Goal: Task Accomplishment & Management: Use online tool/utility

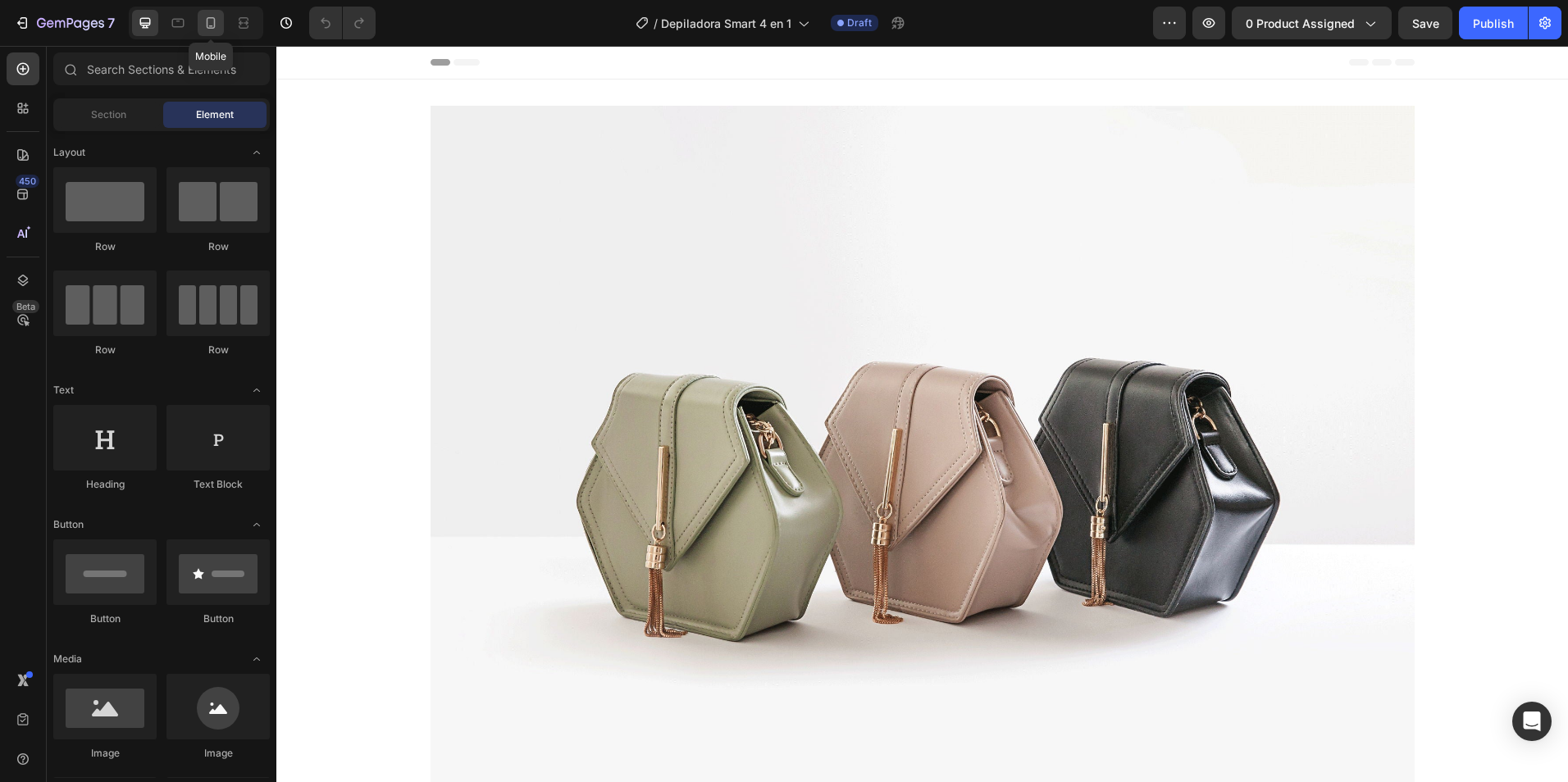
click at [205, 29] on icon at bounding box center [210, 23] width 16 height 16
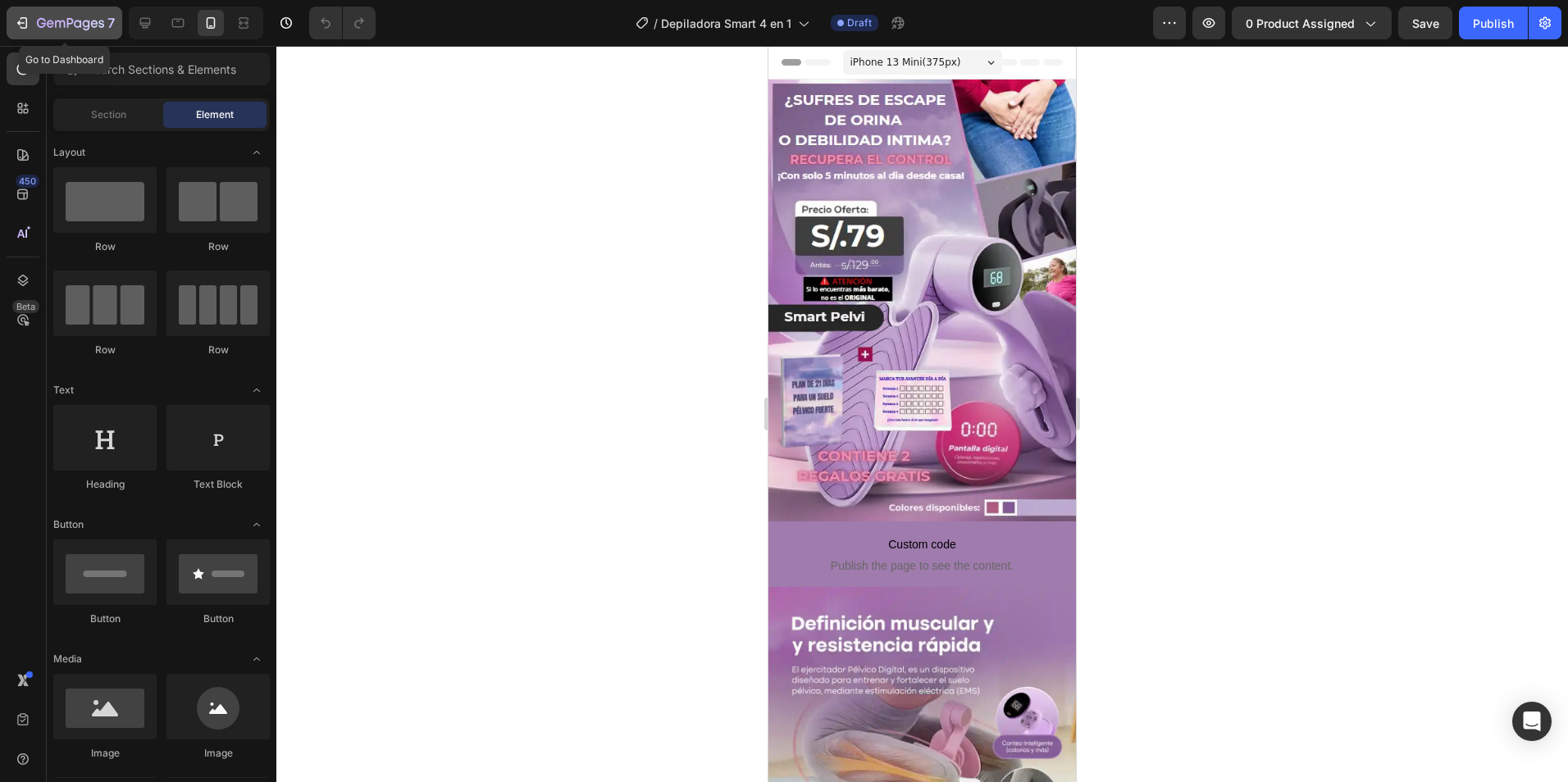
click at [29, 20] on icon "button" at bounding box center [22, 23] width 16 height 16
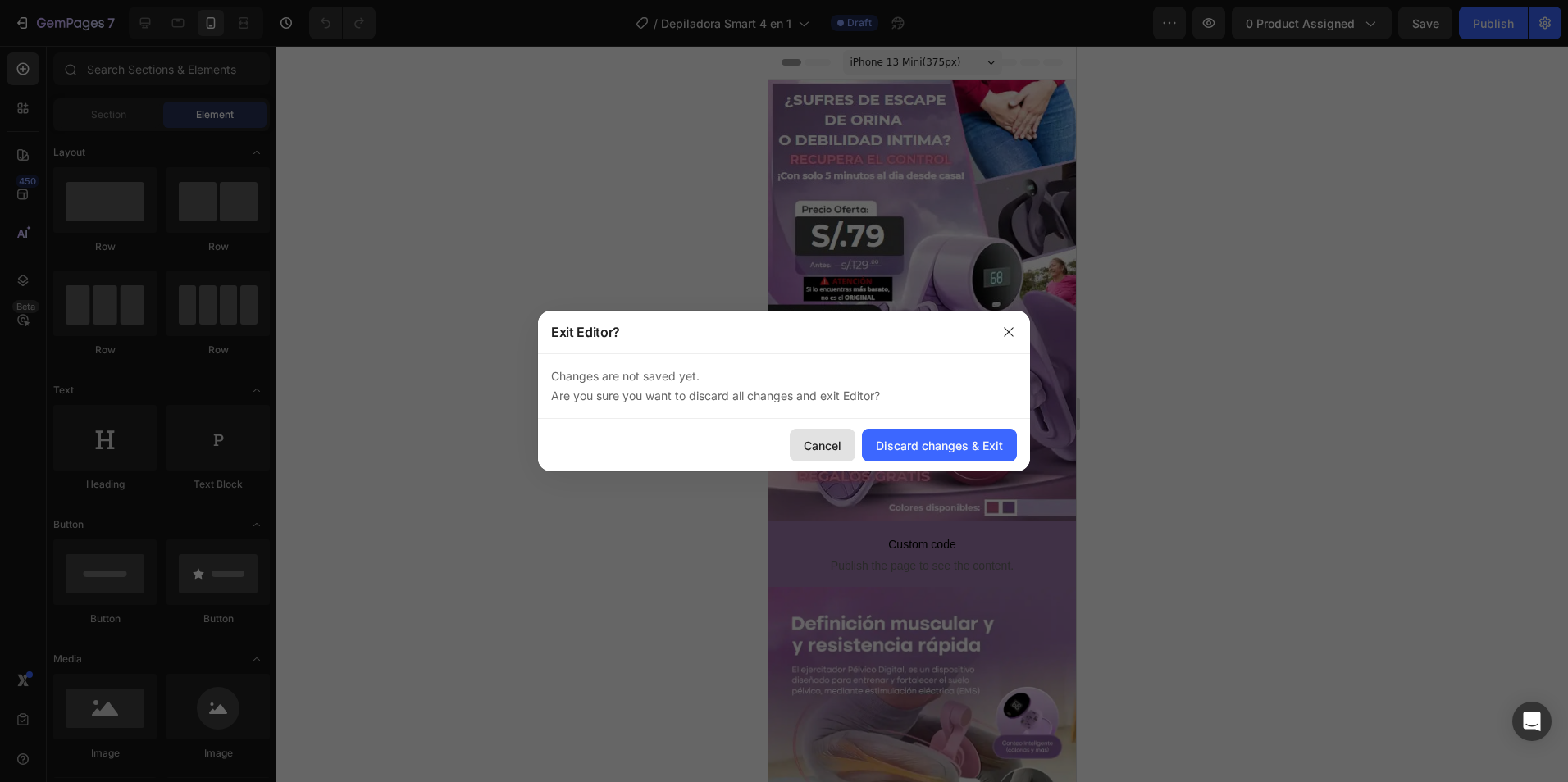
click at [822, 442] on div "Cancel" at bounding box center [823, 445] width 38 height 17
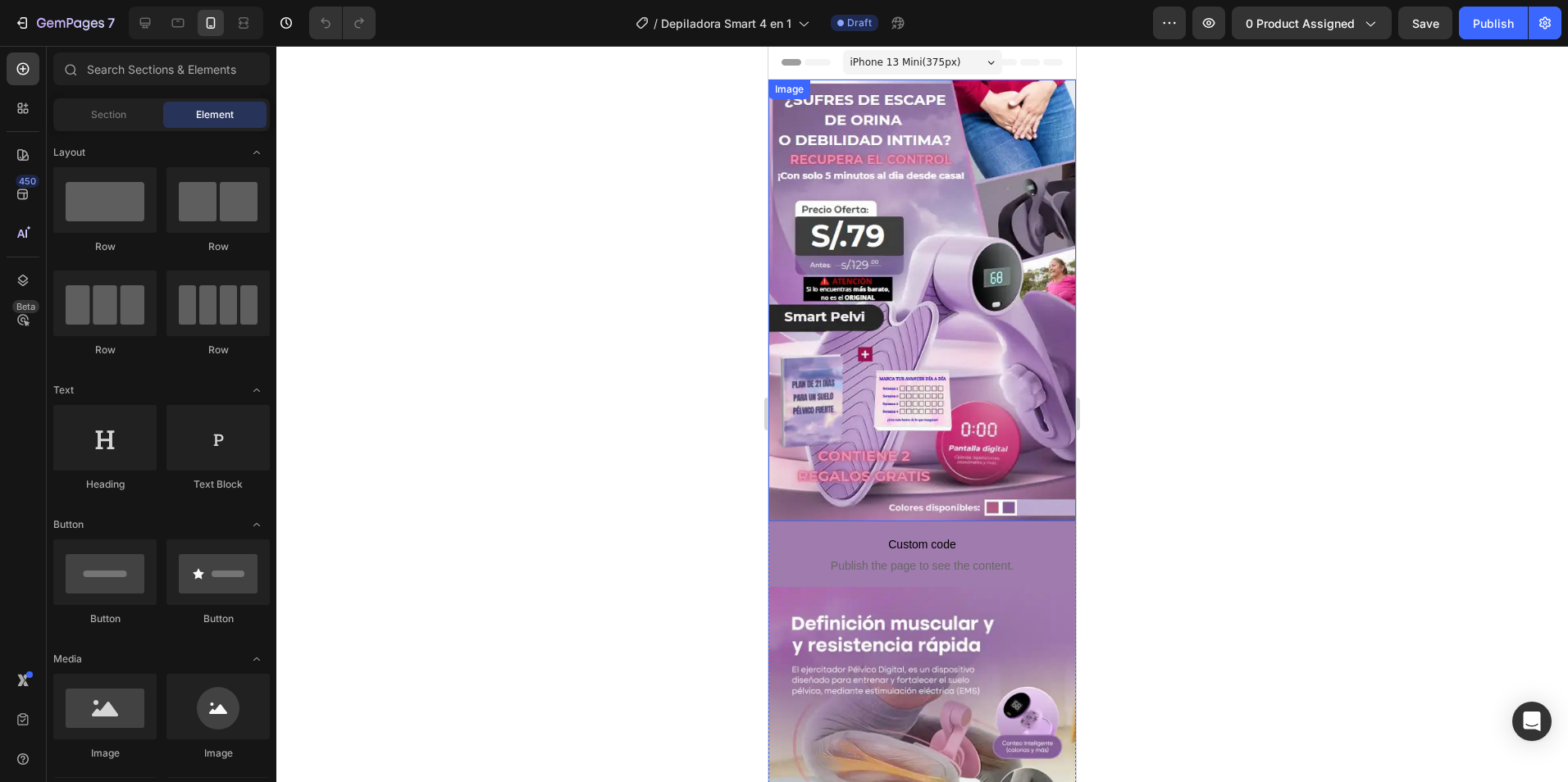
click at [922, 198] on img at bounding box center [923, 300] width 308 height 442
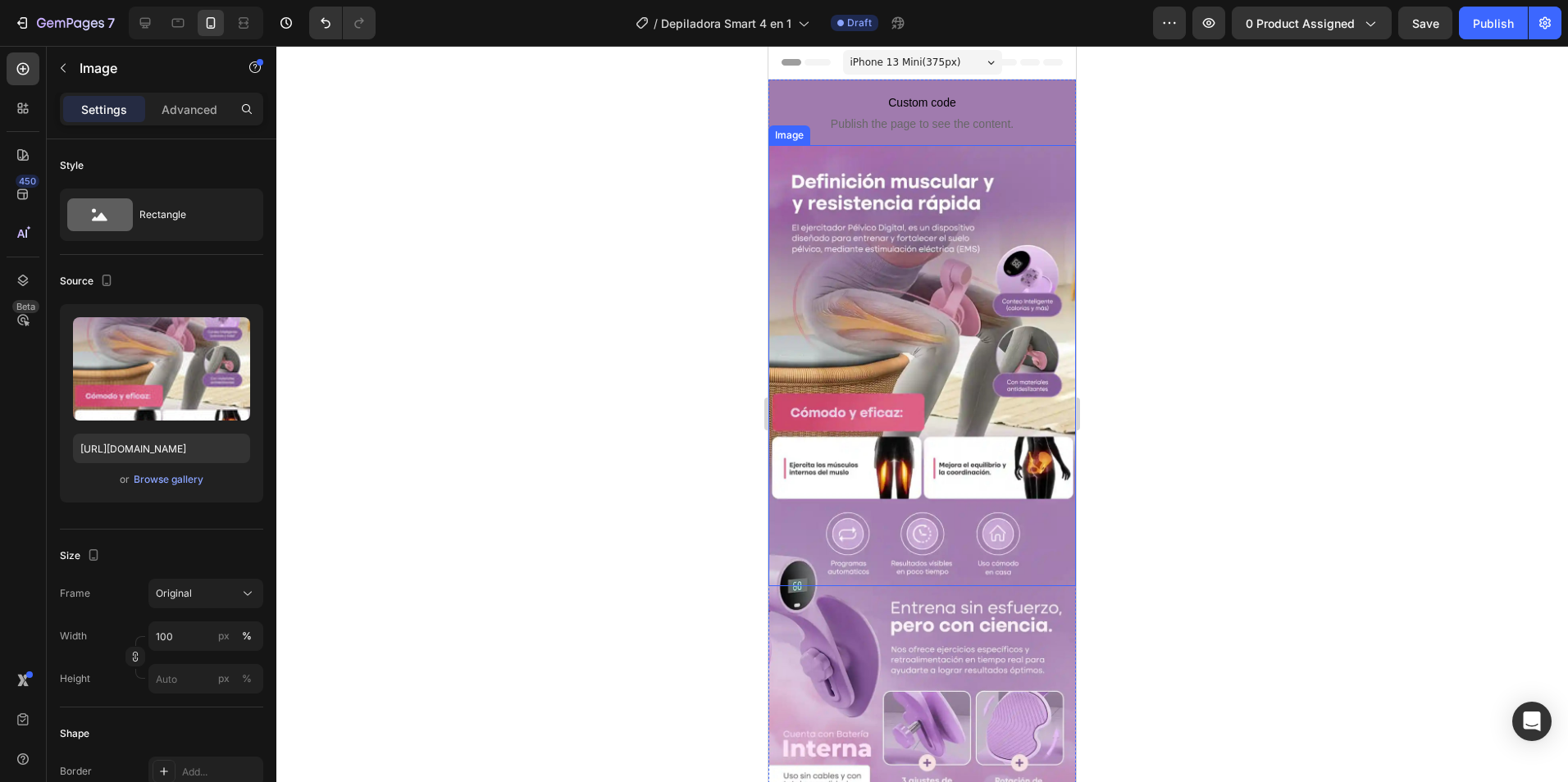
click at [838, 211] on img at bounding box center [923, 366] width 308 height 441
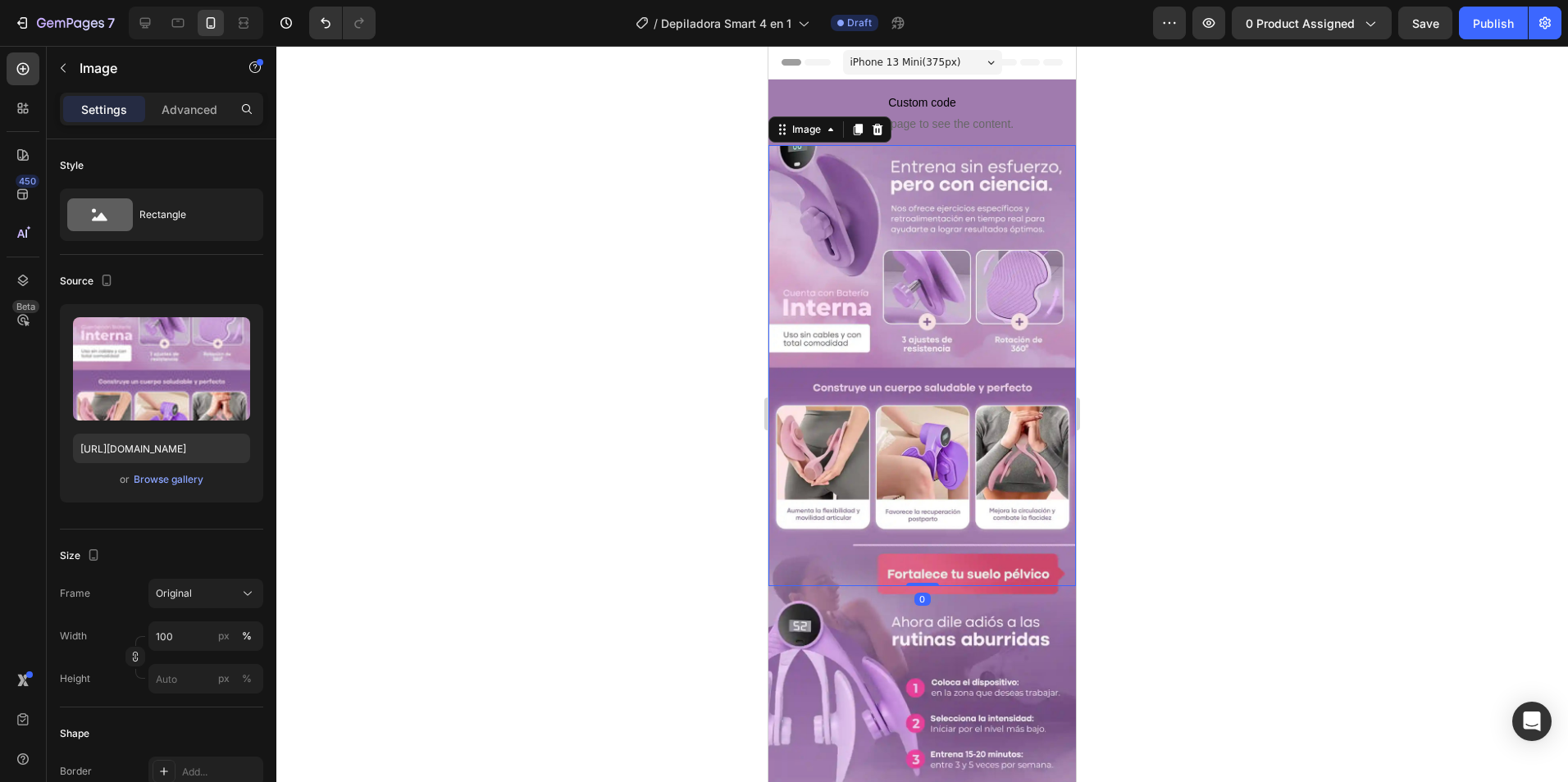
click at [844, 232] on img at bounding box center [923, 366] width 308 height 441
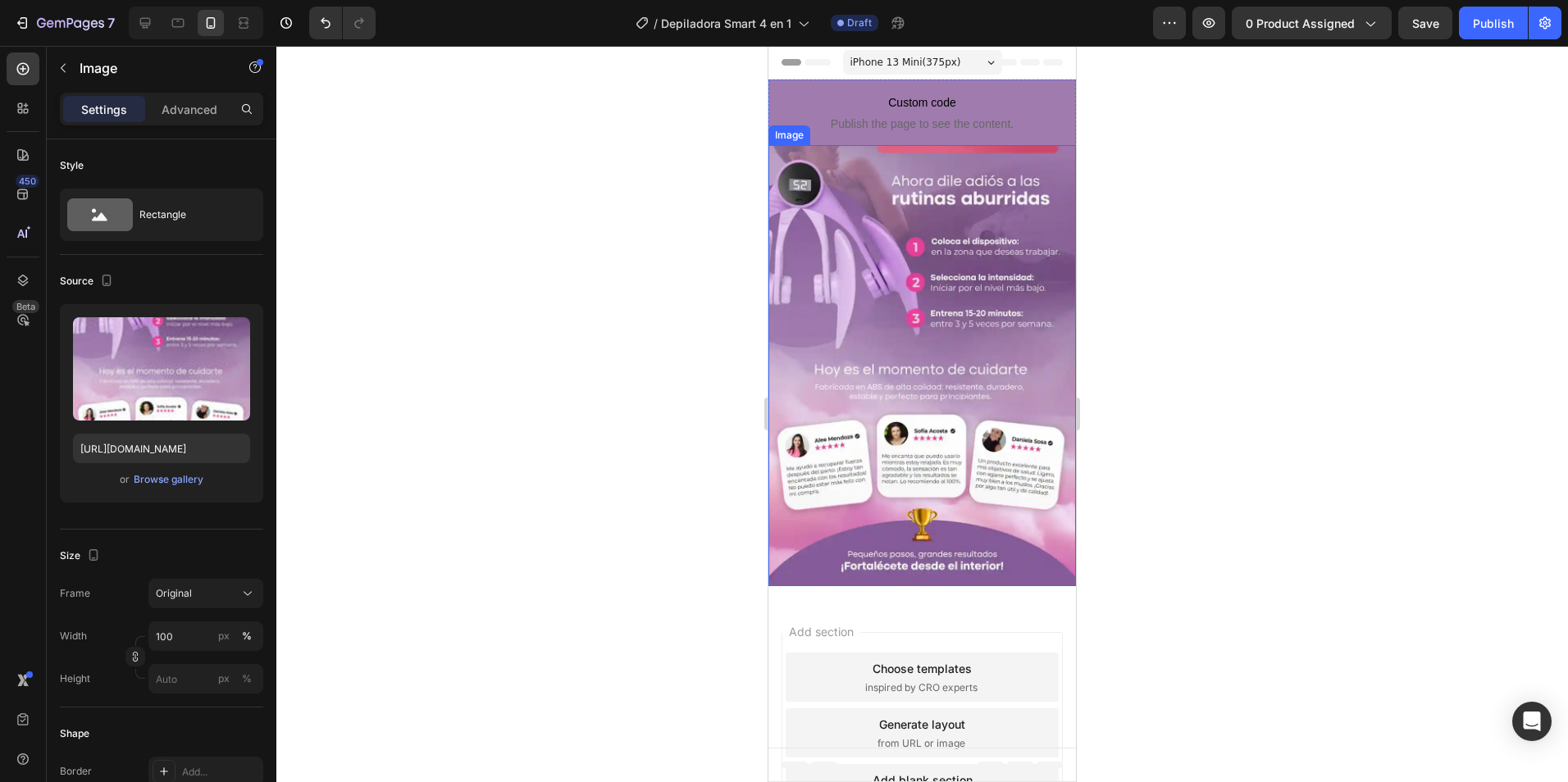
click at [869, 276] on img at bounding box center [923, 366] width 308 height 441
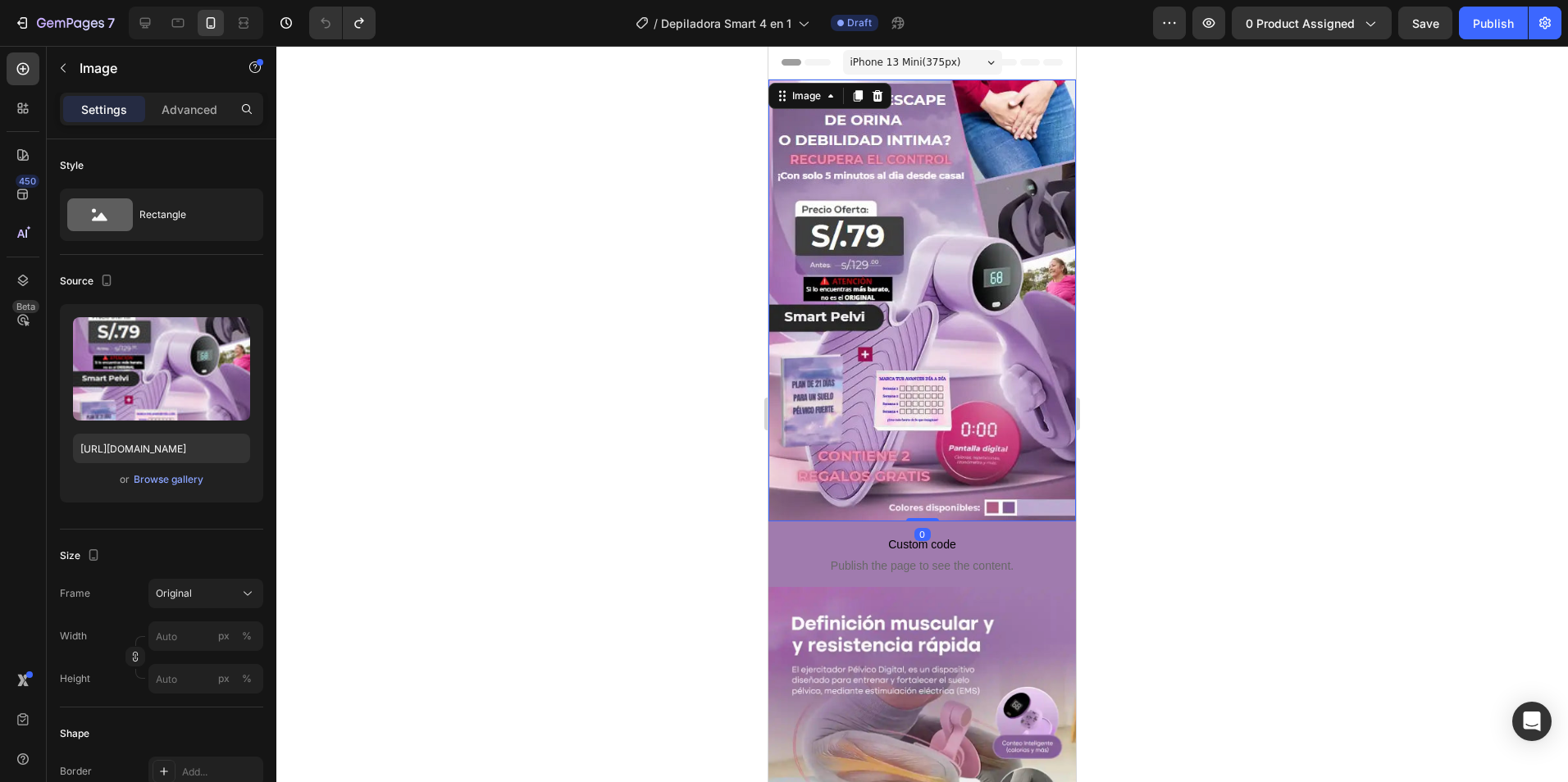
click at [826, 223] on img at bounding box center [923, 300] width 308 height 442
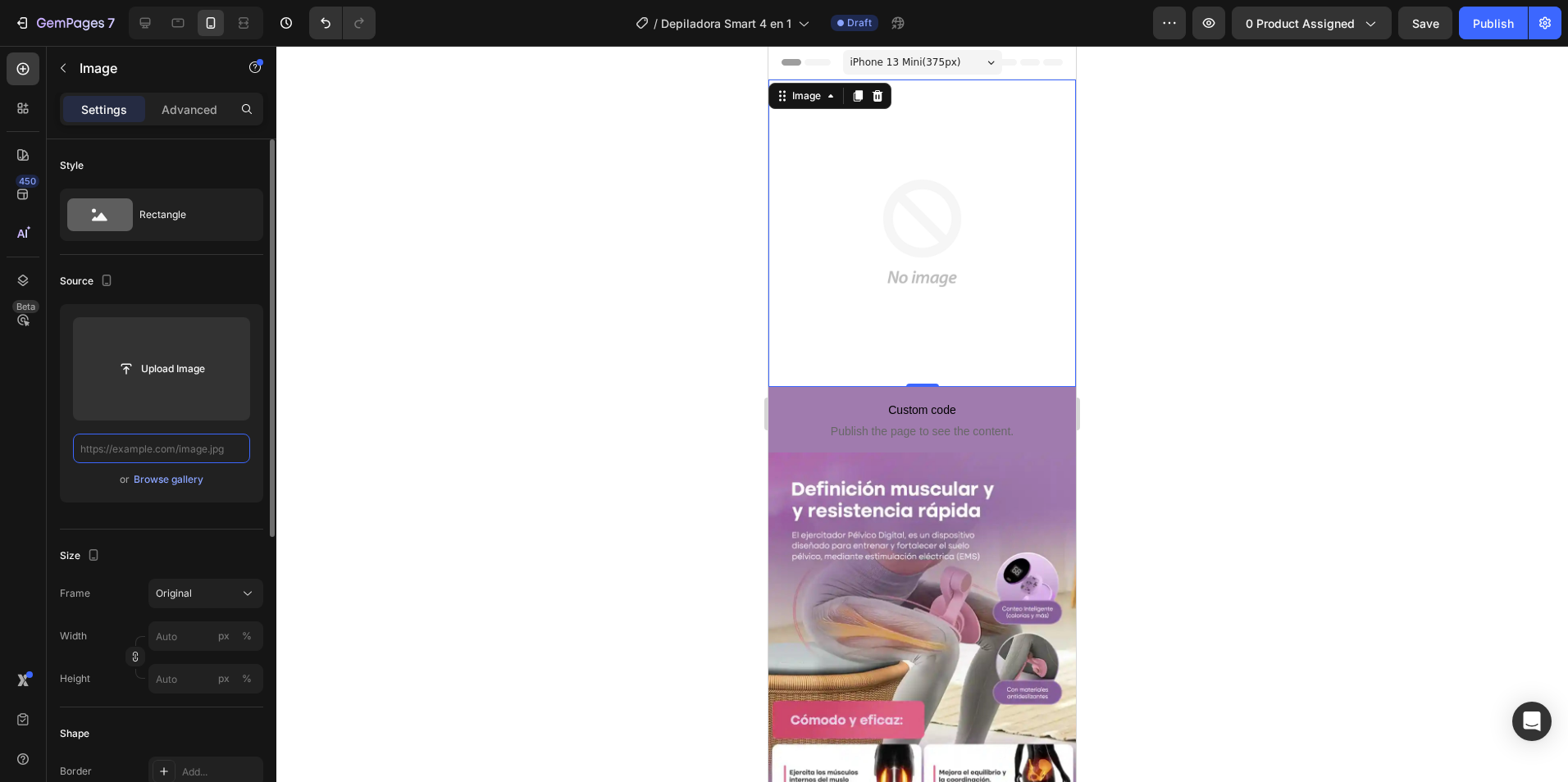
click at [192, 450] on input "text" at bounding box center [161, 448] width 177 height 29
paste input "https://cdn.shopify.com/s/files/1/0652/2886/5619/files/1_3.webp?v=1758955696"
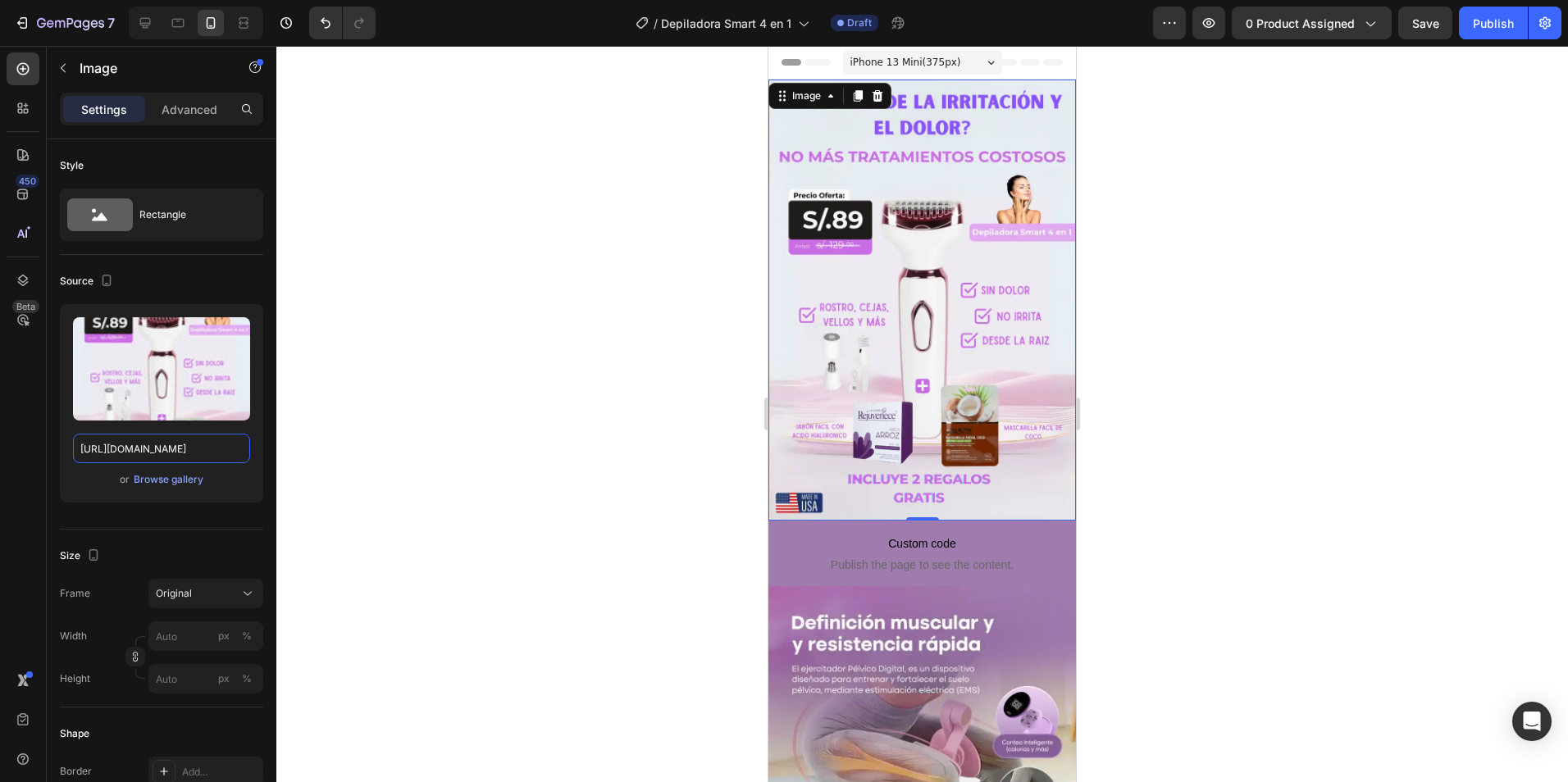
type input "https://cdn.shopify.com/s/files/1/0652/2886/5619/files/1_3.webp?v=1758955696"
click at [665, 341] on div at bounding box center [922, 414] width 1292 height 737
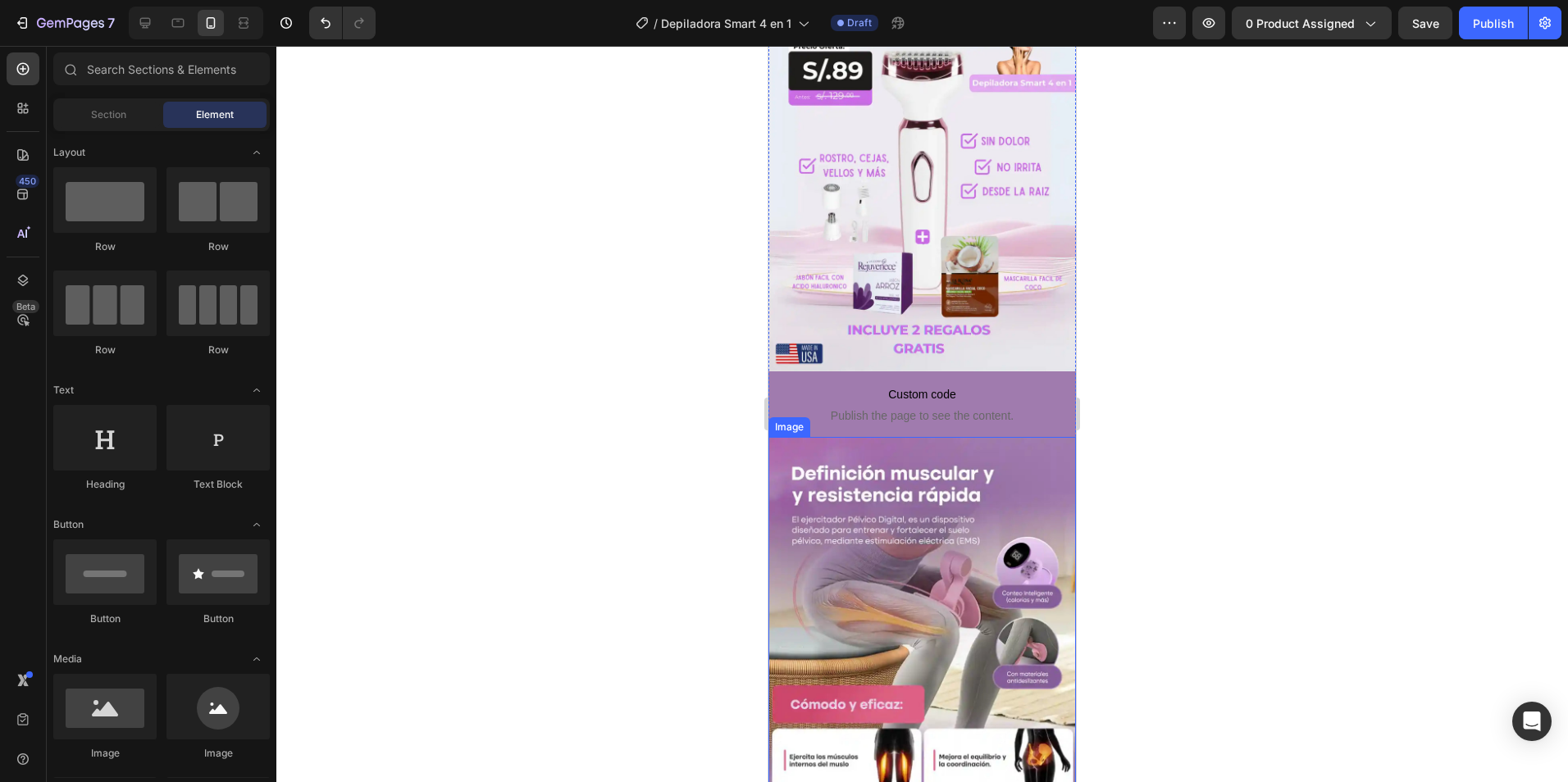
scroll to position [164, 0]
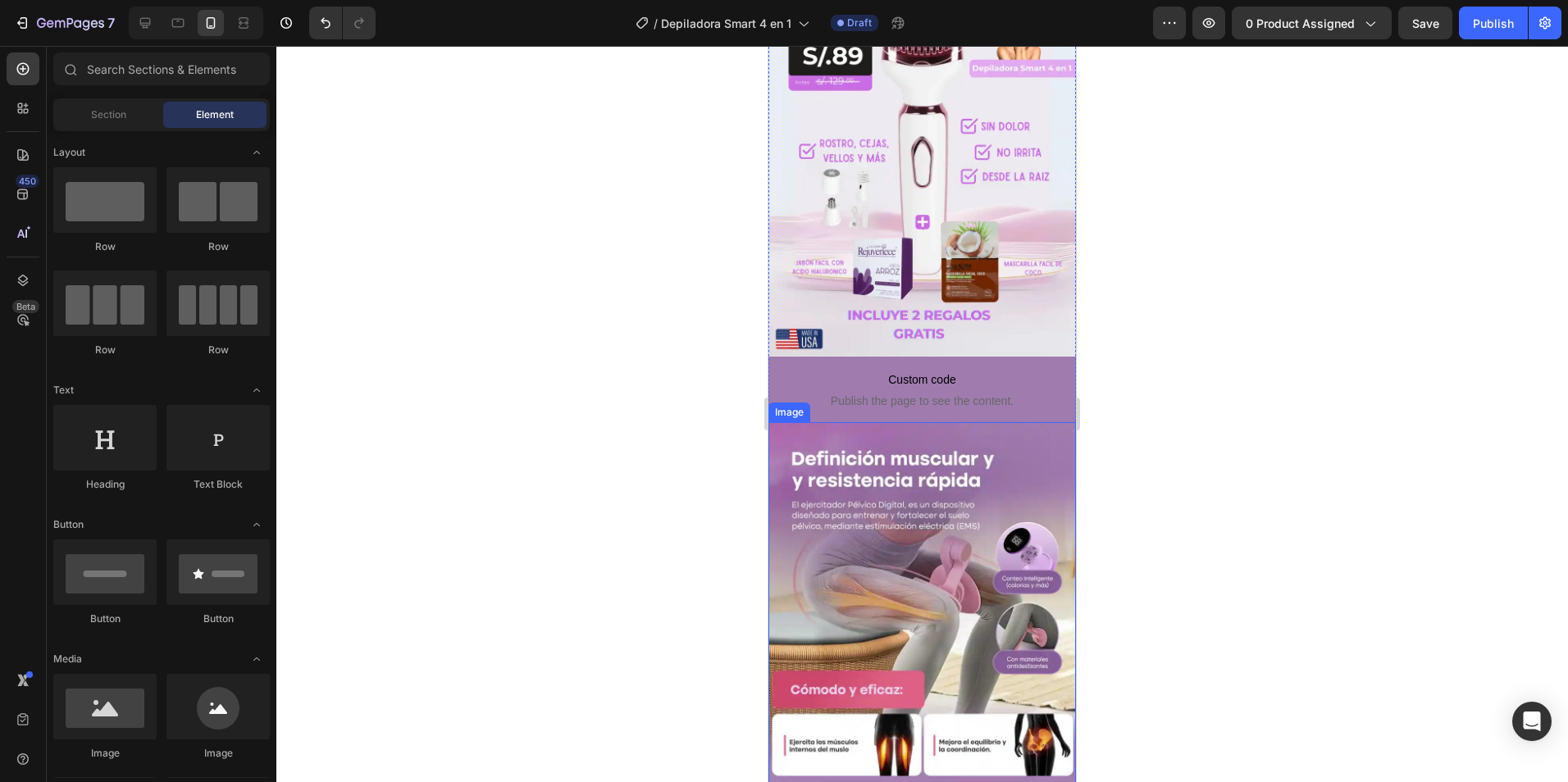
click at [841, 572] on img at bounding box center [923, 643] width 308 height 441
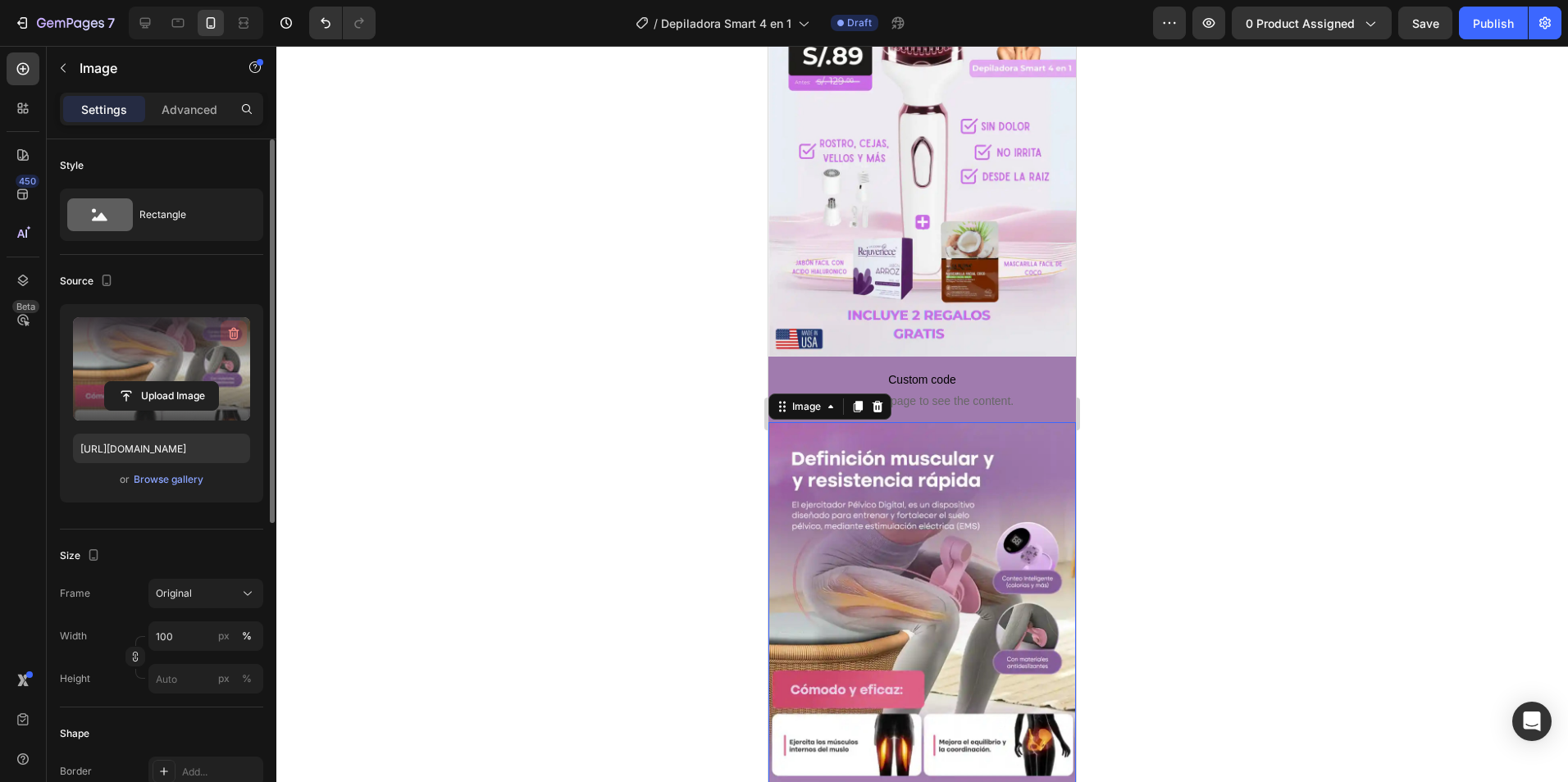
click at [229, 336] on icon "button" at bounding box center [233, 333] width 16 height 16
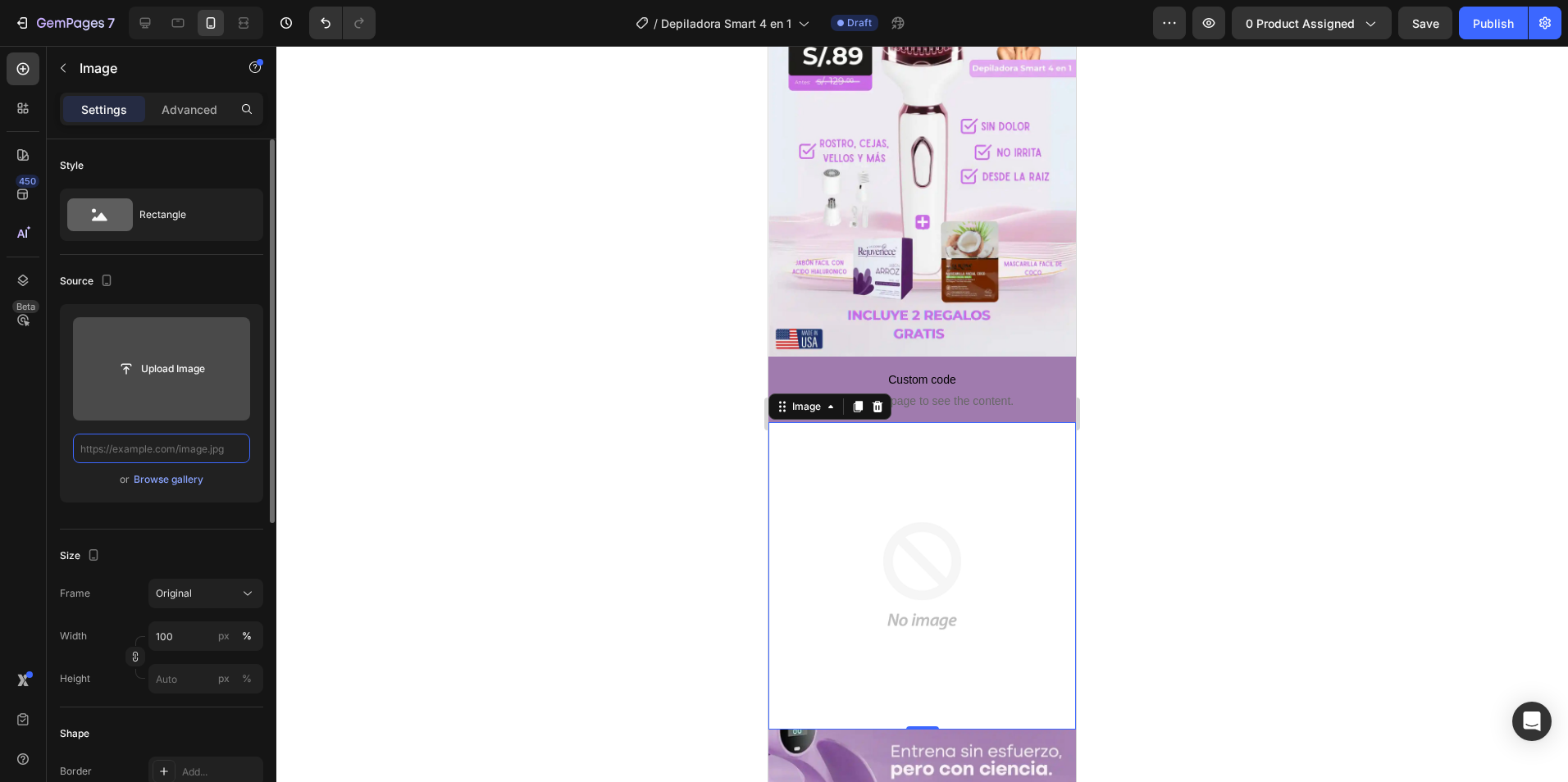
click at [185, 441] on input "text" at bounding box center [161, 448] width 177 height 29
paste input "https://cdn.shopify.com/s/files/1/0652/2886/5619/files/2_3.webp?v=1758955695"
type input "https://cdn.shopify.com/s/files/1/0652/2886/5619/files/2_3.webp?v=1758955695"
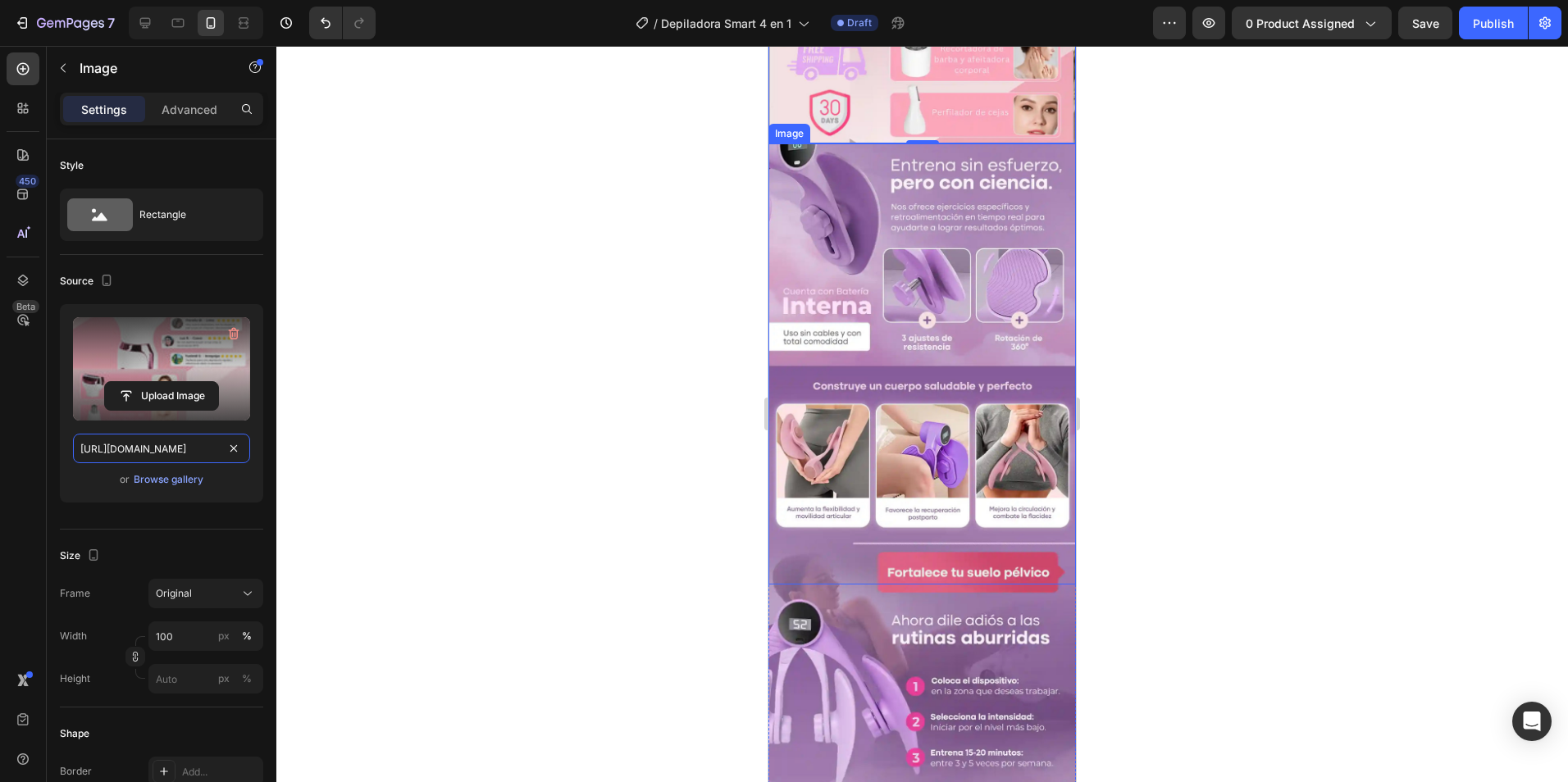
scroll to position [902, 0]
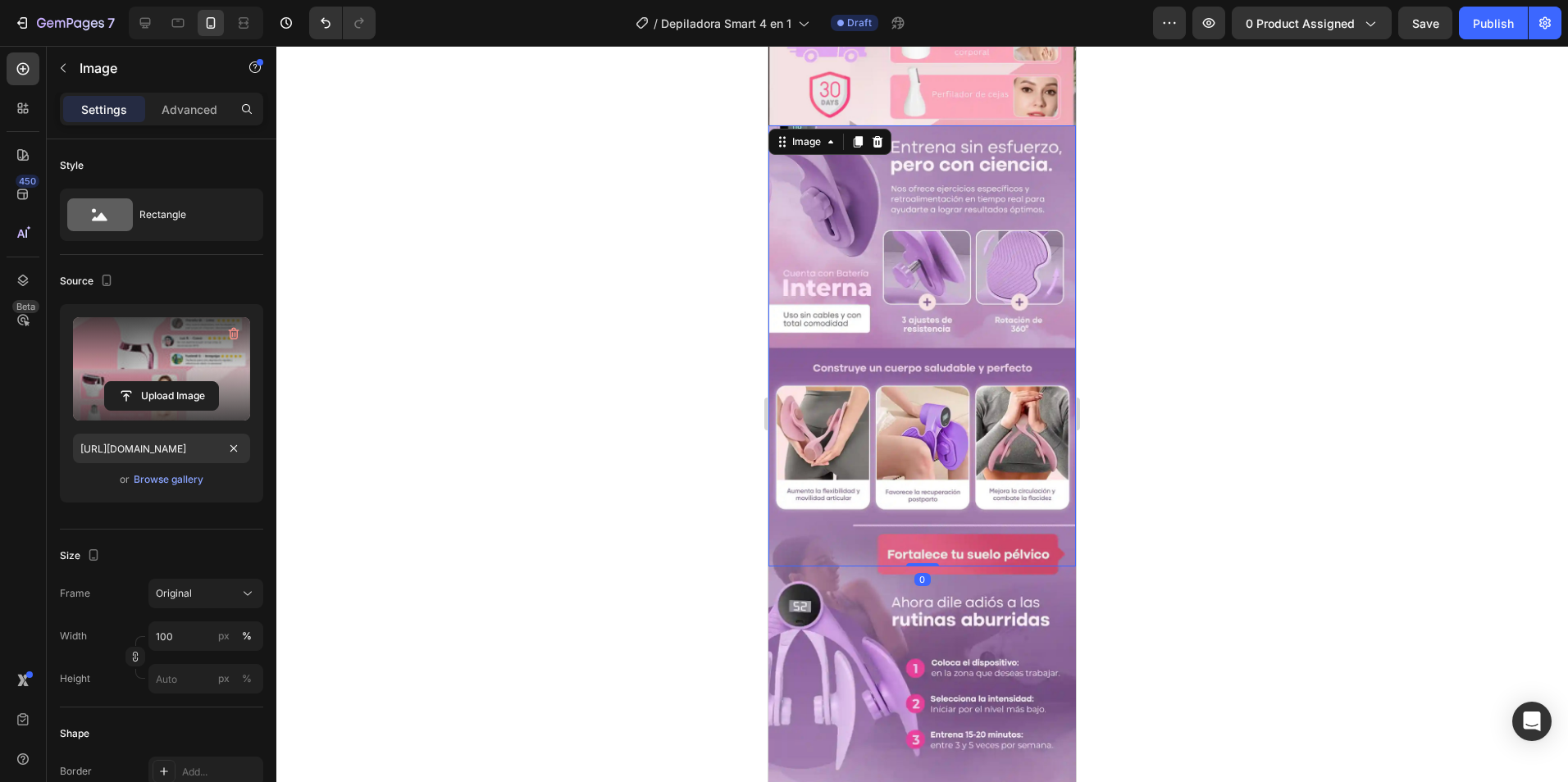
click at [869, 291] on img at bounding box center [923, 346] width 308 height 441
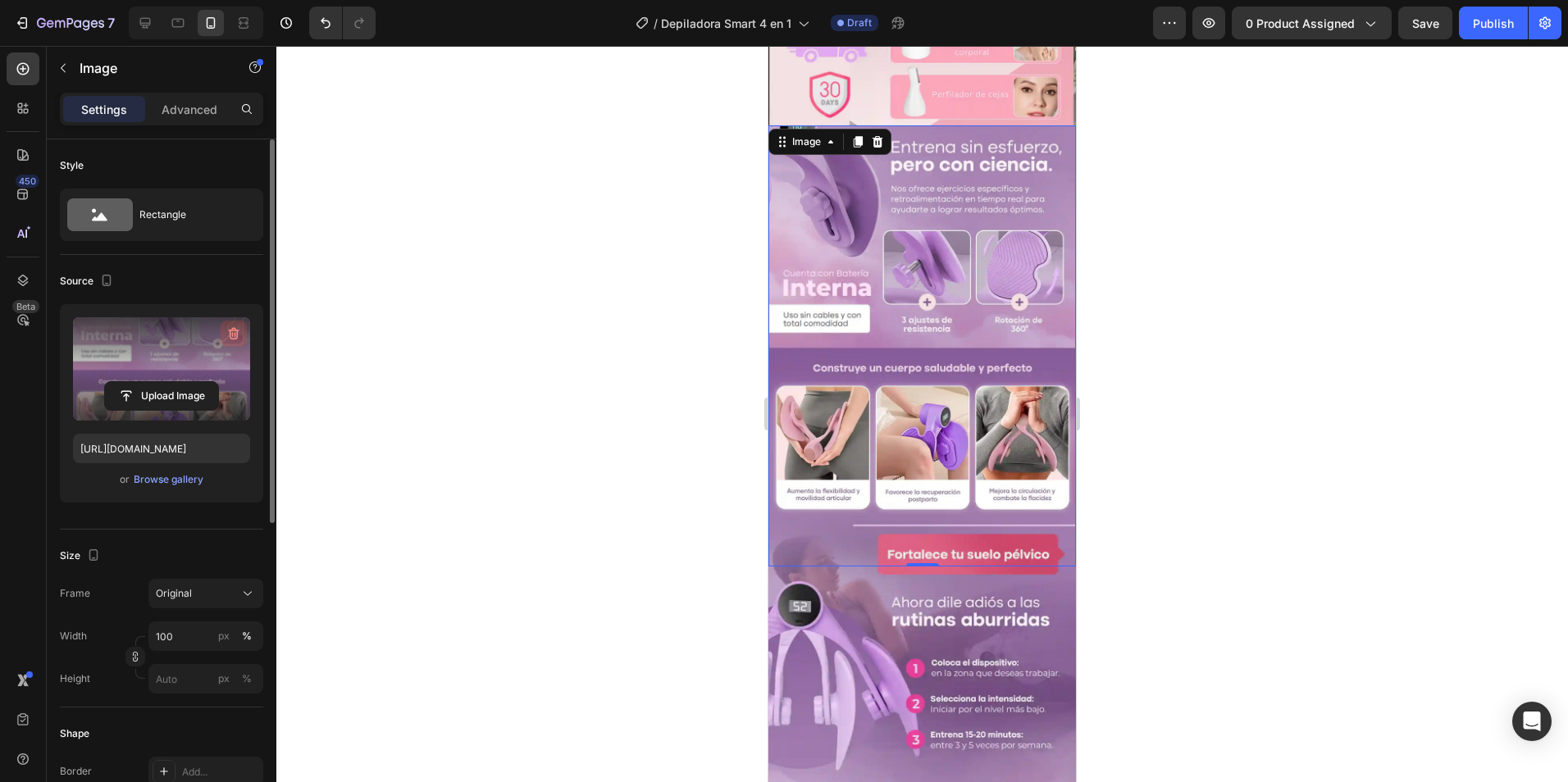
click at [239, 336] on icon "button" at bounding box center [233, 333] width 16 height 16
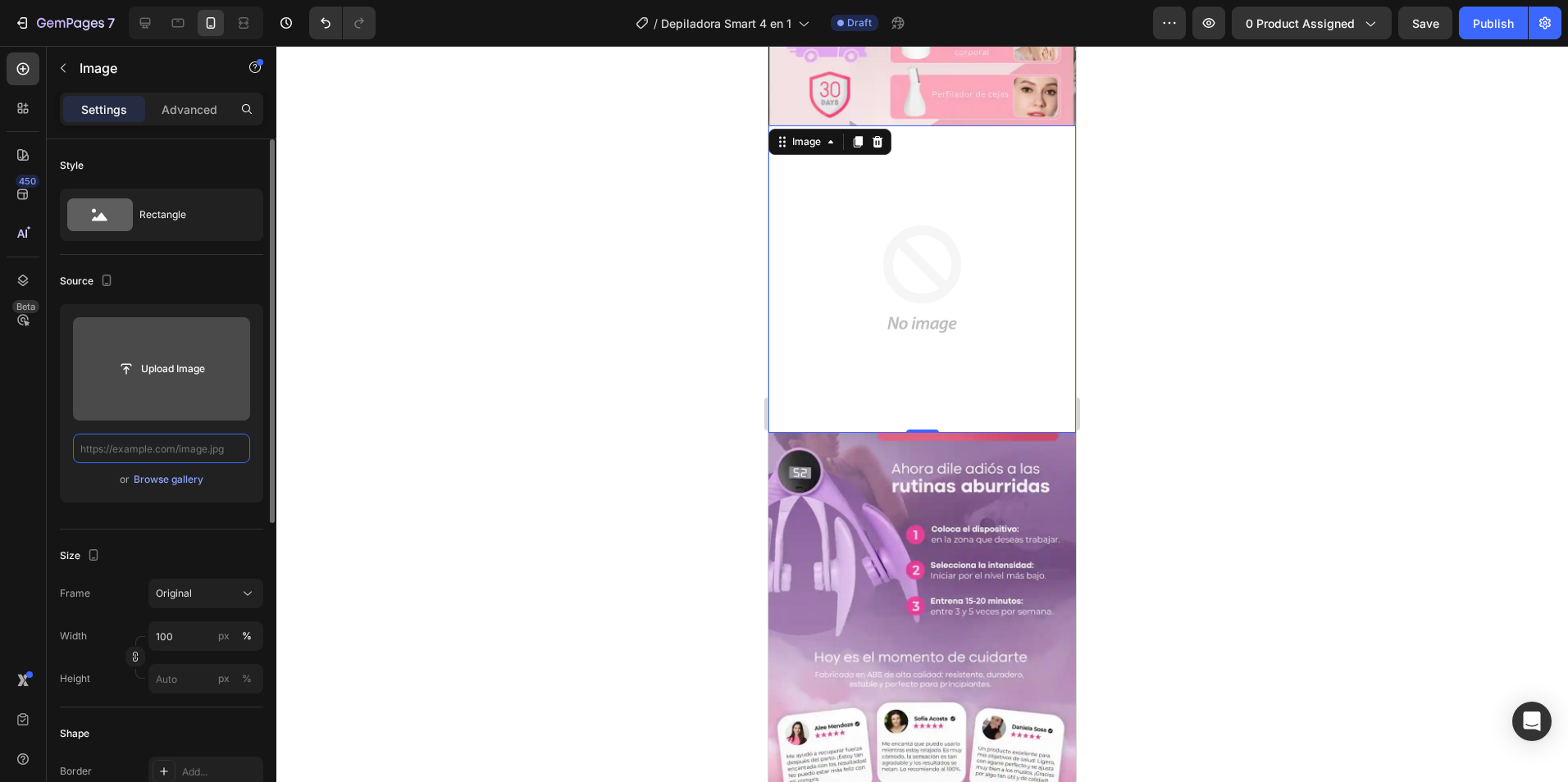
click at [159, 442] on input "text" at bounding box center [161, 448] width 177 height 29
paste input "https://cdn.shopify.com/s/files/1/0652/2886/5619/files/Untitled_Made_with_FlexC…"
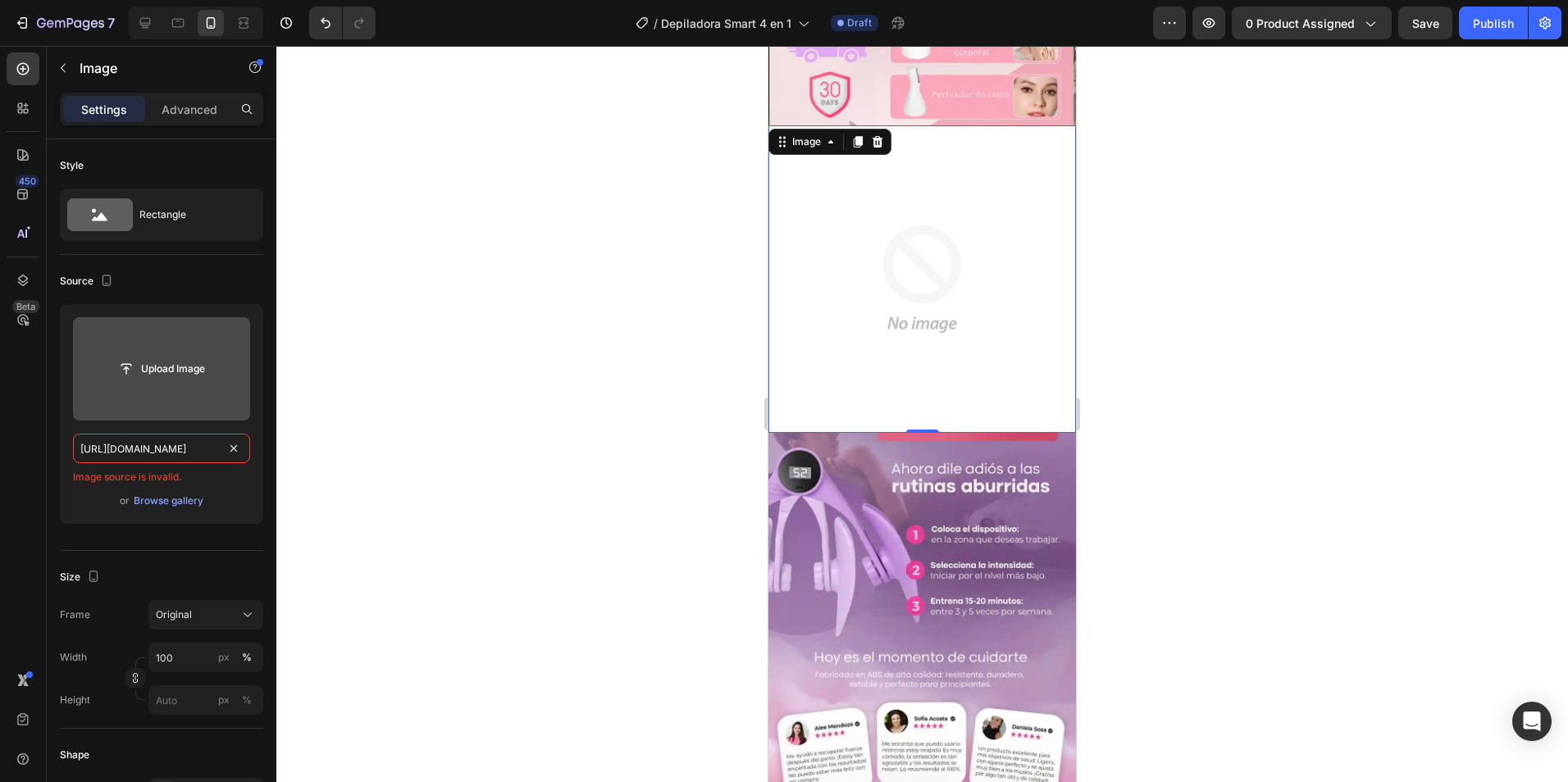
type input "https://cdn.shopify.com/s/files/1/0652/2886/5619/files/Untitled_Made_with_FlexC…"
click at [240, 329] on label at bounding box center [161, 369] width 177 height 104
click at [218, 355] on input "file" at bounding box center [161, 369] width 113 height 28
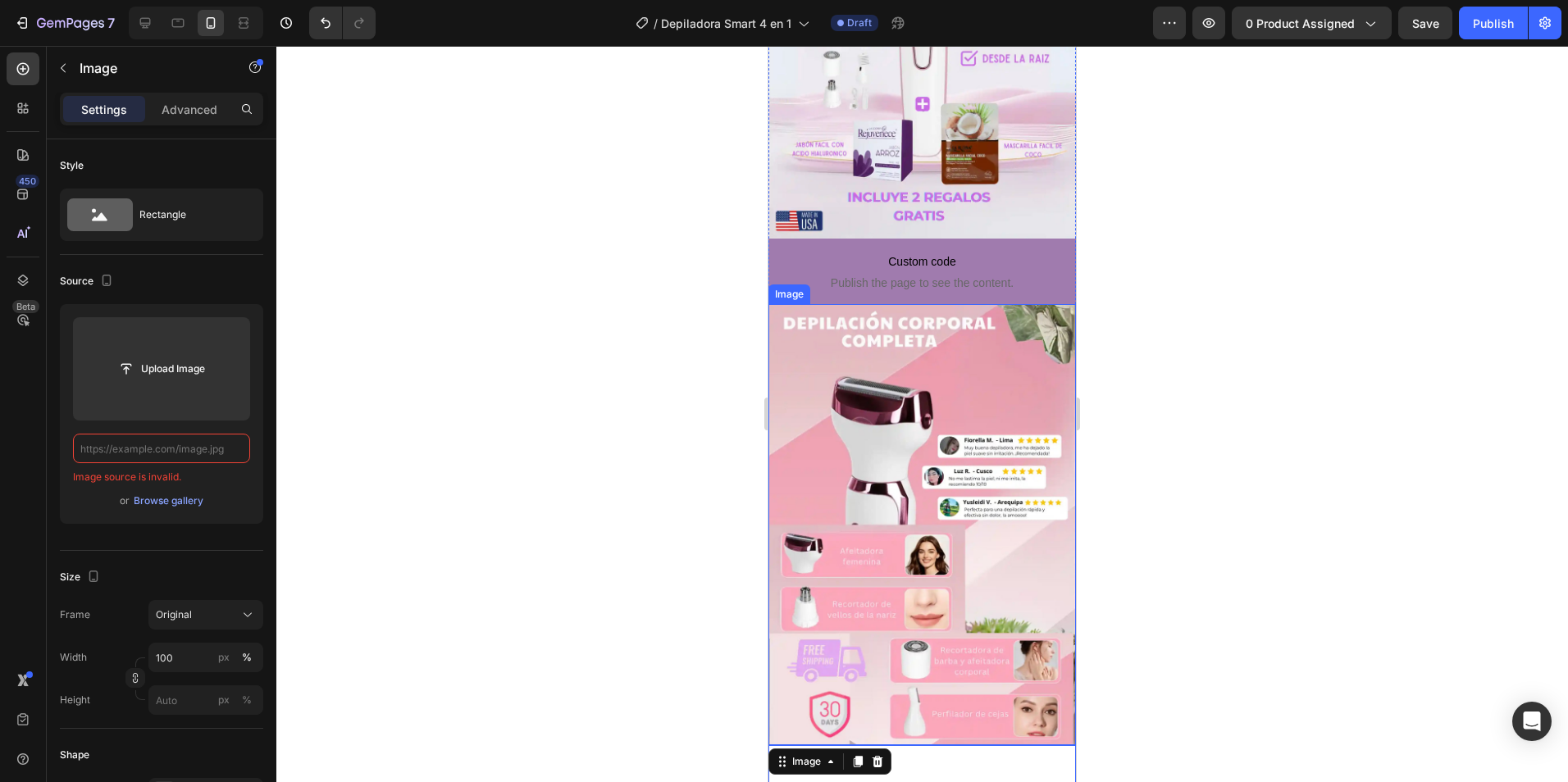
scroll to position [492, 0]
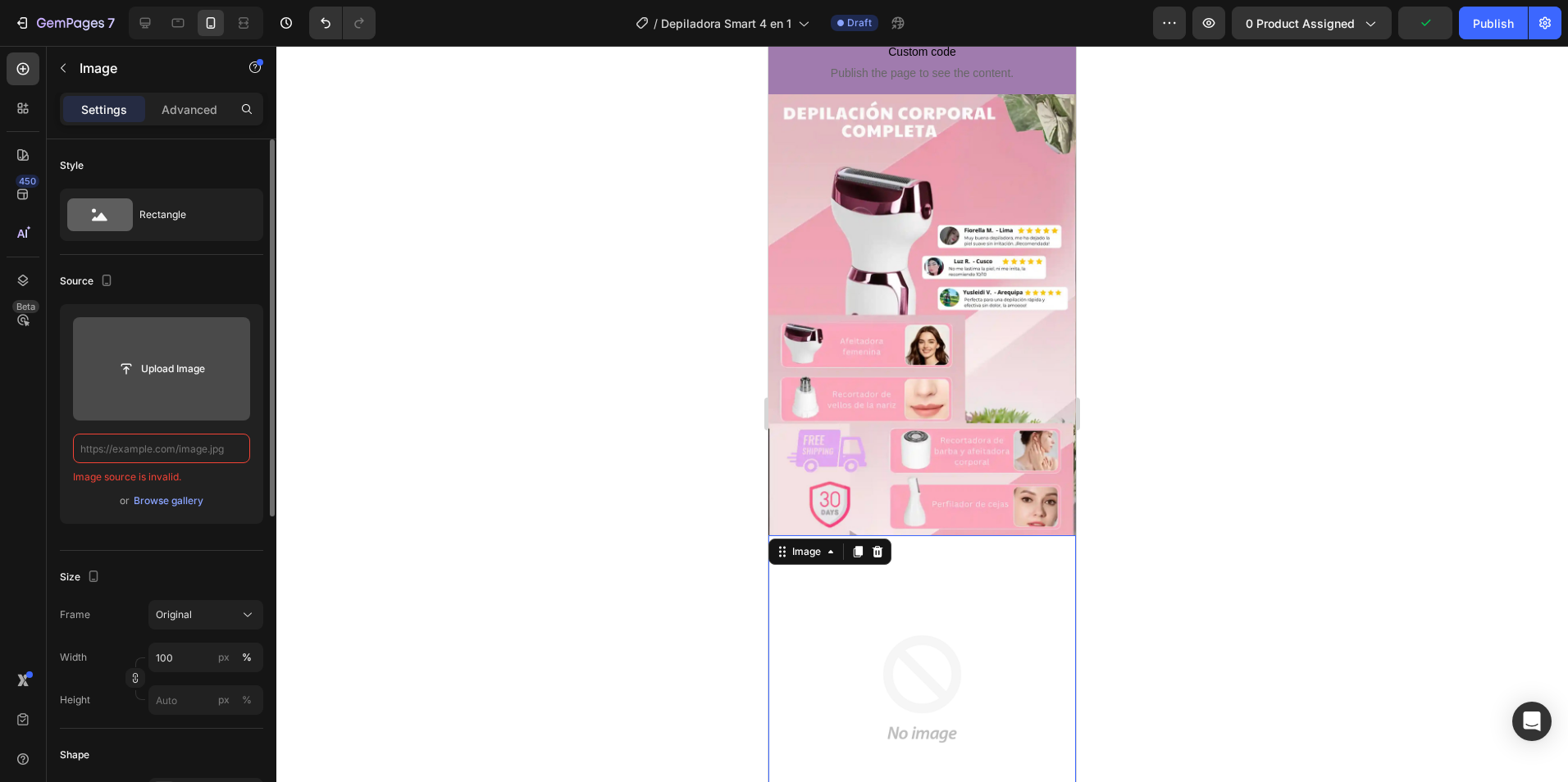
click at [225, 348] on input "file" at bounding box center [161, 369] width 177 height 104
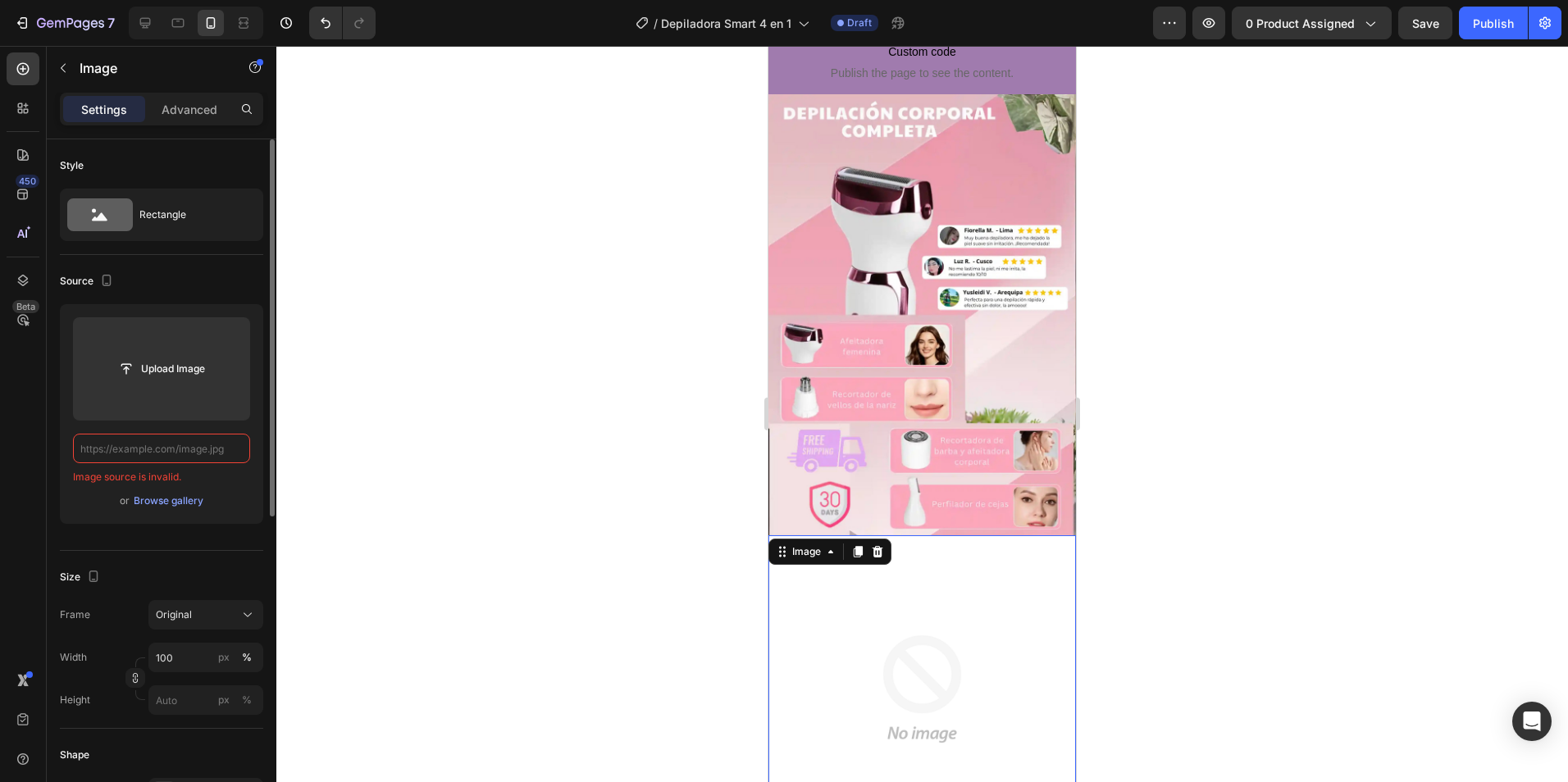
click at [196, 452] on input "text" at bounding box center [161, 448] width 177 height 29
paste input "https://cdn.shopify.com/s/files/1/0652/2886/5619/files/3_3.webp?v=1758955696"
type input "https://cdn.shopify.com/s/files/1/0652/2886/5619/files/3_3.webp?v=1758955696"
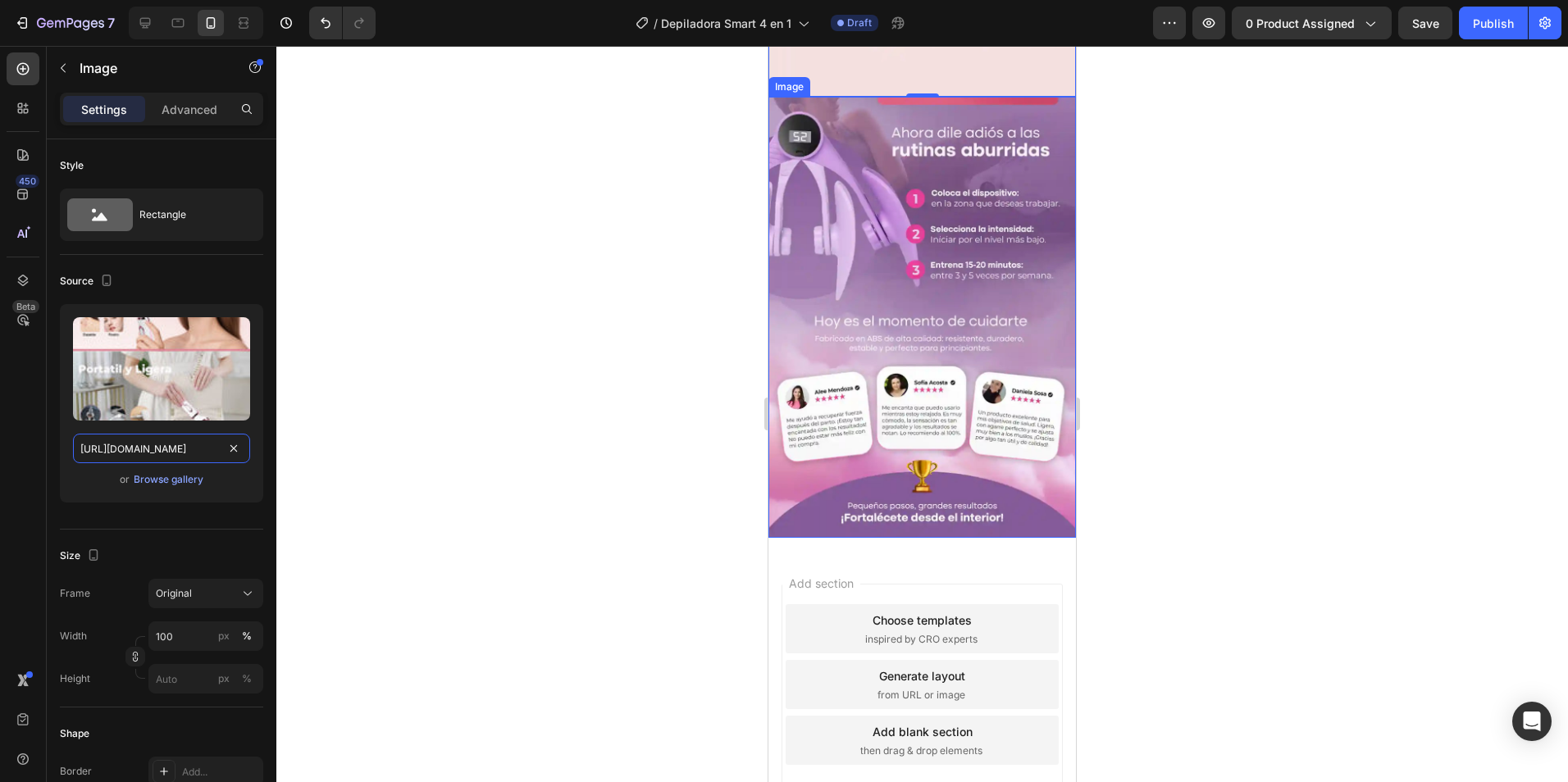
scroll to position [1378, 0]
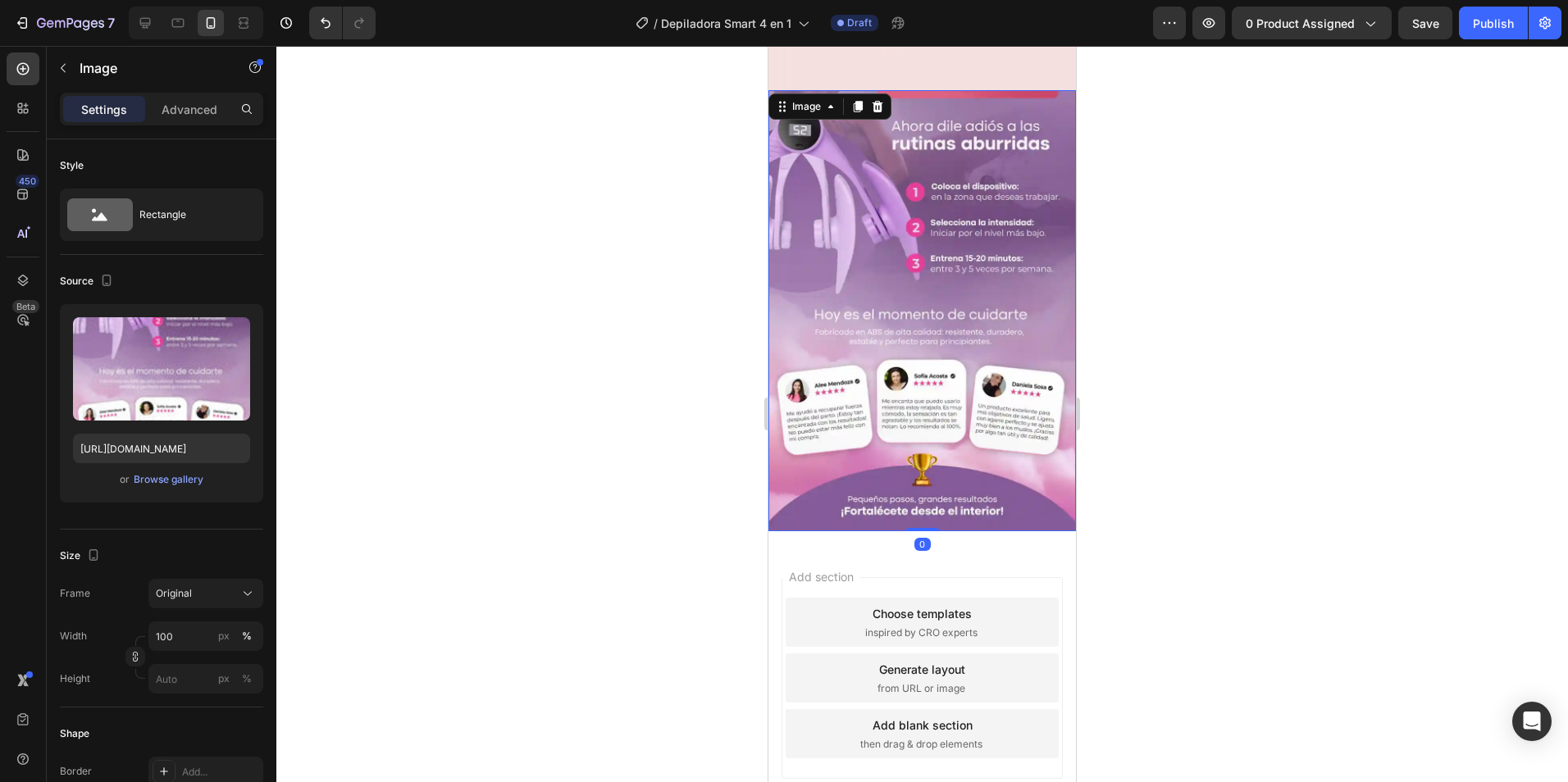
click at [854, 251] on img at bounding box center [923, 311] width 308 height 441
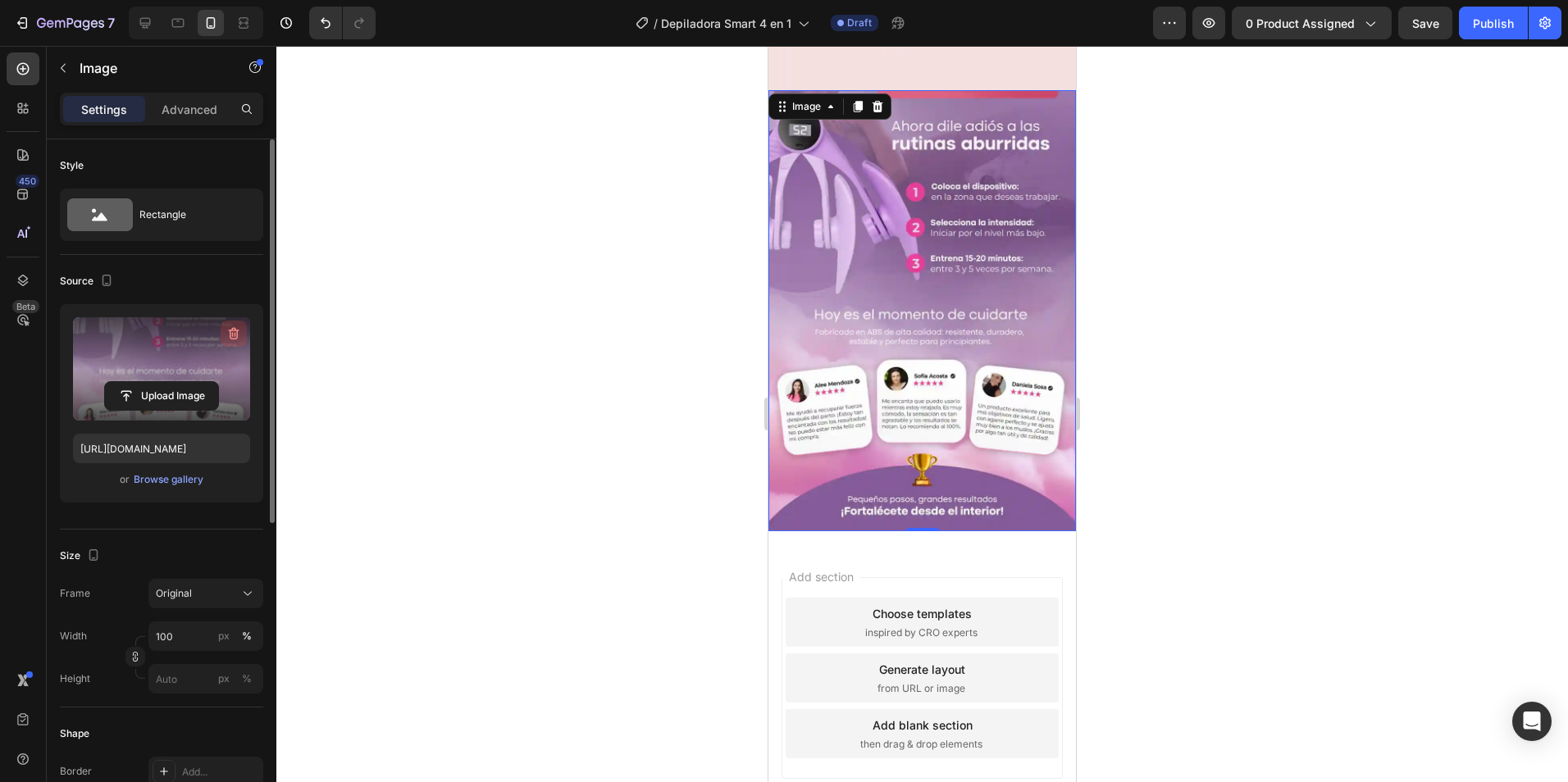
click at [240, 333] on icon "button" at bounding box center [233, 333] width 16 height 16
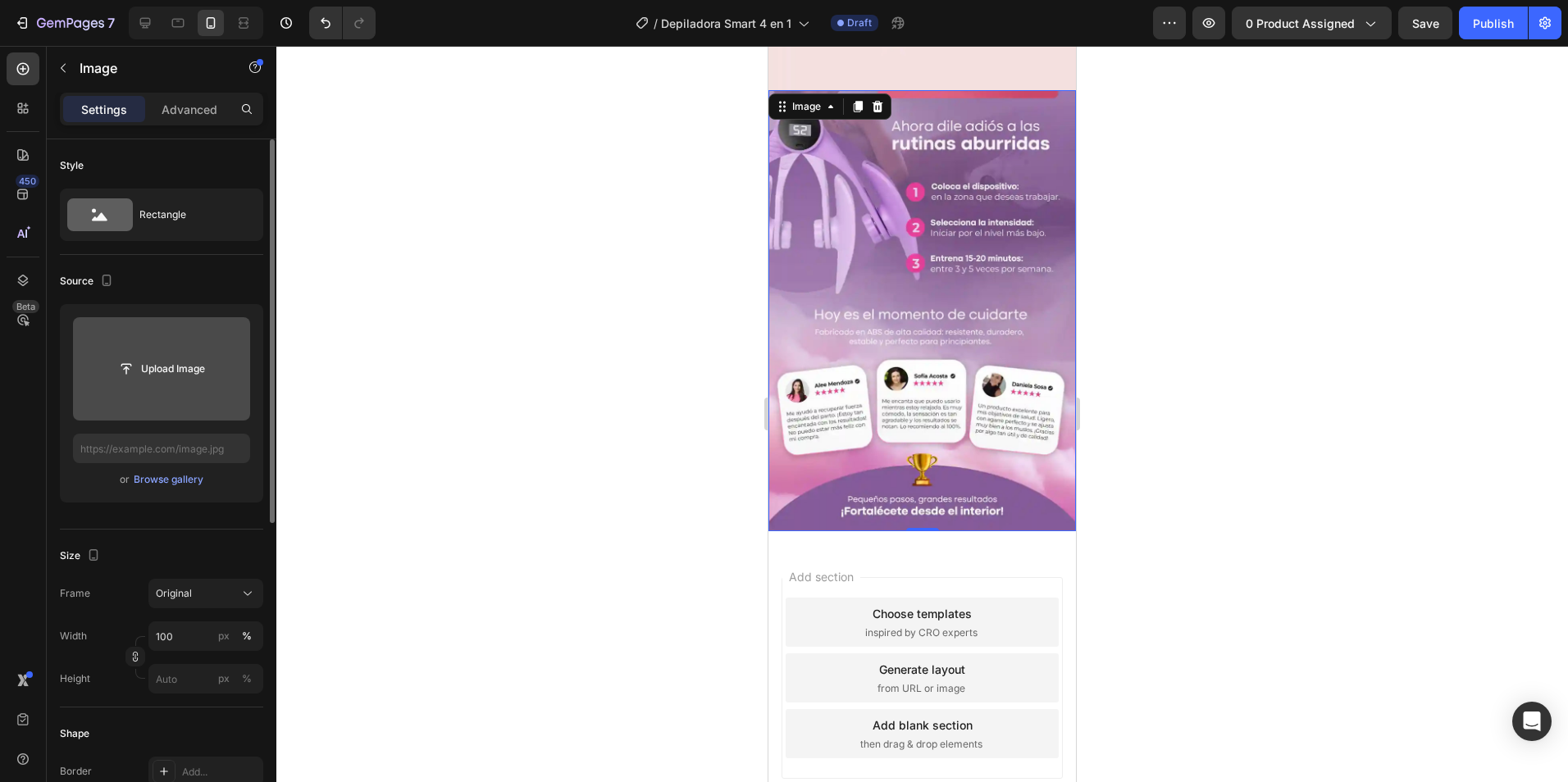
scroll to position [1251, 0]
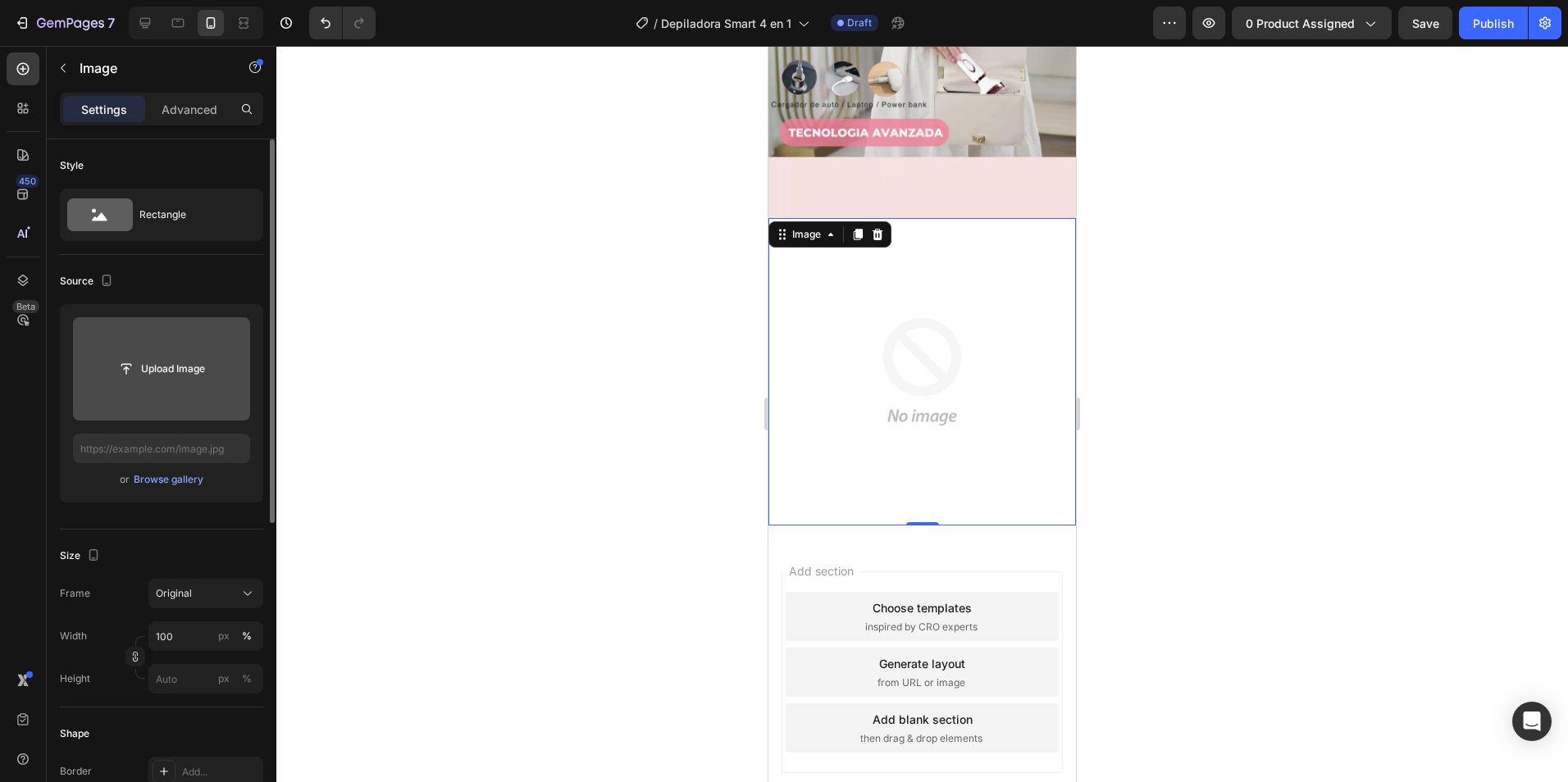
click at [497, 275] on div at bounding box center [922, 414] width 1292 height 737
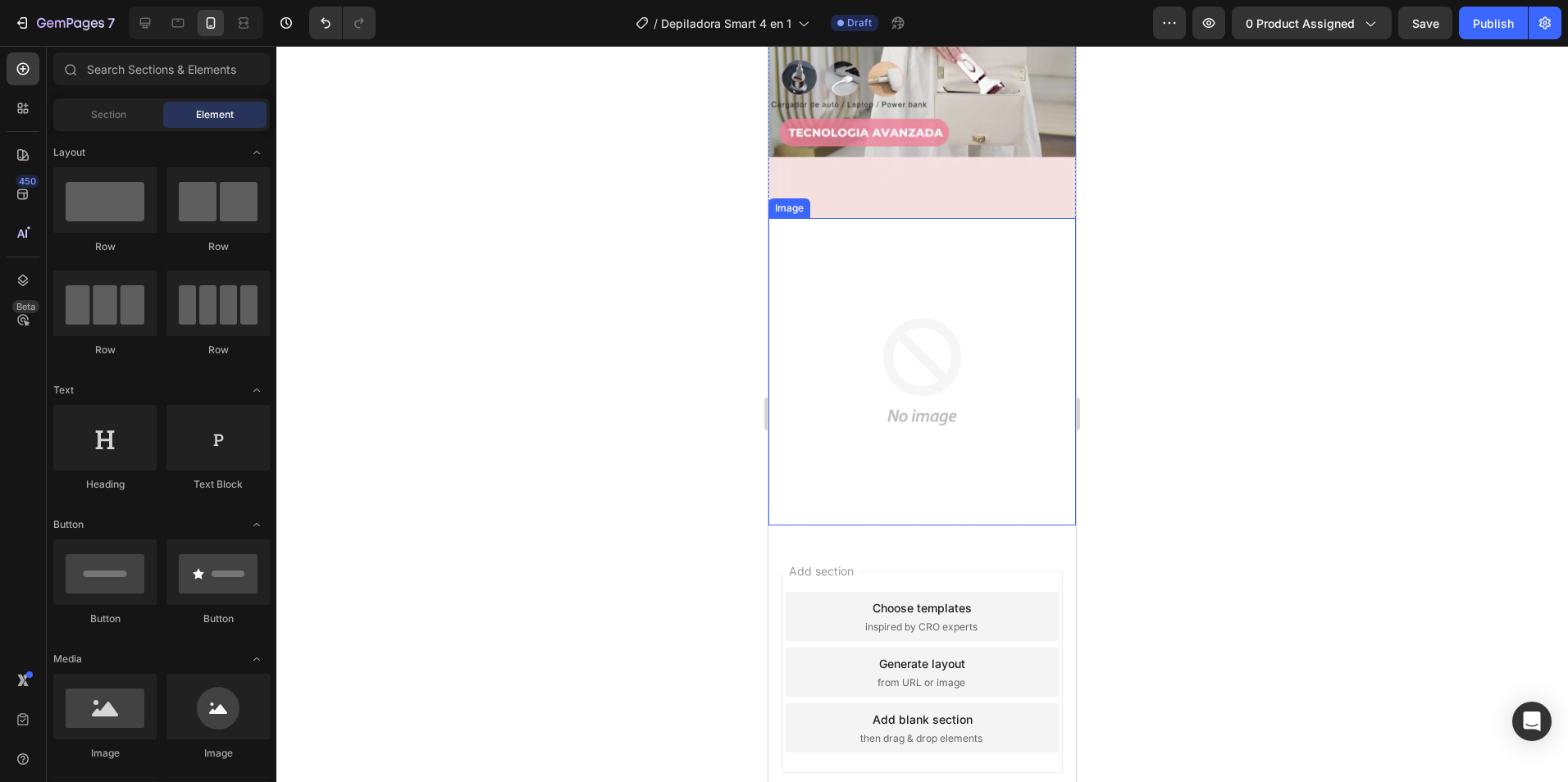
click at [833, 269] on img at bounding box center [923, 372] width 308 height 308
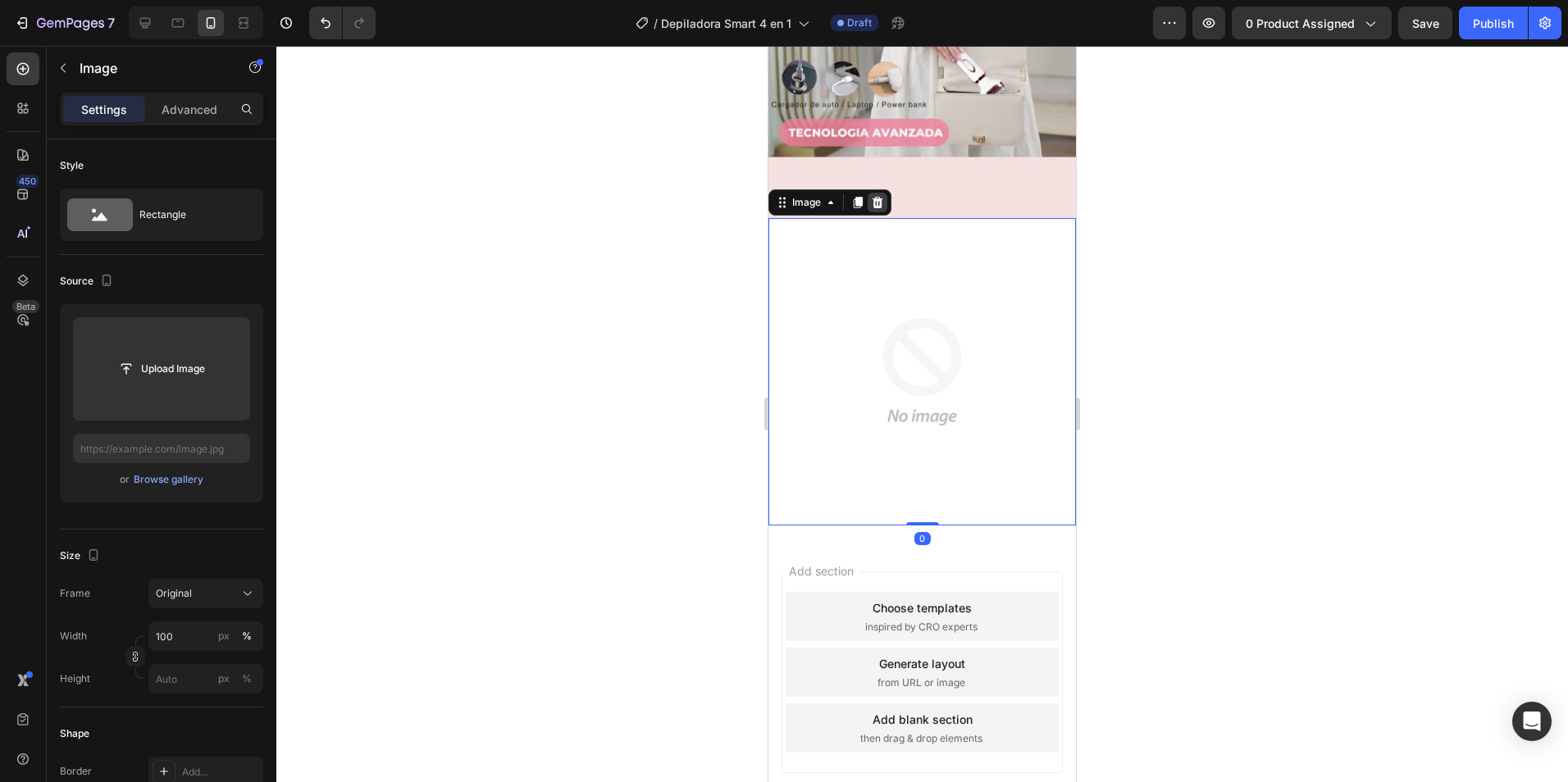
click at [878, 196] on icon at bounding box center [877, 203] width 13 height 13
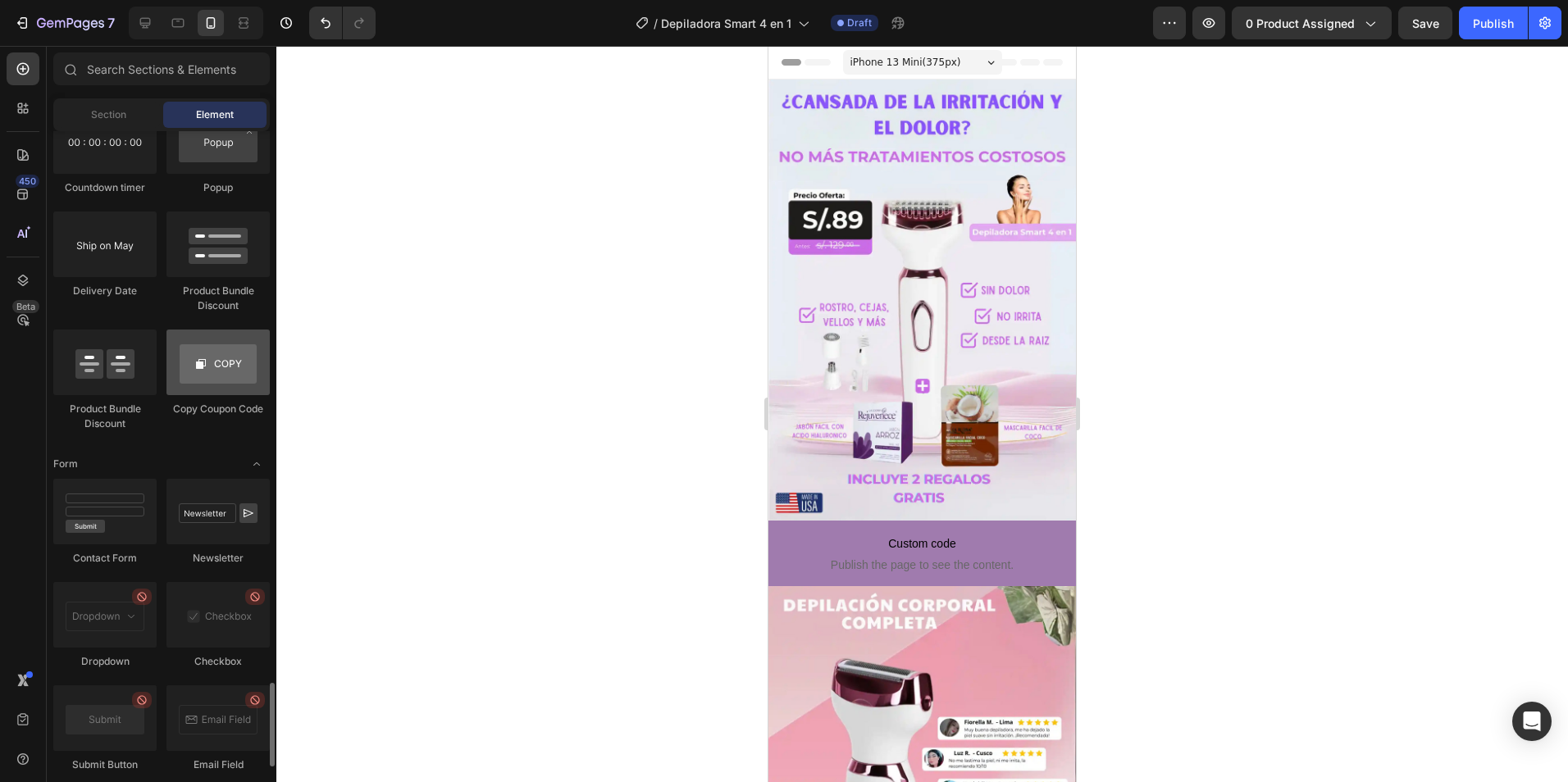
scroll to position [3608, 0]
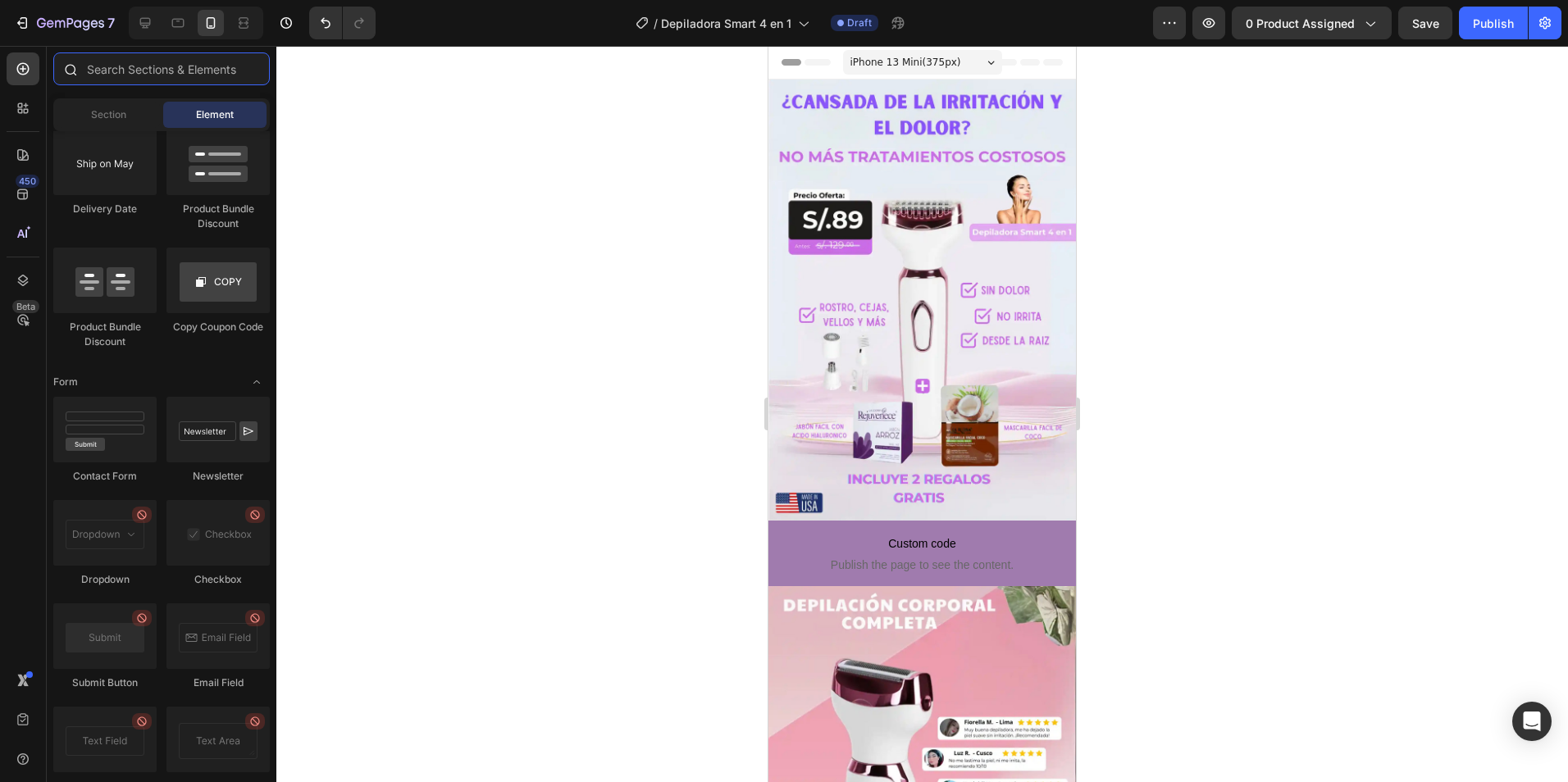
click at [149, 58] on input "text" at bounding box center [162, 69] width 217 height 33
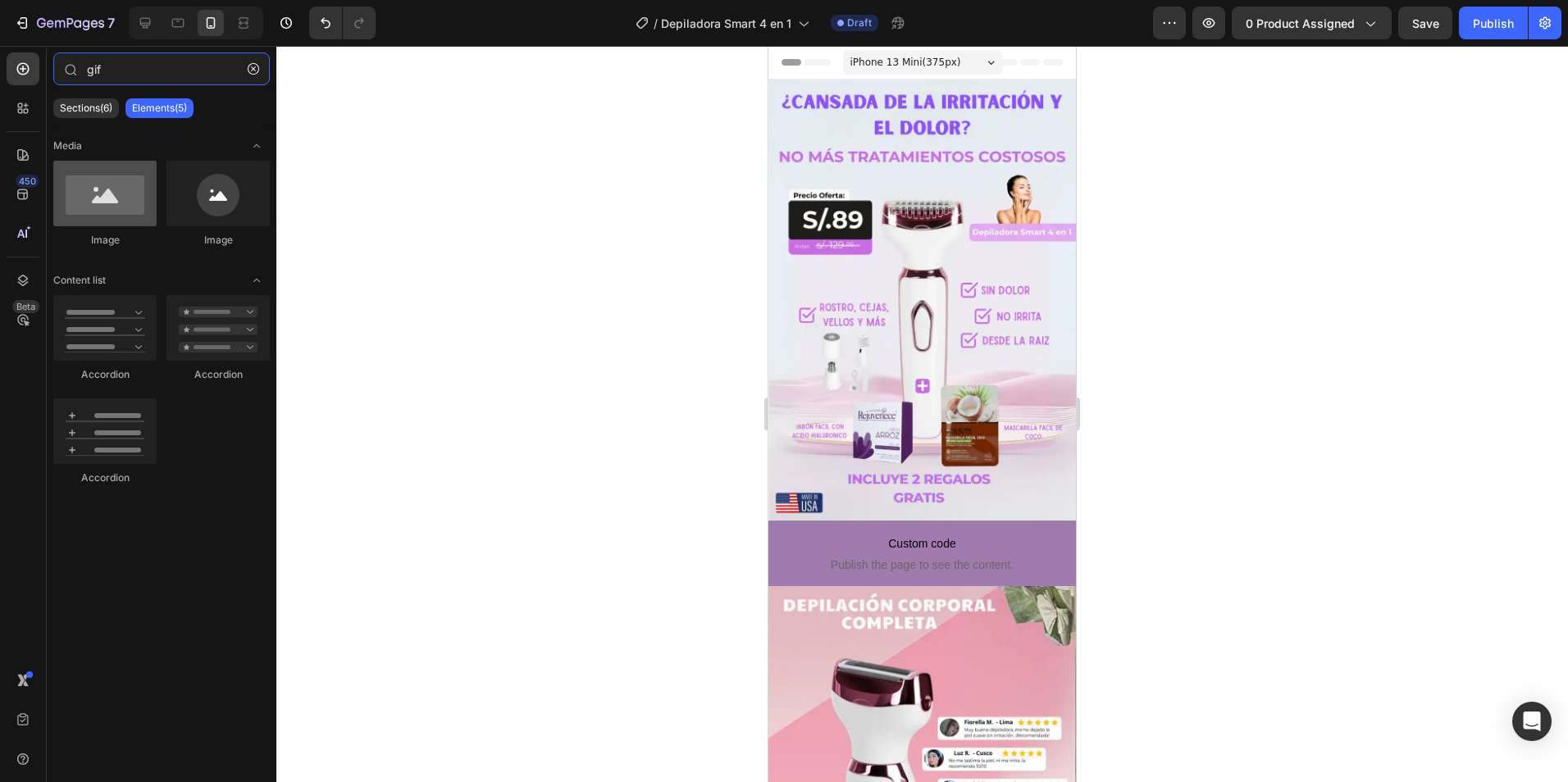
type input "gif"
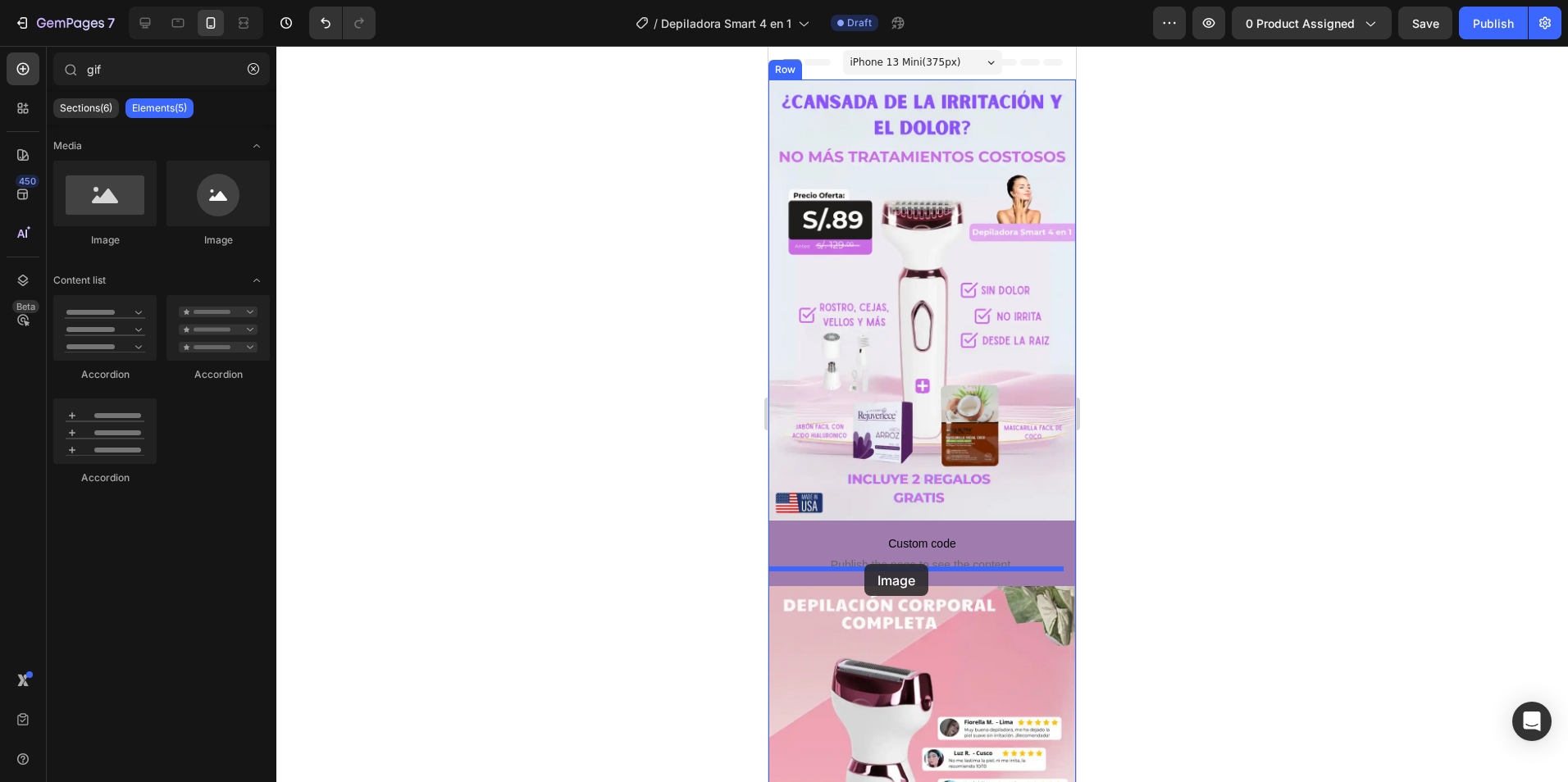
drag, startPoint x: 889, startPoint y: 255, endPoint x: 864, endPoint y: 564, distance: 310.0
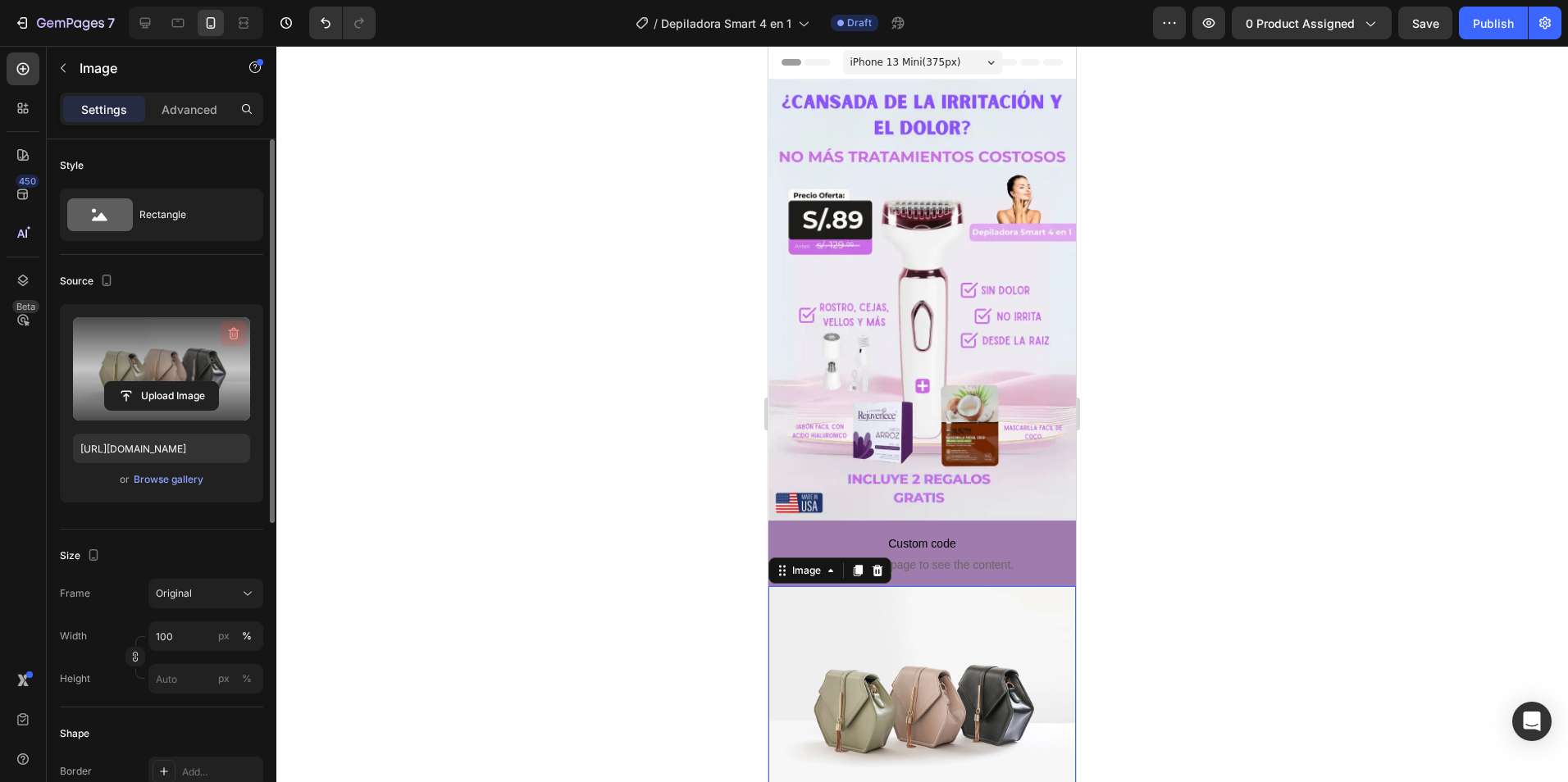
click at [229, 332] on icon "button" at bounding box center [233, 333] width 16 height 16
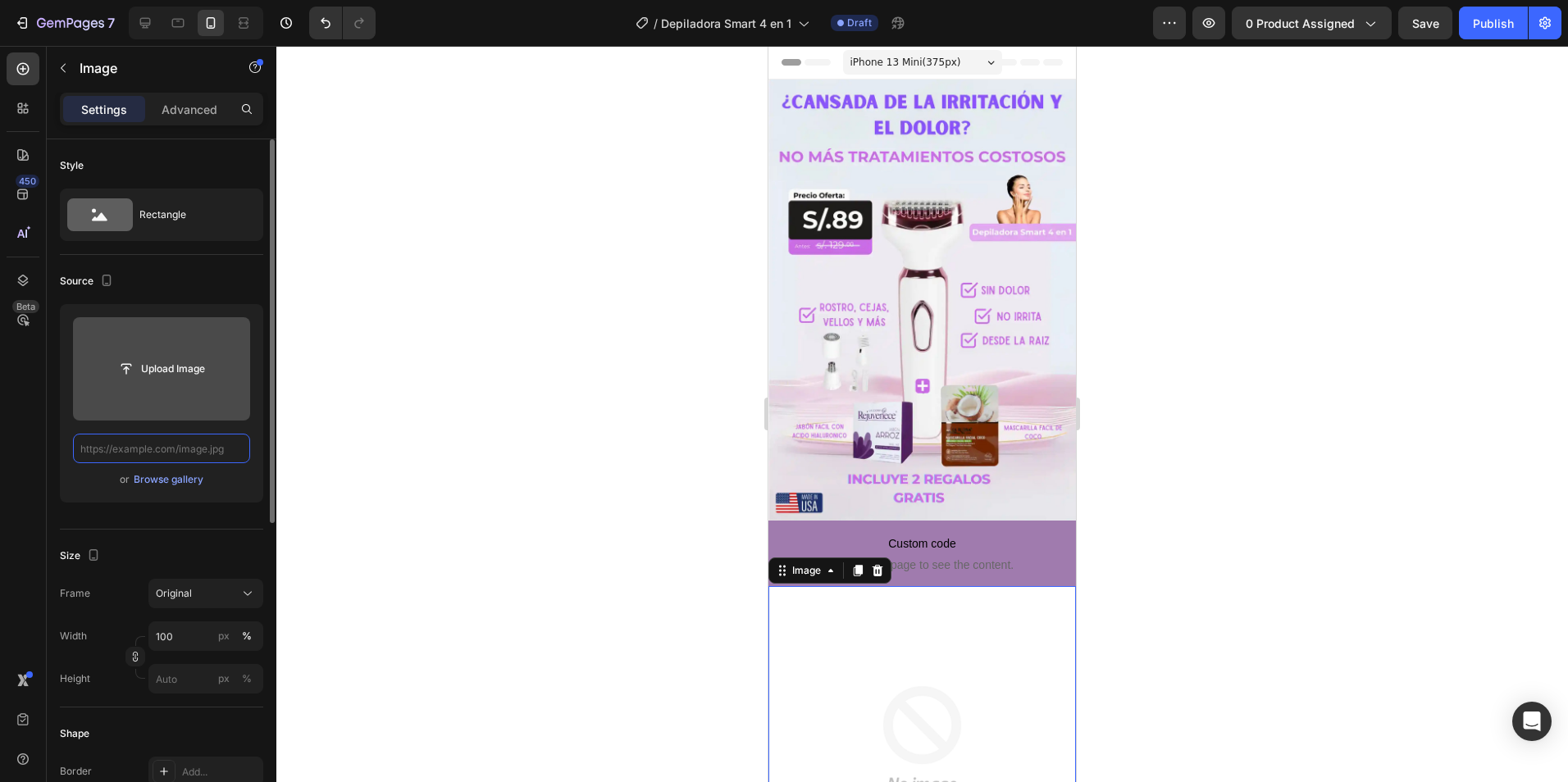
click at [144, 447] on input "text" at bounding box center [161, 448] width 177 height 29
paste input "https://cdn.shopify.com/s/files/1/0652/2886/5619/files/Untitled_Made_with_FlexC…"
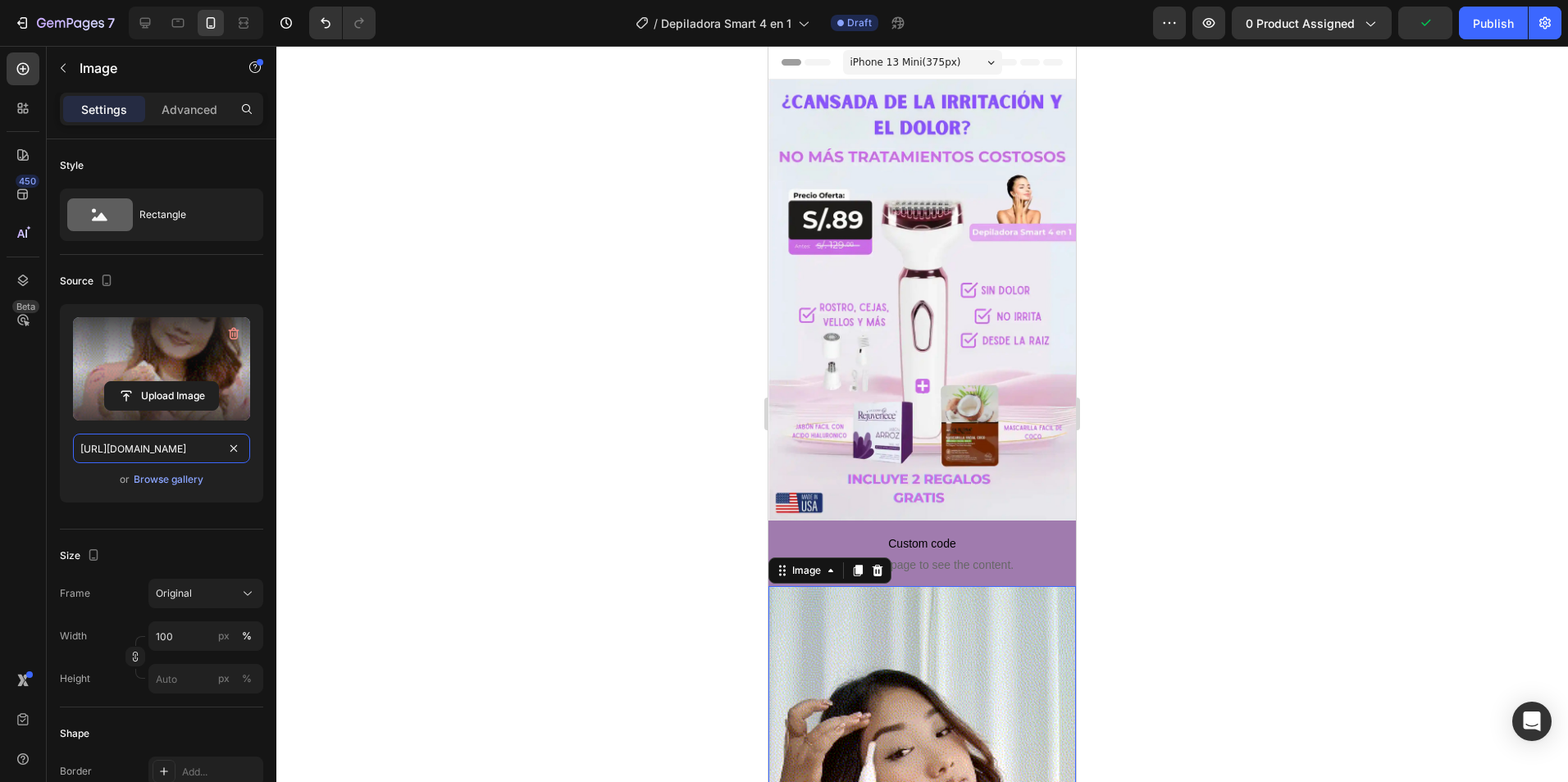
type input "https://cdn.shopify.com/s/files/1/0652/2886/5619/files/Untitled_Made_with_FlexC…"
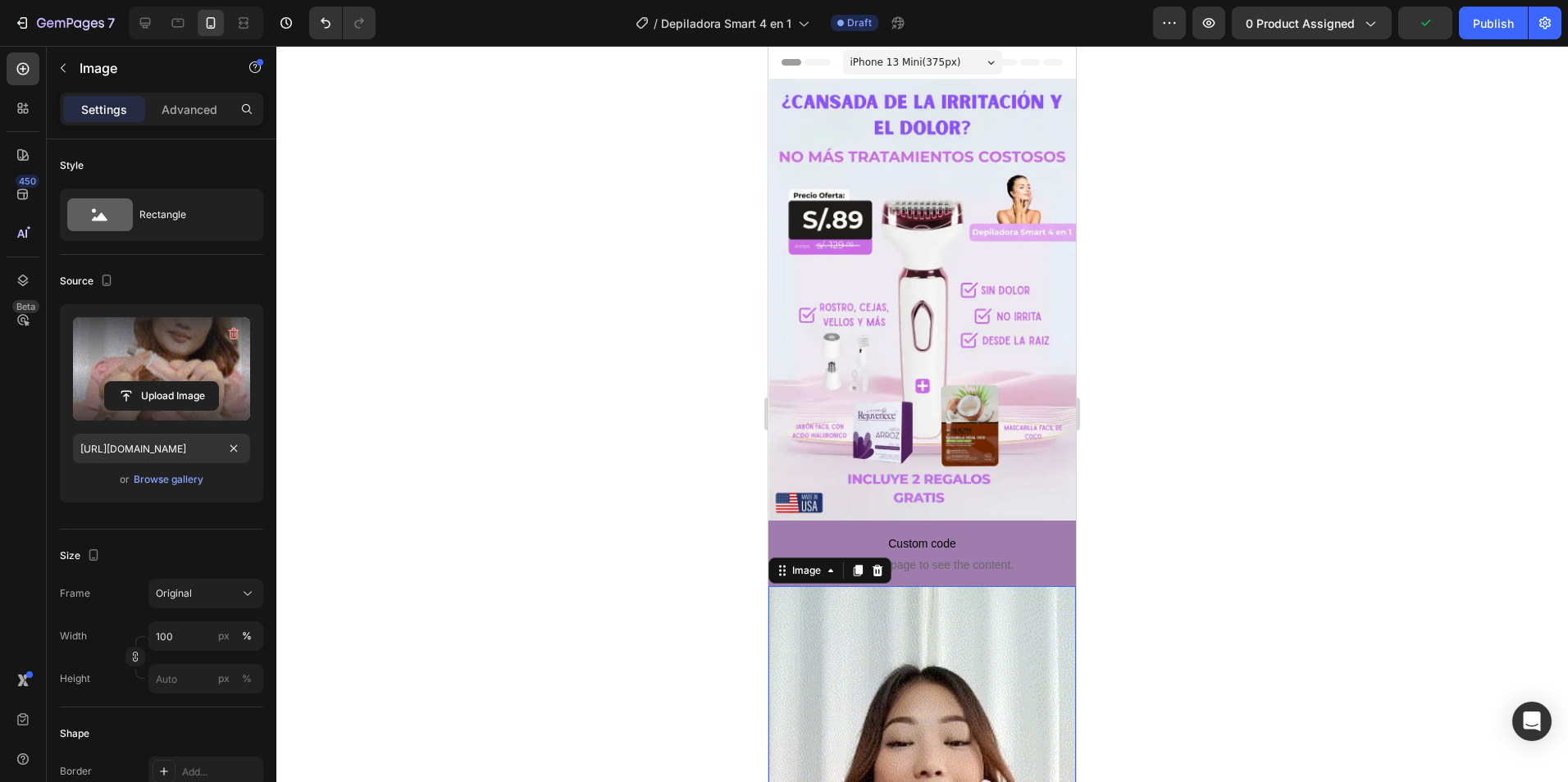
click at [369, 389] on div at bounding box center [922, 414] width 1292 height 737
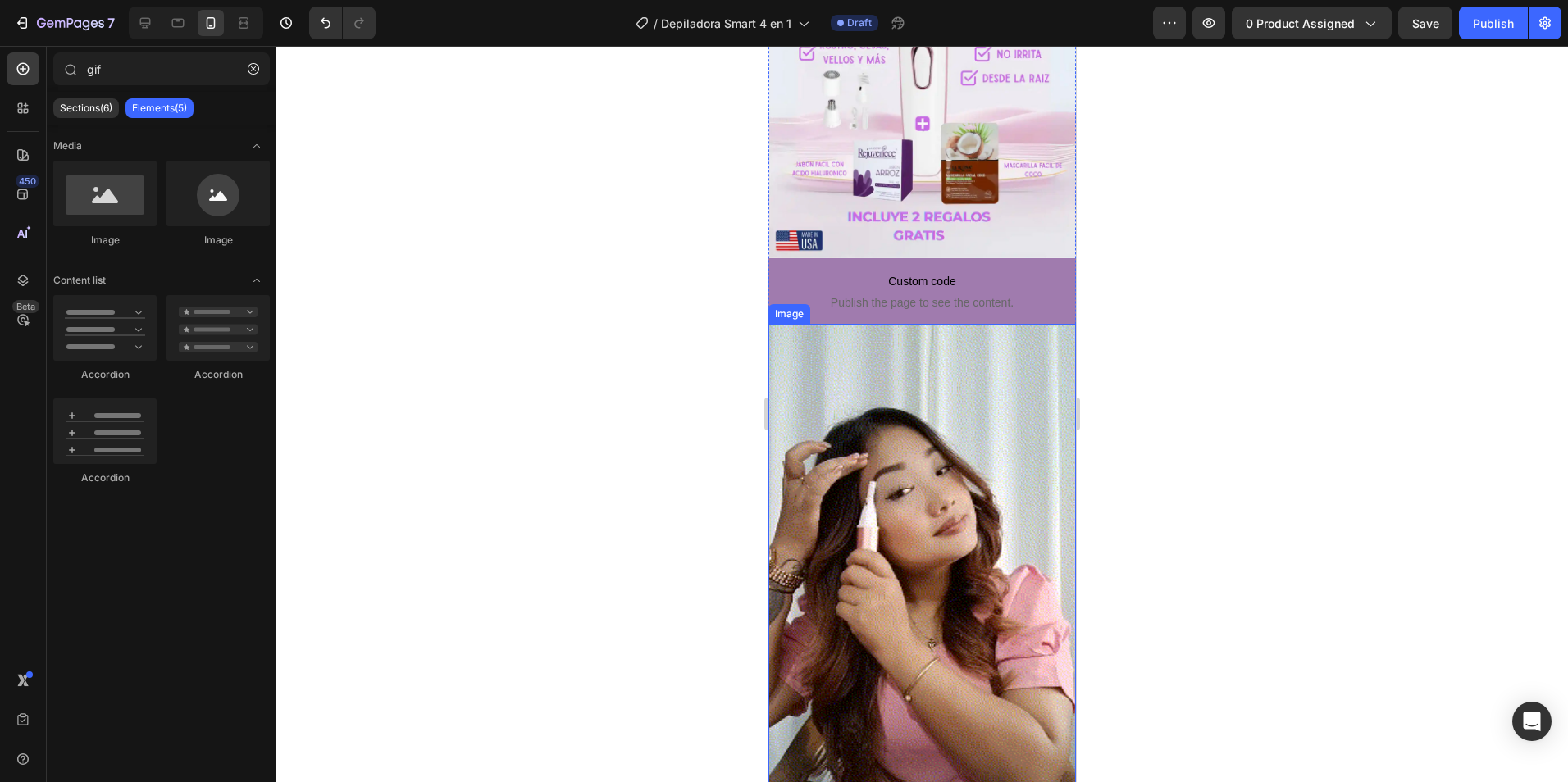
scroll to position [246, 0]
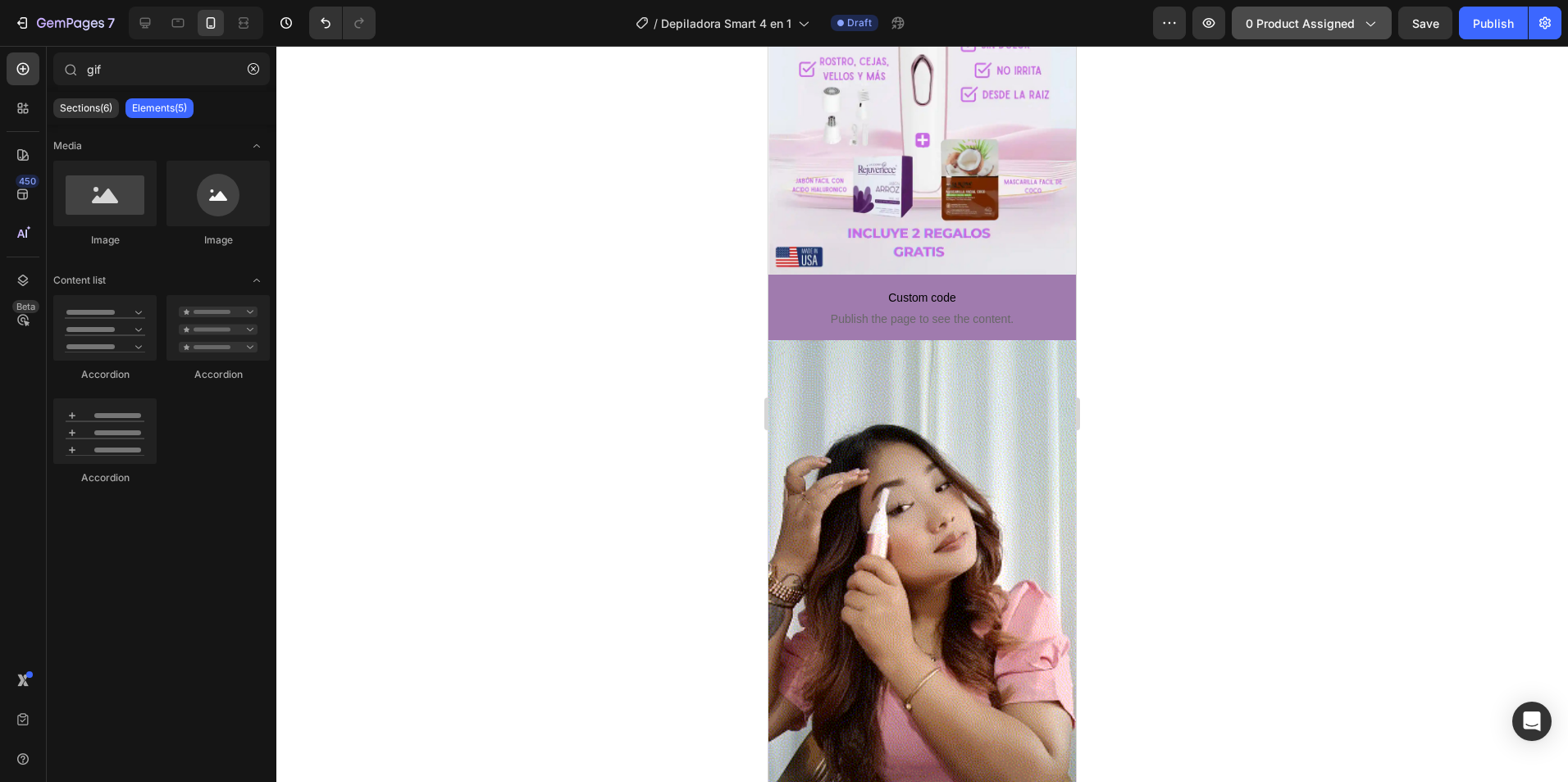
click at [1363, 22] on icon "button" at bounding box center [1369, 23] width 16 height 16
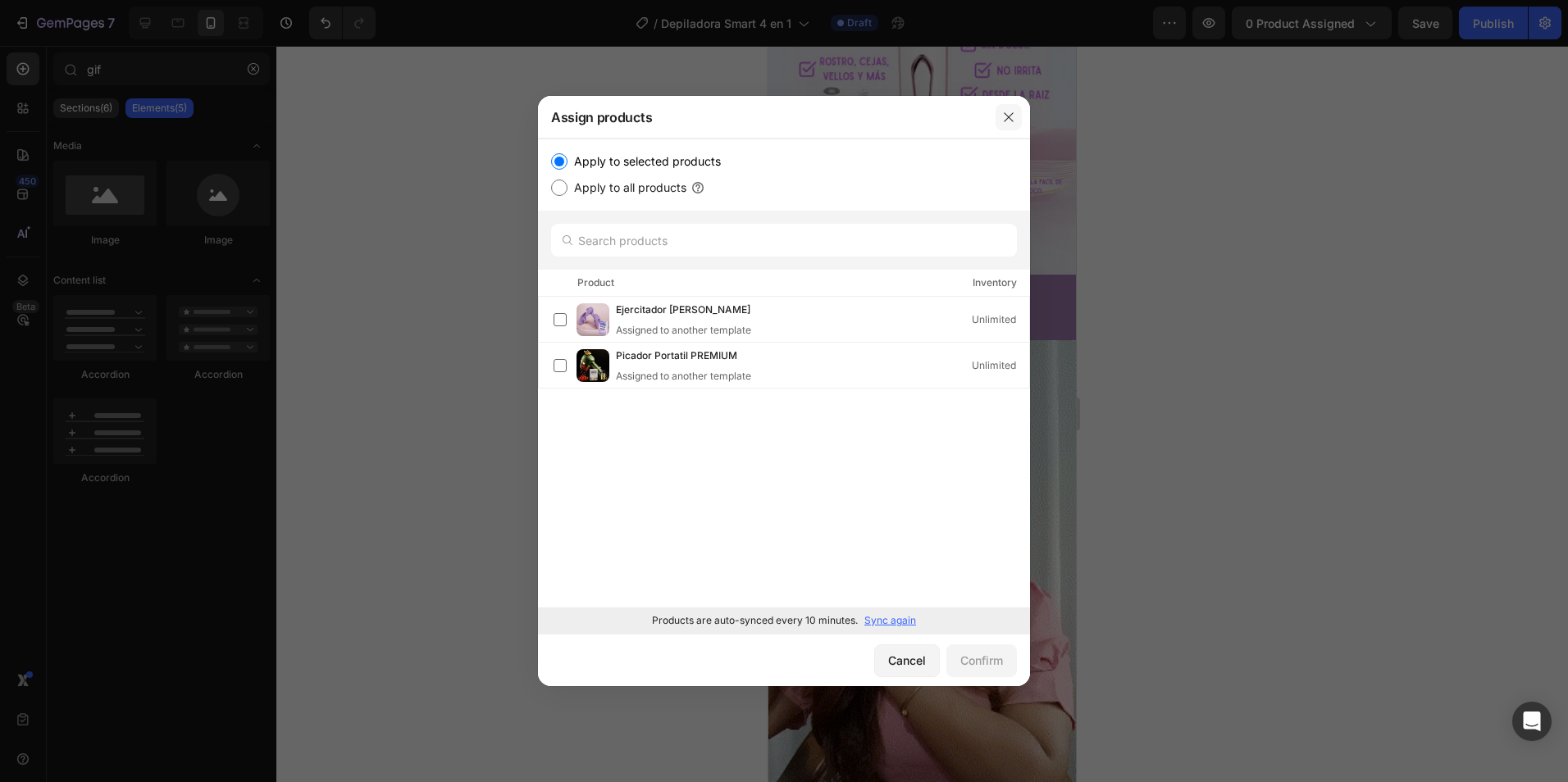
click at [1009, 116] on icon "button" at bounding box center [1009, 117] width 9 height 9
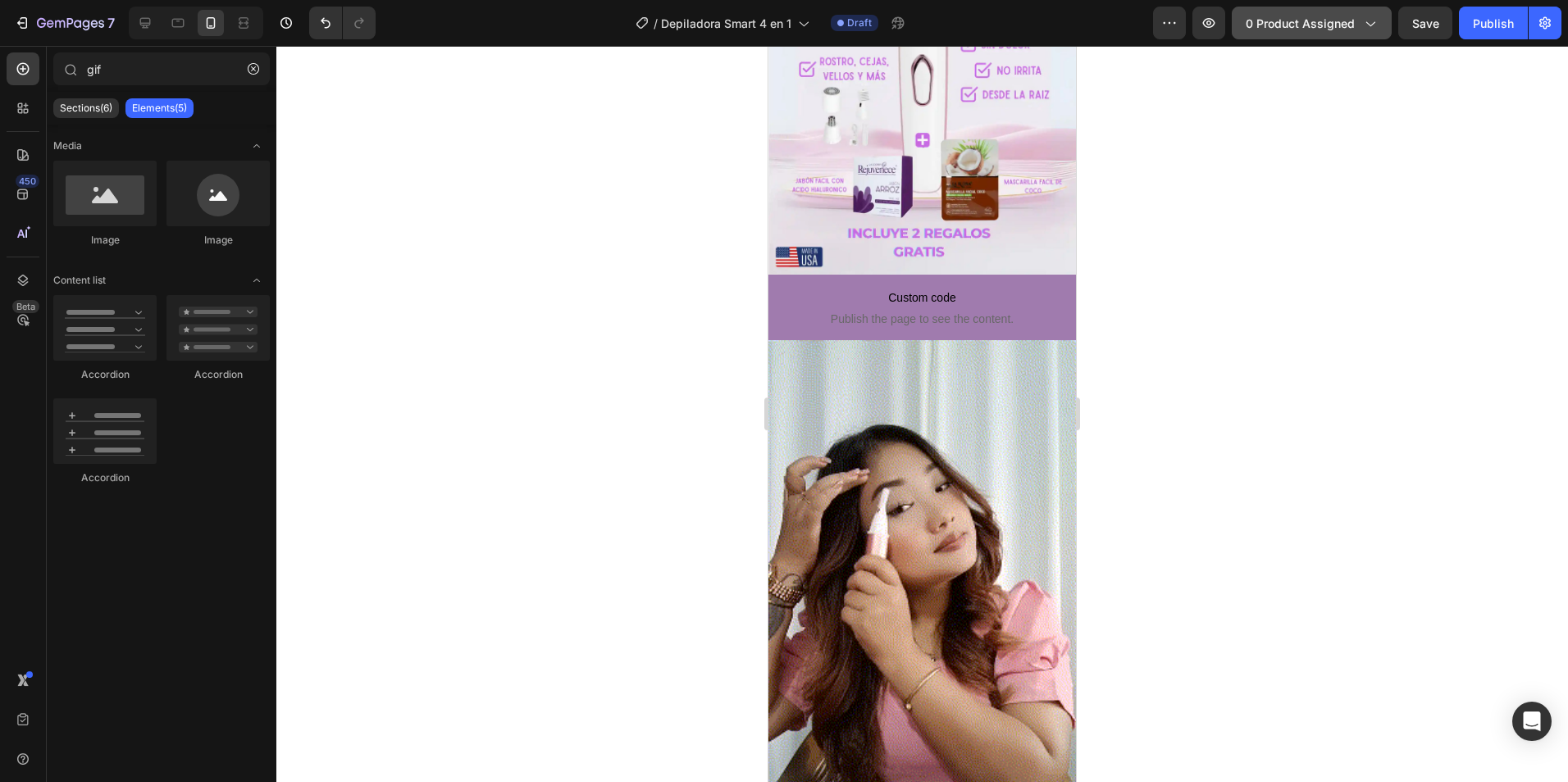
click at [1324, 32] on button "0 product assigned" at bounding box center [1312, 23] width 160 height 33
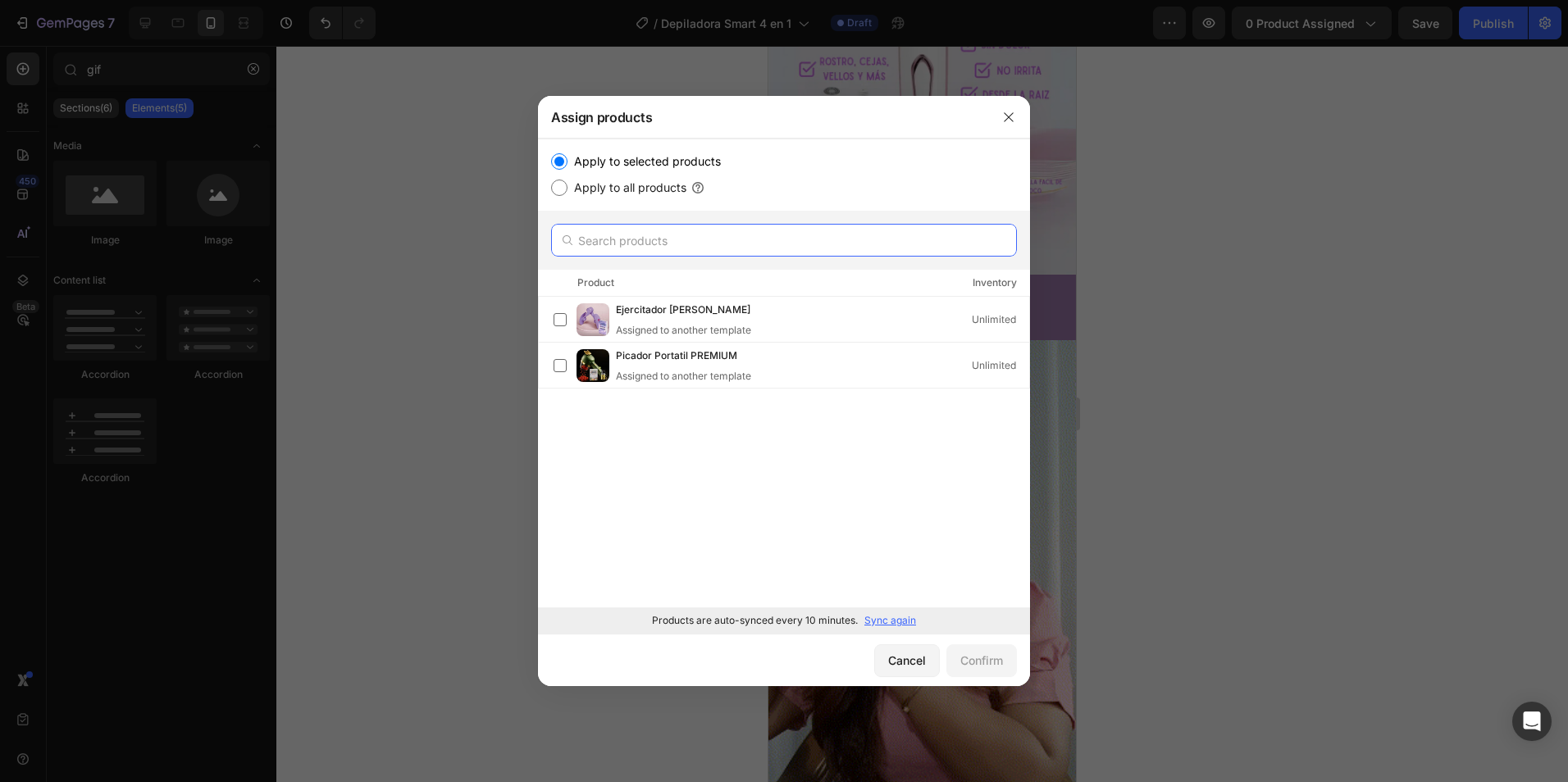
click at [647, 248] on input "text" at bounding box center [784, 240] width 466 height 33
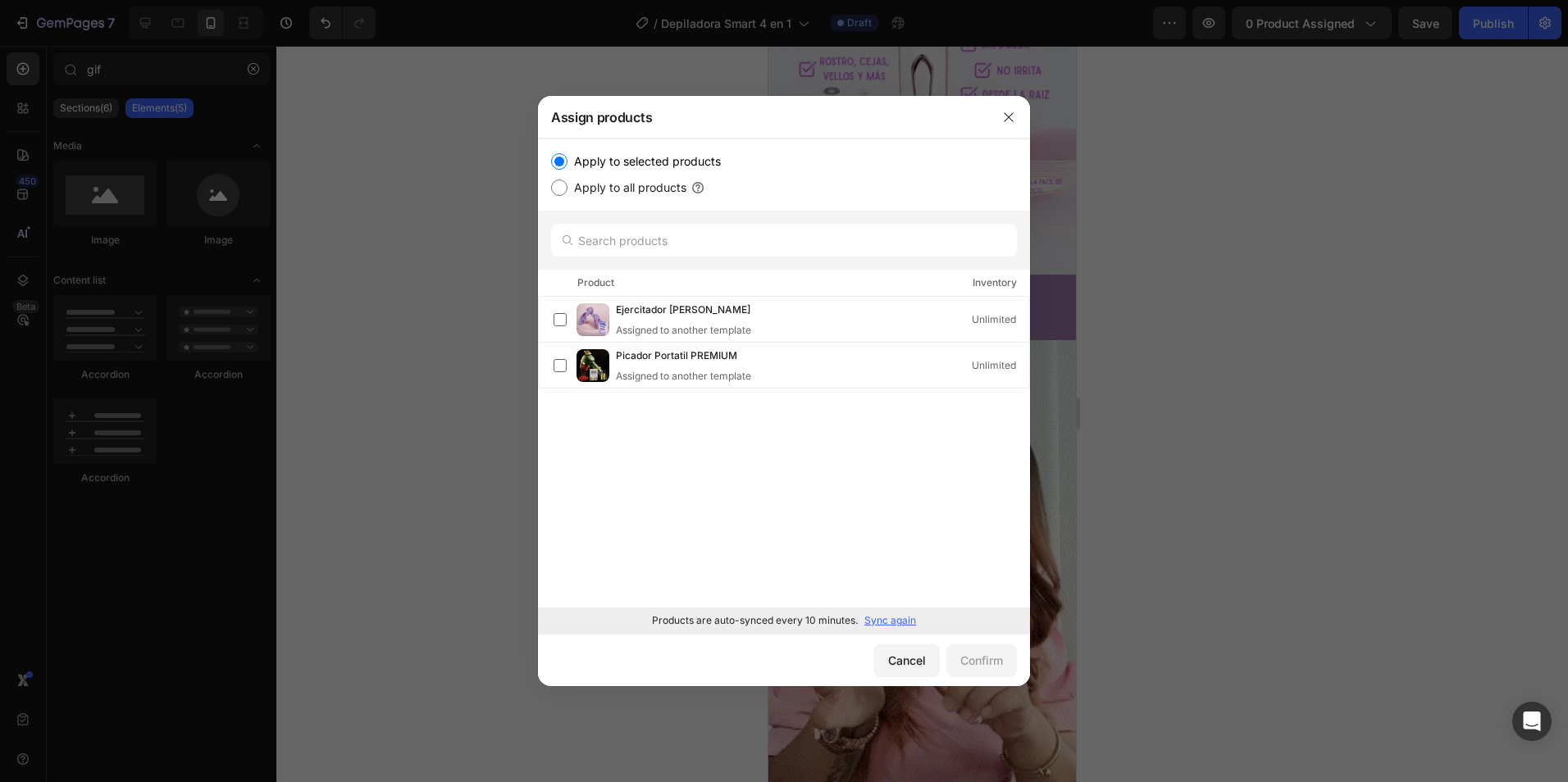
click at [748, 502] on div "Ejercitador Pélvico Assigned to another template Unlimited Picador Portatil PRE…" at bounding box center [784, 452] width 492 height 310
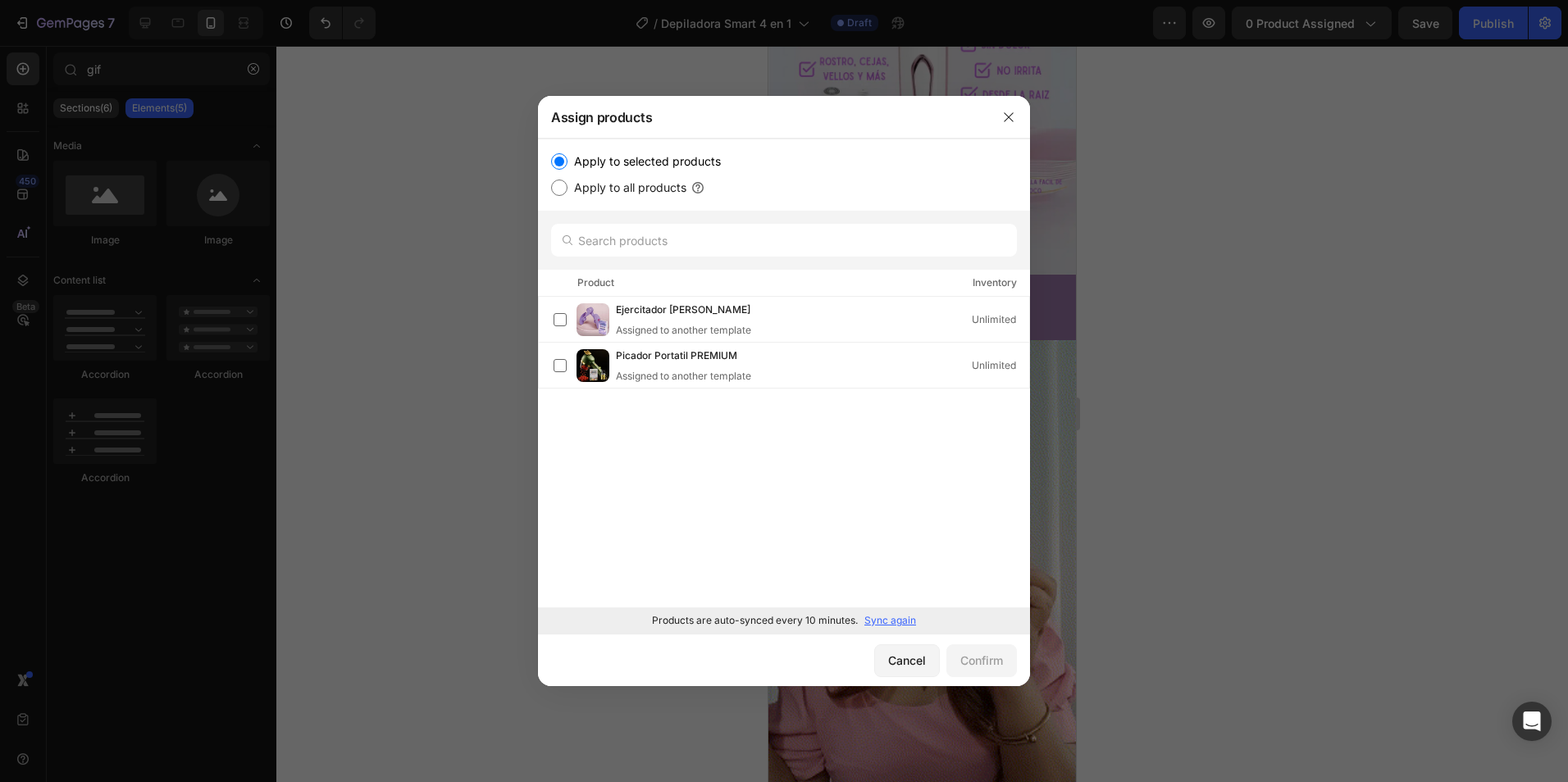
click at [739, 436] on div "Ejercitador Pélvico Assigned to another template Unlimited Picador Portatil PRE…" at bounding box center [784, 452] width 492 height 310
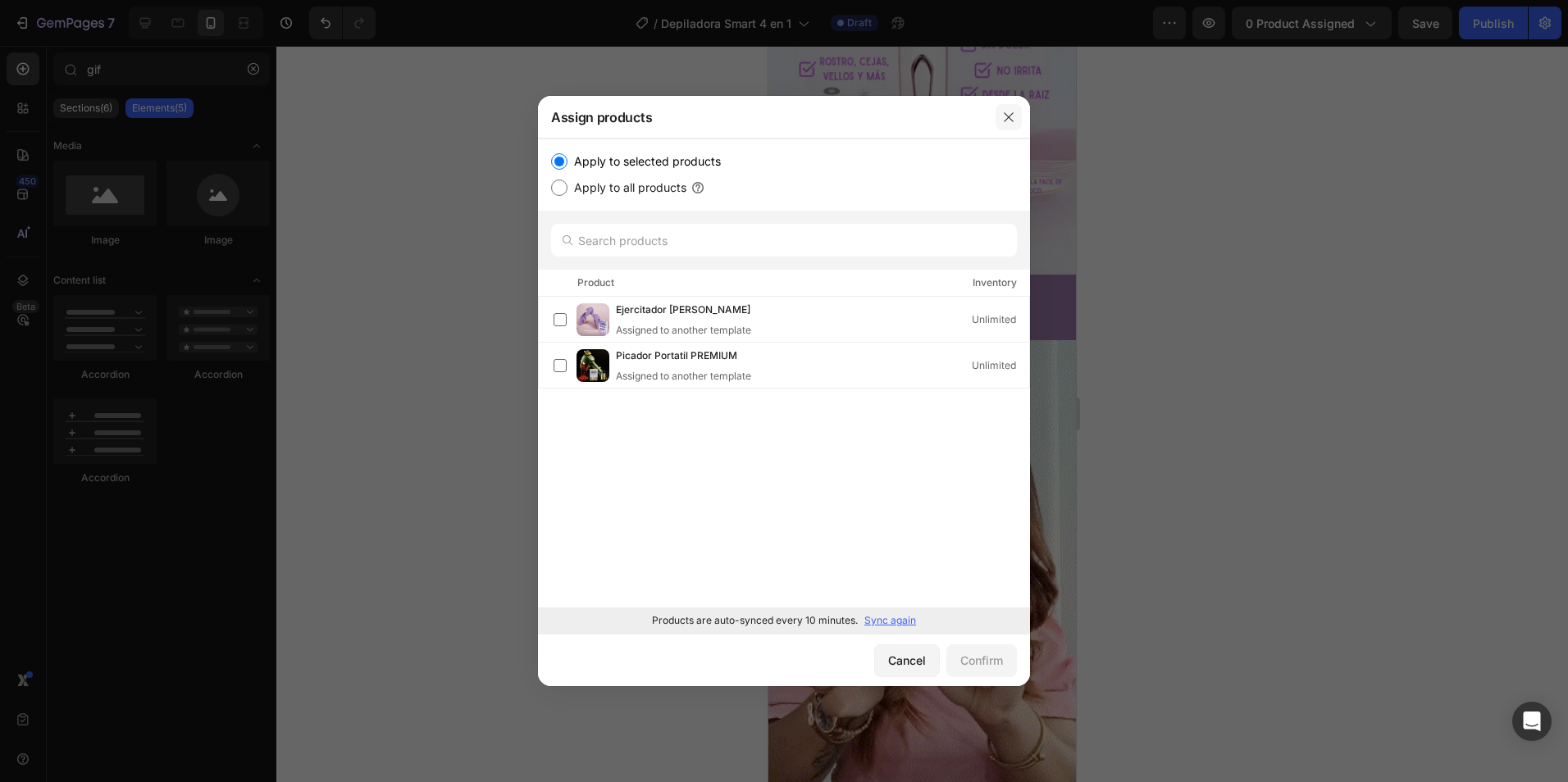
click at [1009, 124] on button "button" at bounding box center [1009, 117] width 26 height 26
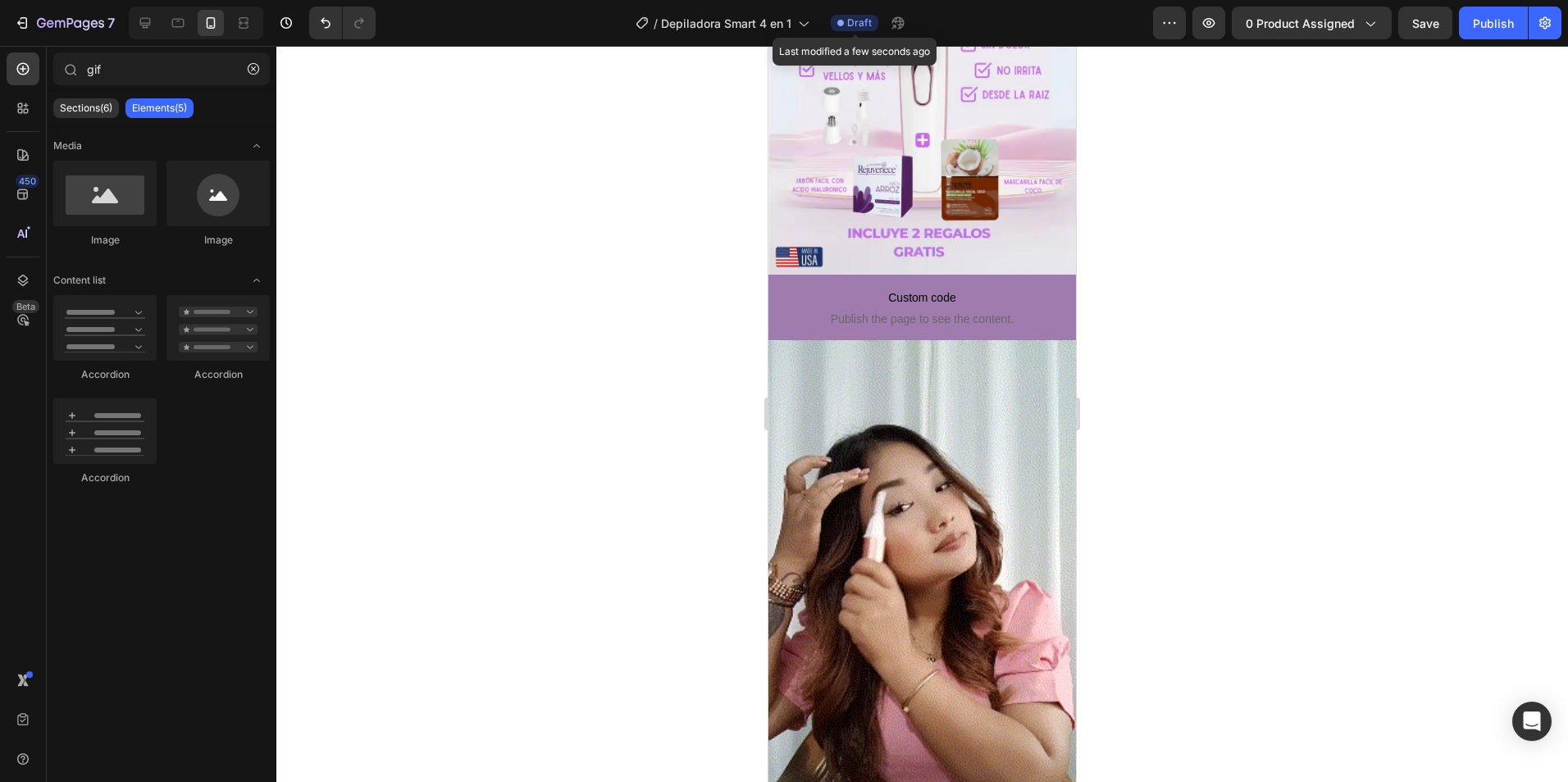
click at [867, 22] on span "Draft" at bounding box center [859, 24] width 25 height 15
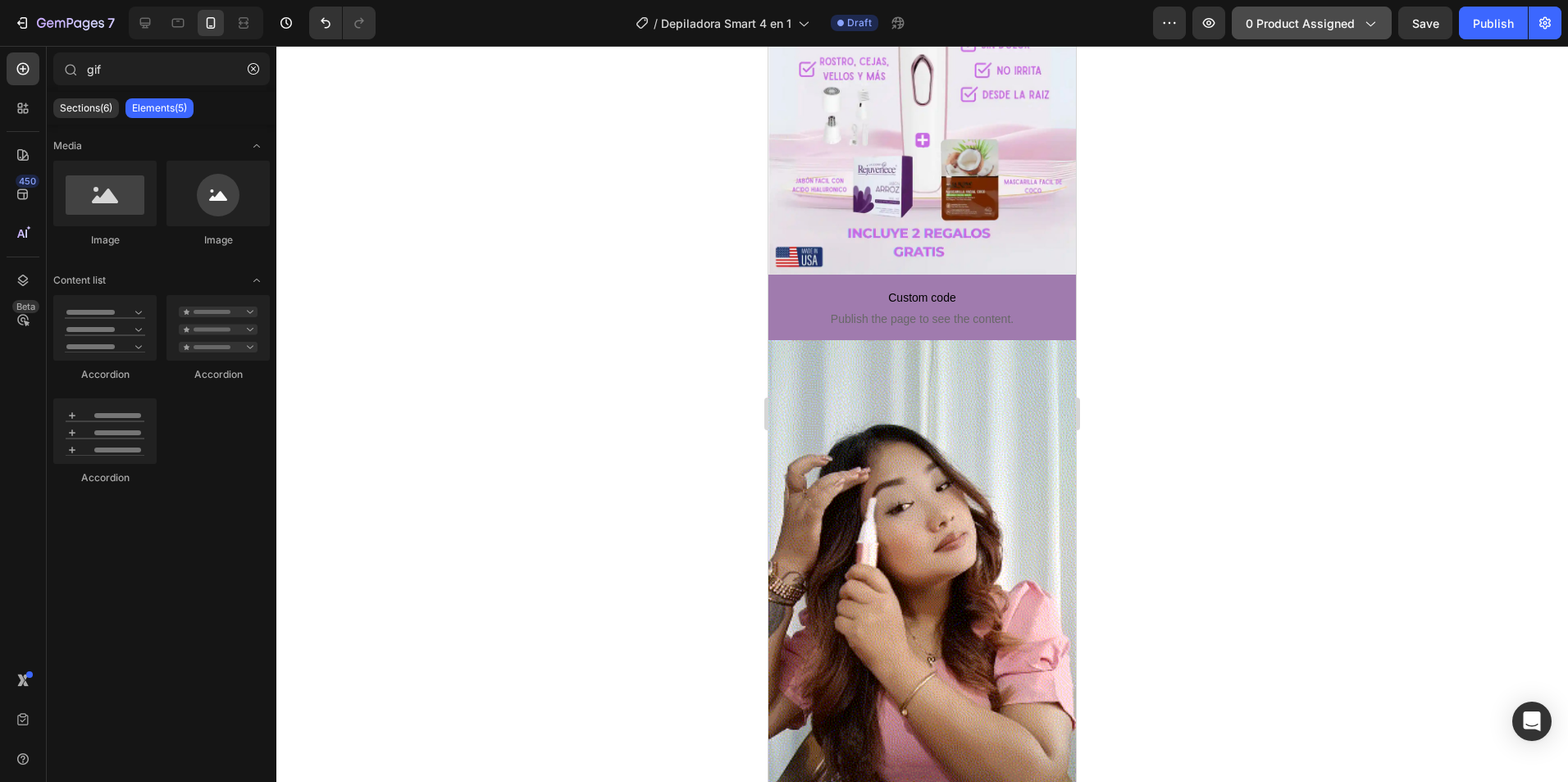
click at [1327, 25] on span "0 product assigned" at bounding box center [1301, 24] width 109 height 17
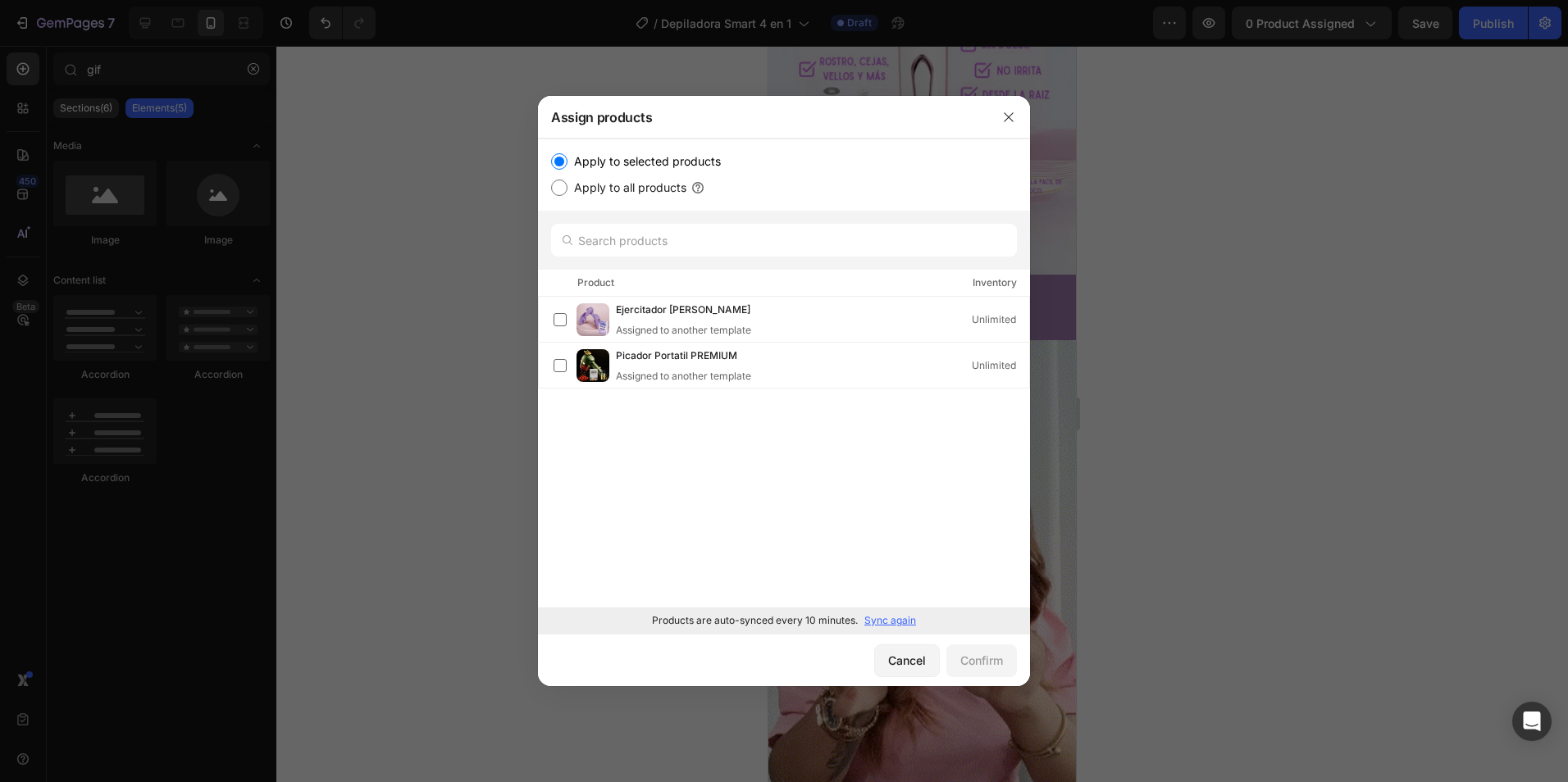
click at [556, 189] on input "Apply to all products" at bounding box center [559, 187] width 16 height 16
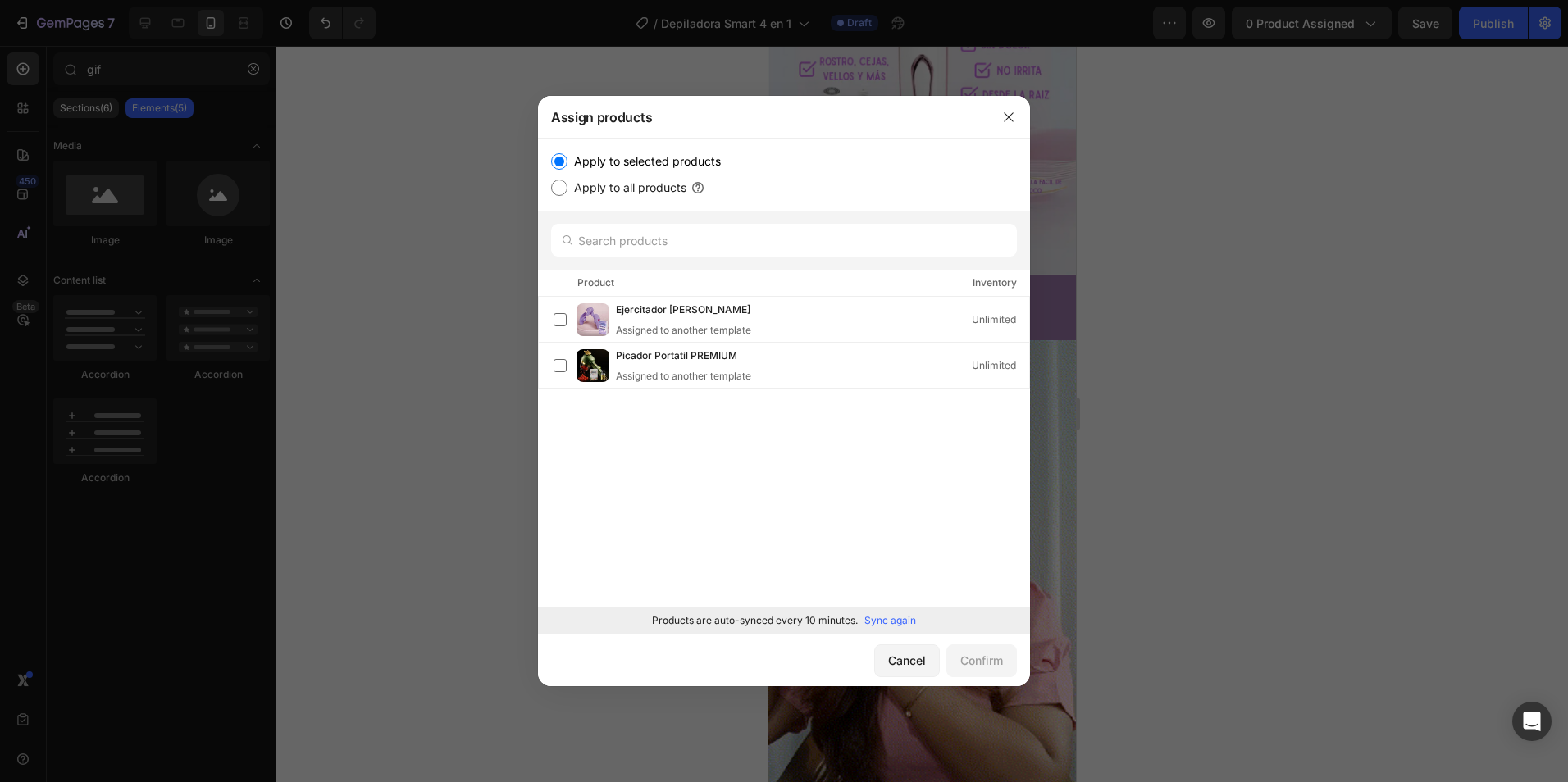
radio input "true"
click at [556, 160] on input "Apply to selected products" at bounding box center [559, 161] width 16 height 16
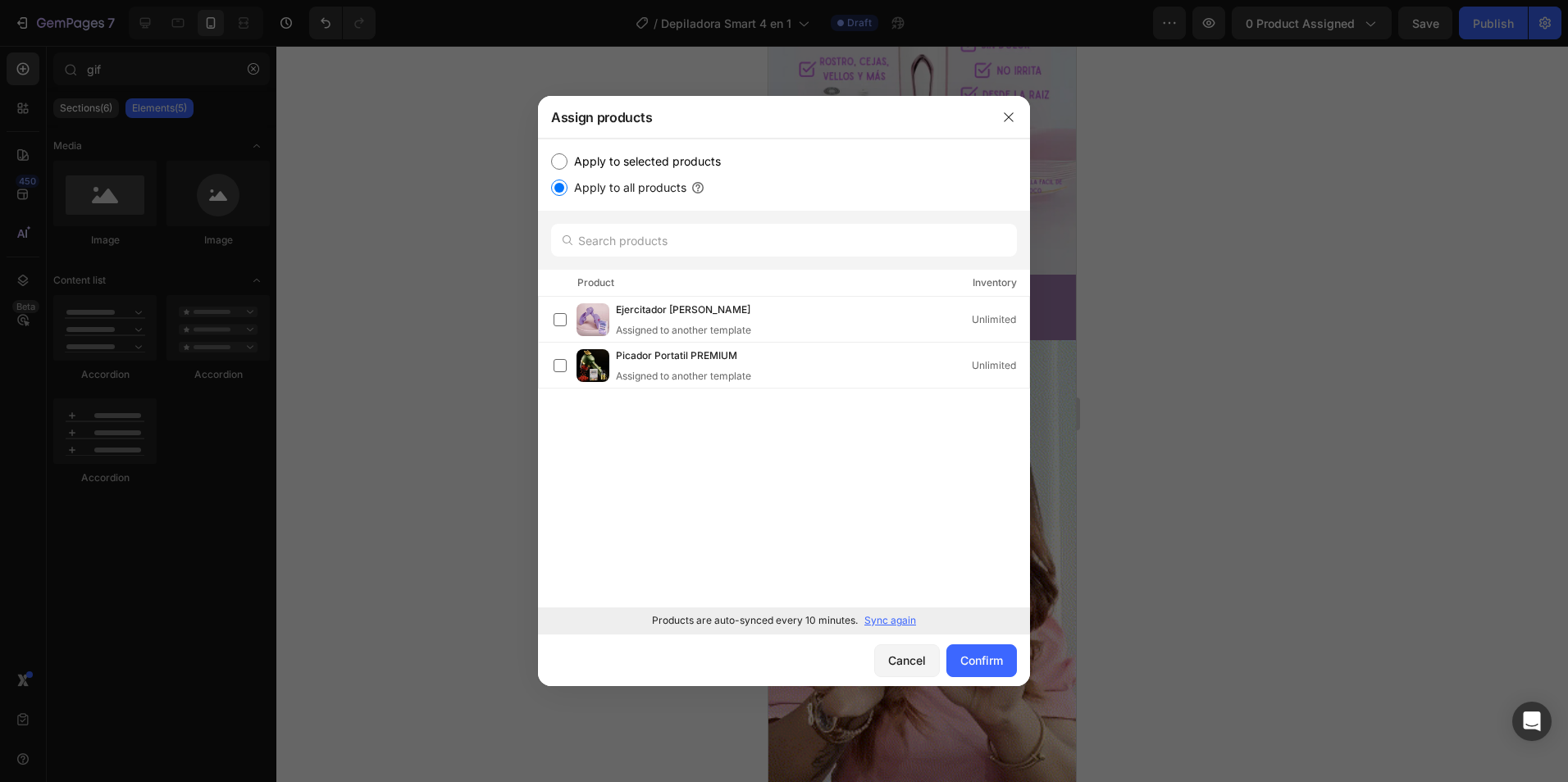
radio input "true"
click at [1009, 120] on icon "button" at bounding box center [1009, 117] width 13 height 13
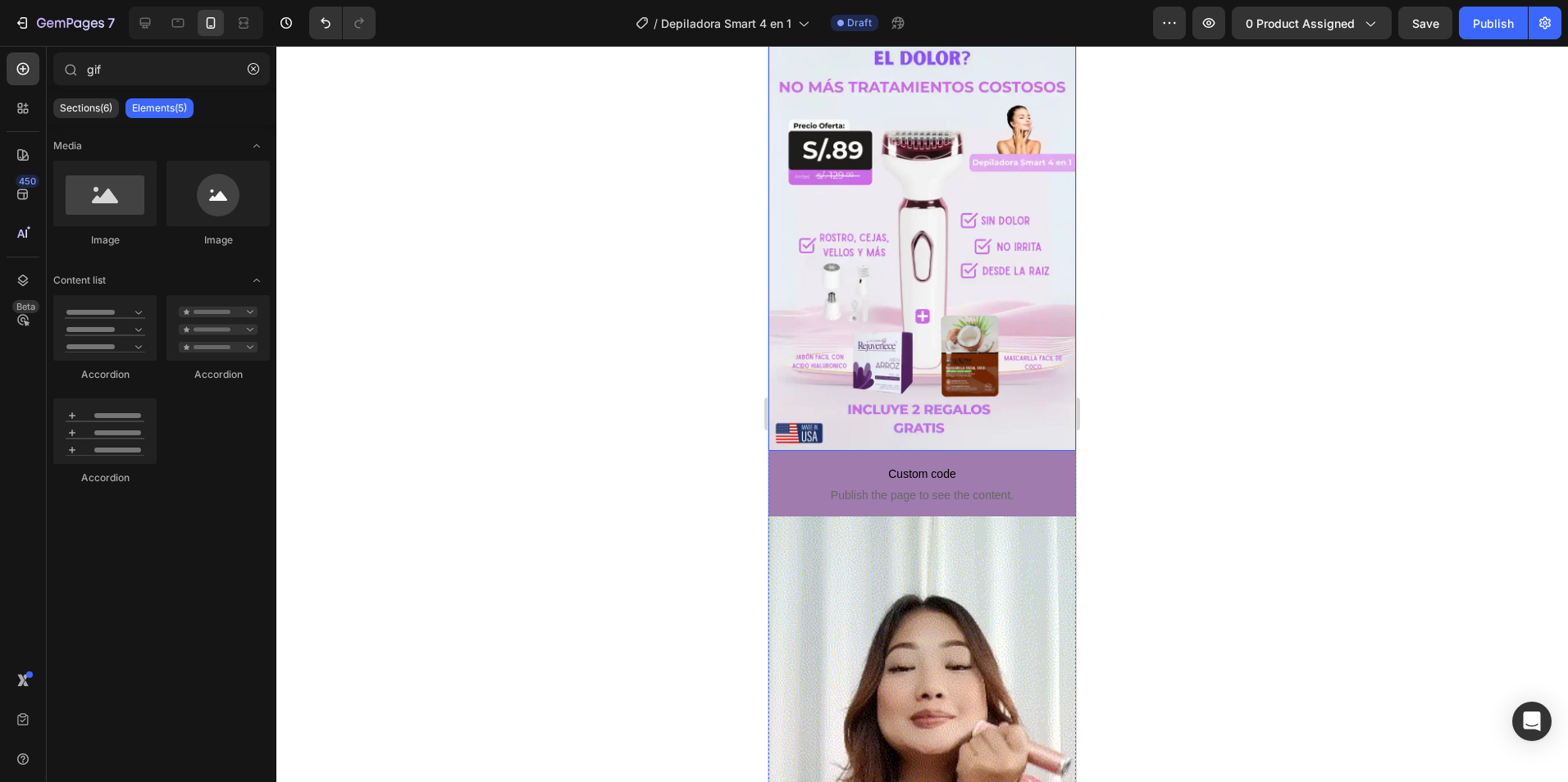
scroll to position [164, 0]
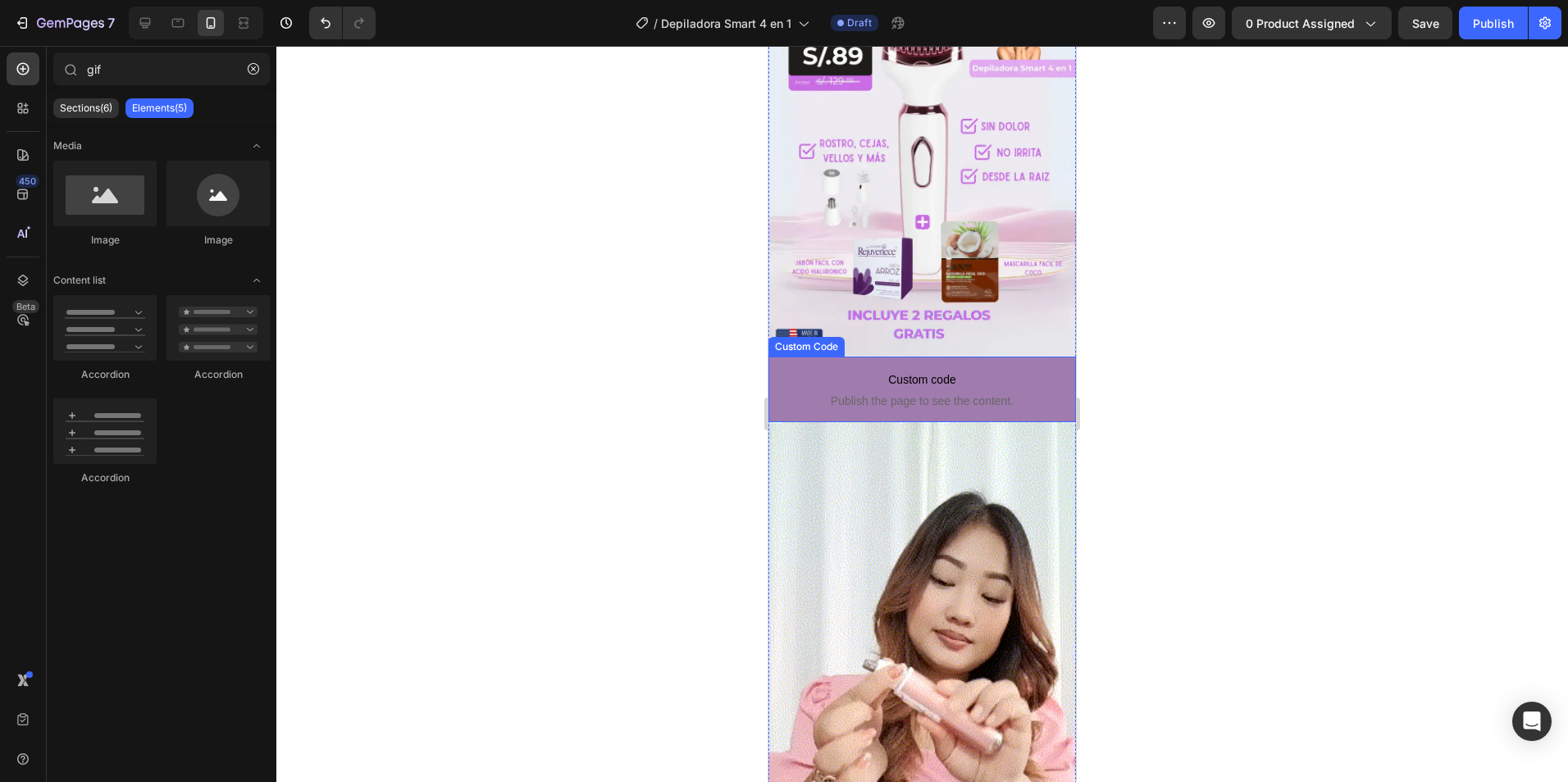
click at [800, 370] on span "Custom code" at bounding box center [923, 379] width 308 height 20
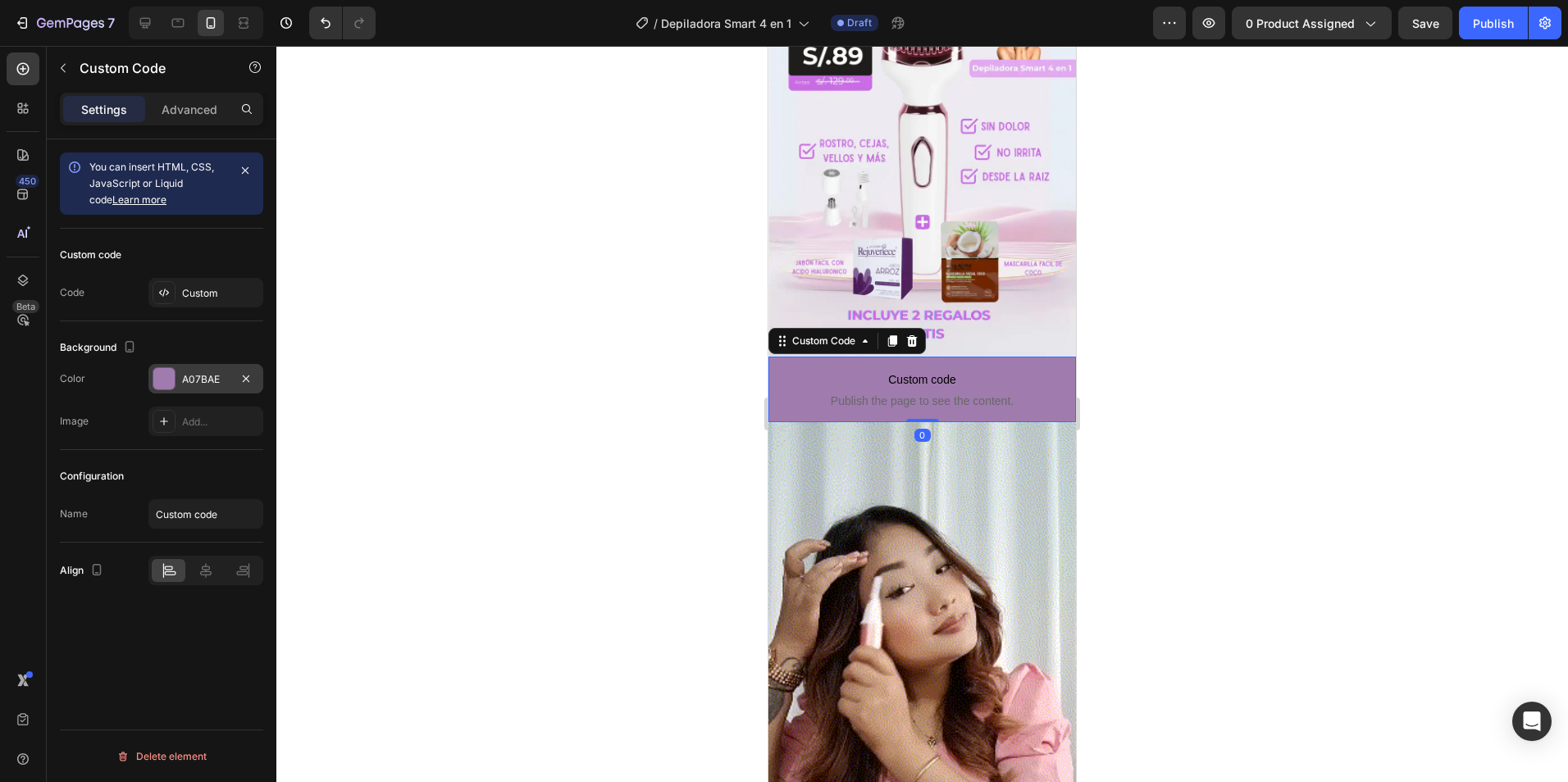
click at [163, 382] on div at bounding box center [164, 378] width 22 height 22
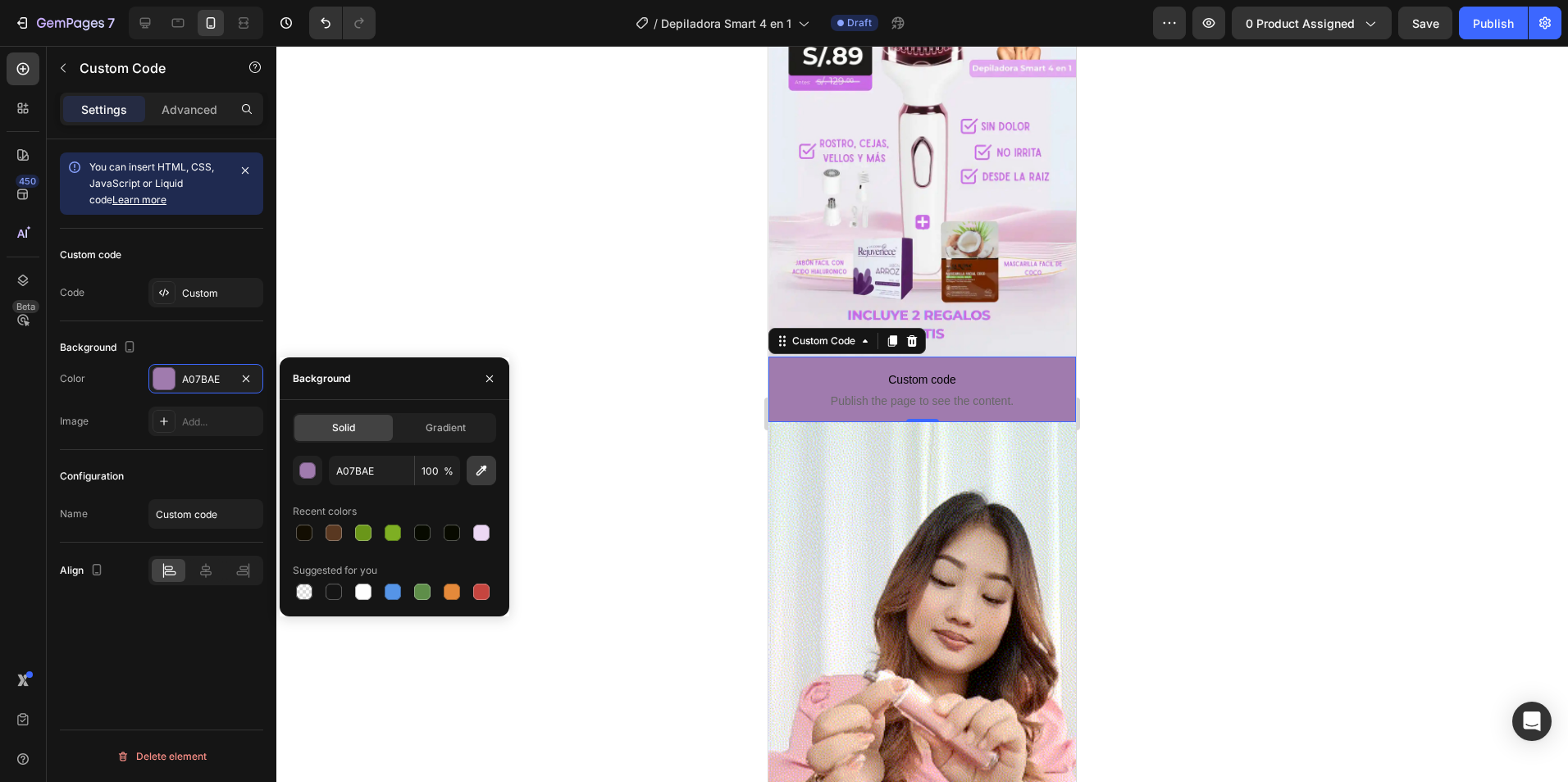
click at [477, 471] on icon "button" at bounding box center [481, 470] width 16 height 16
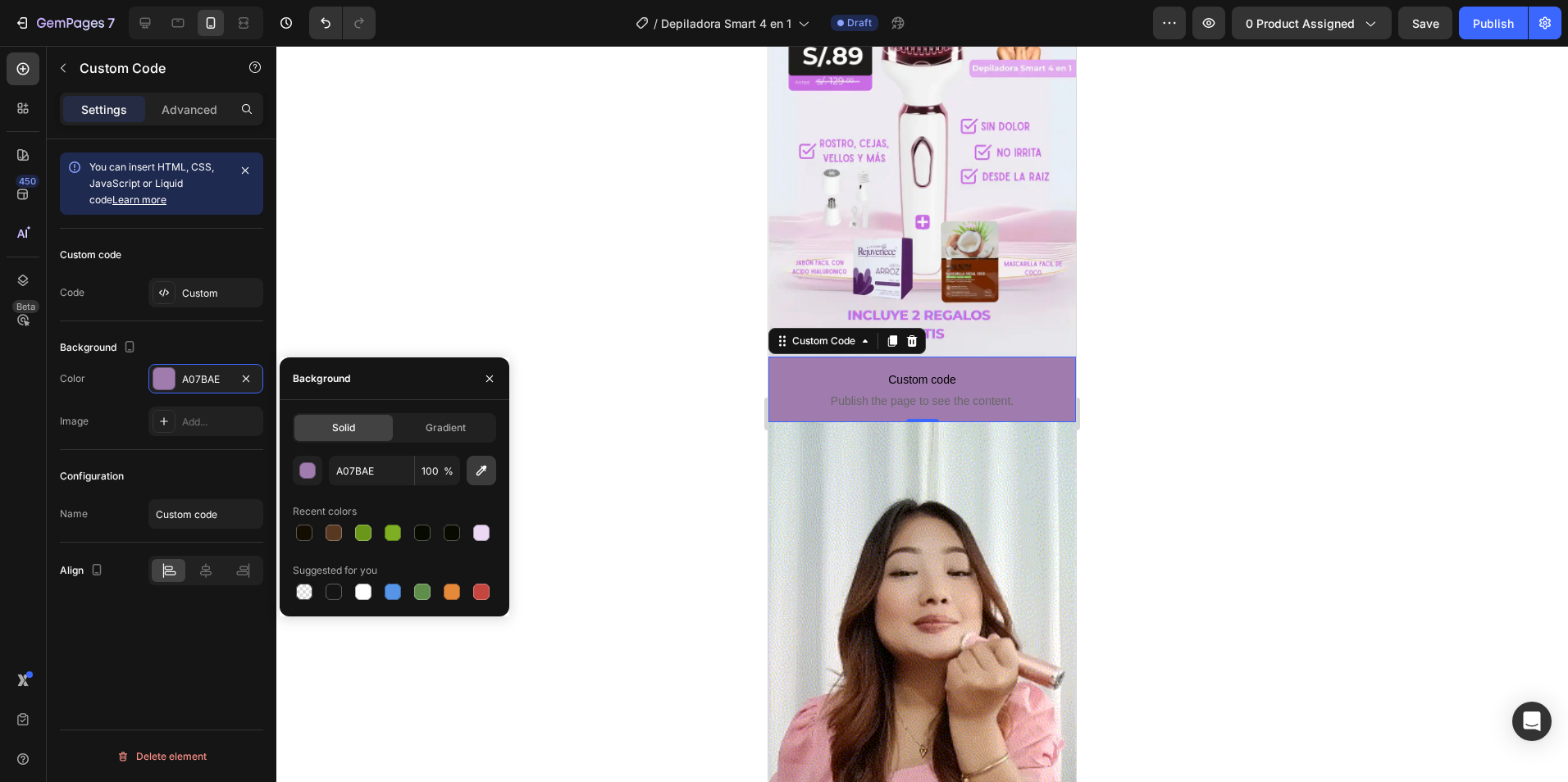
type input "E7E6EB"
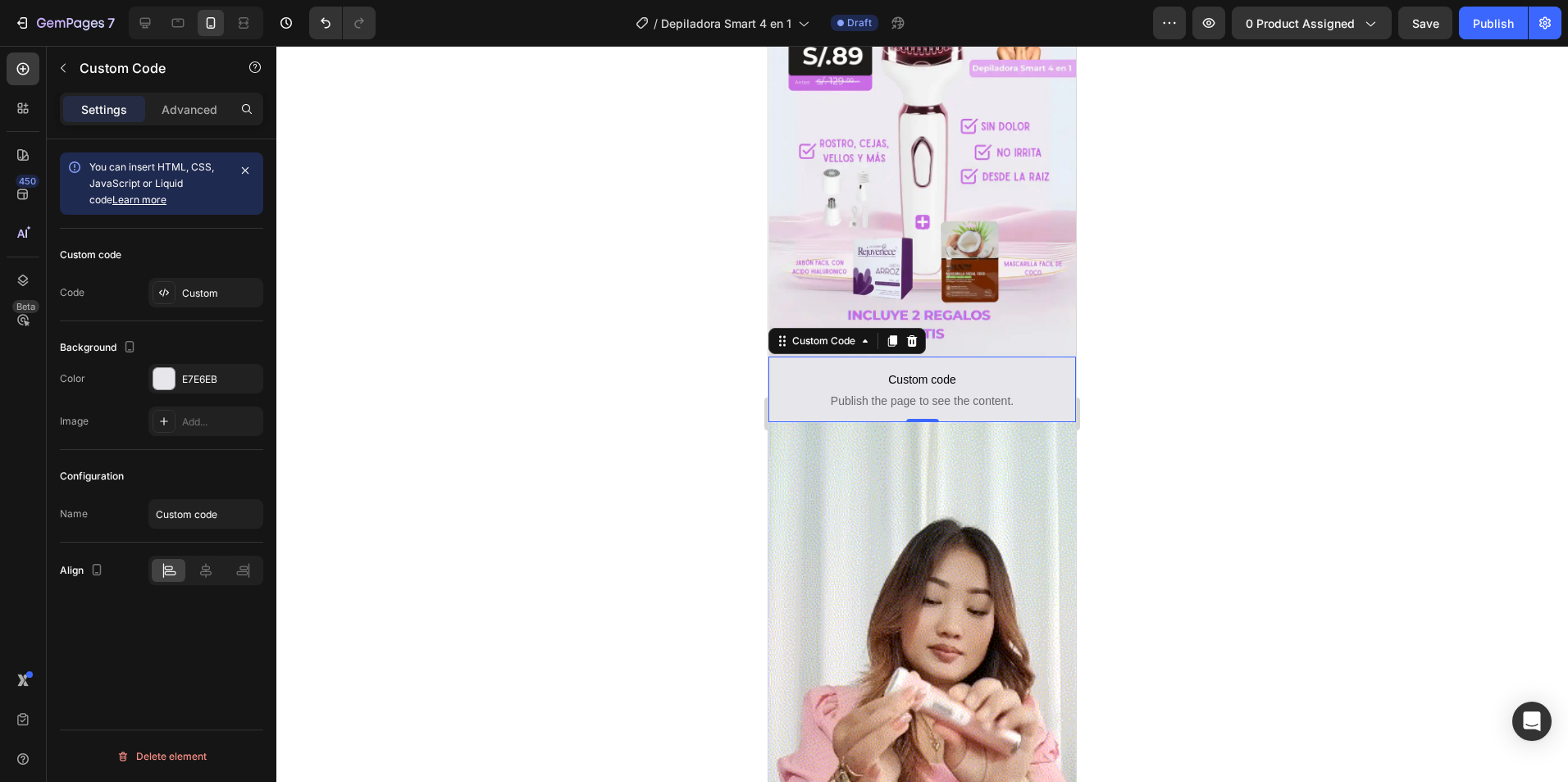
click at [626, 317] on div at bounding box center [922, 414] width 1292 height 737
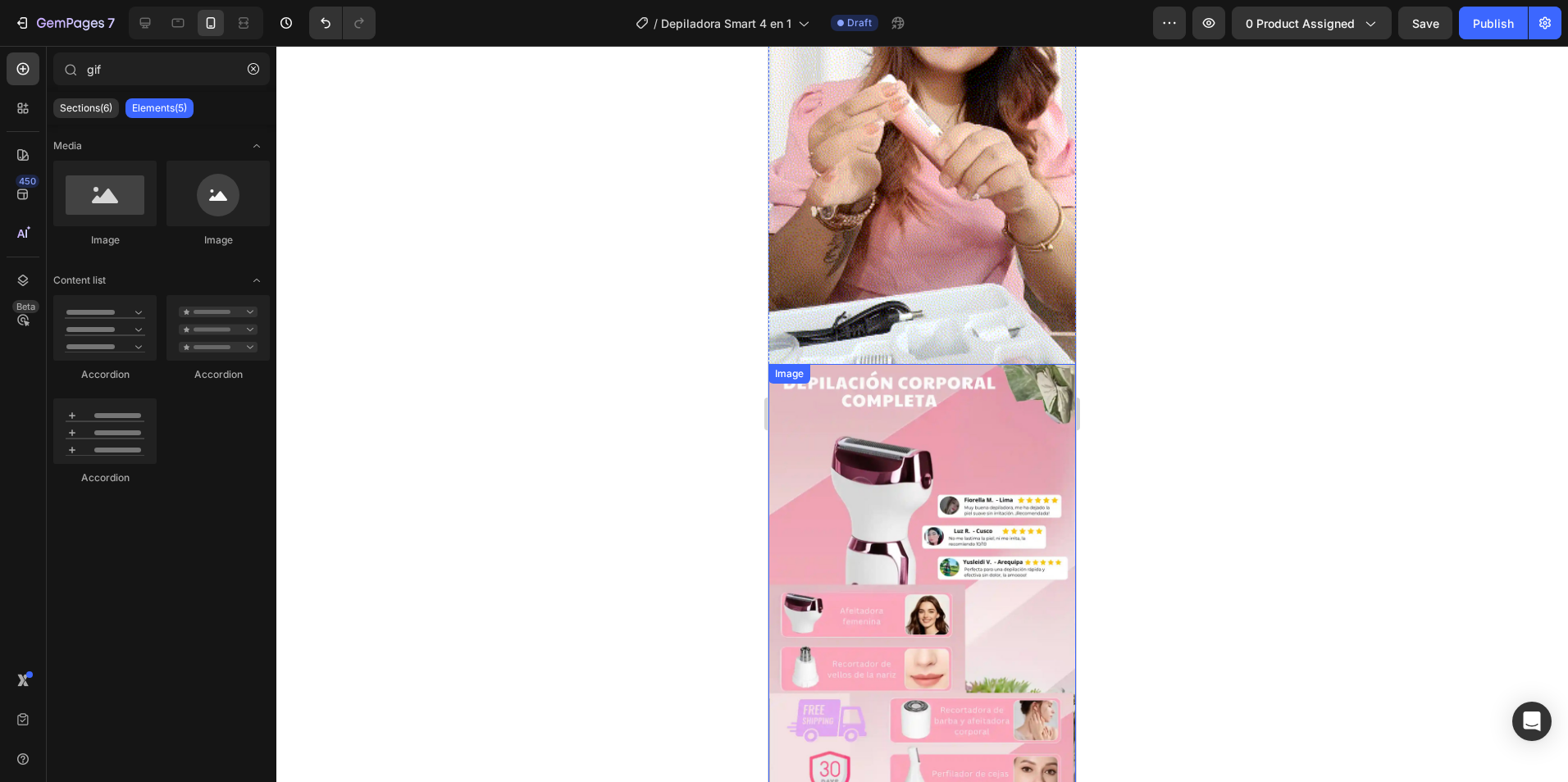
scroll to position [574, 0]
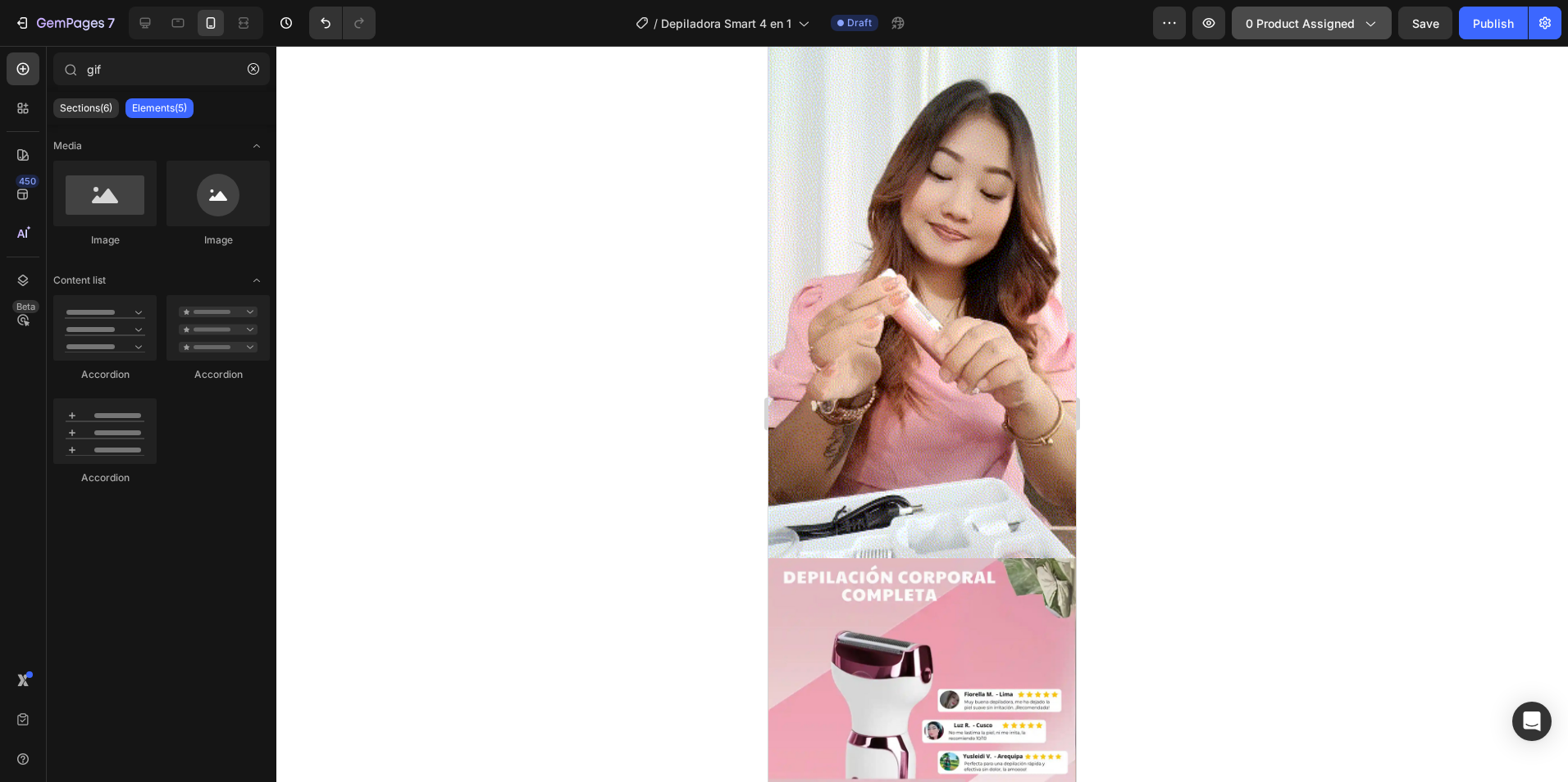
click at [1313, 20] on span "0 product assigned" at bounding box center [1301, 24] width 109 height 17
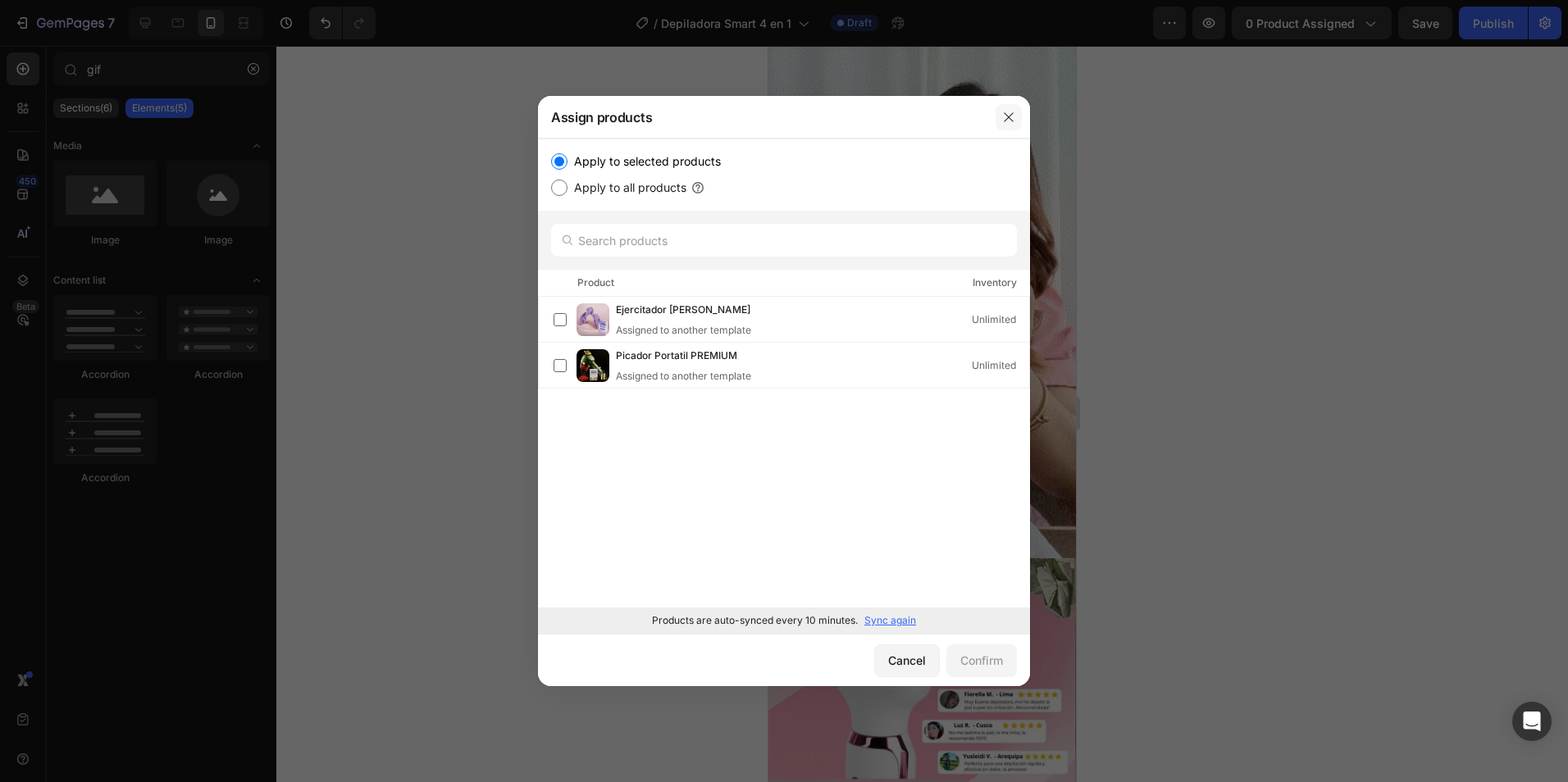
click at [1011, 121] on icon "button" at bounding box center [1009, 117] width 13 height 13
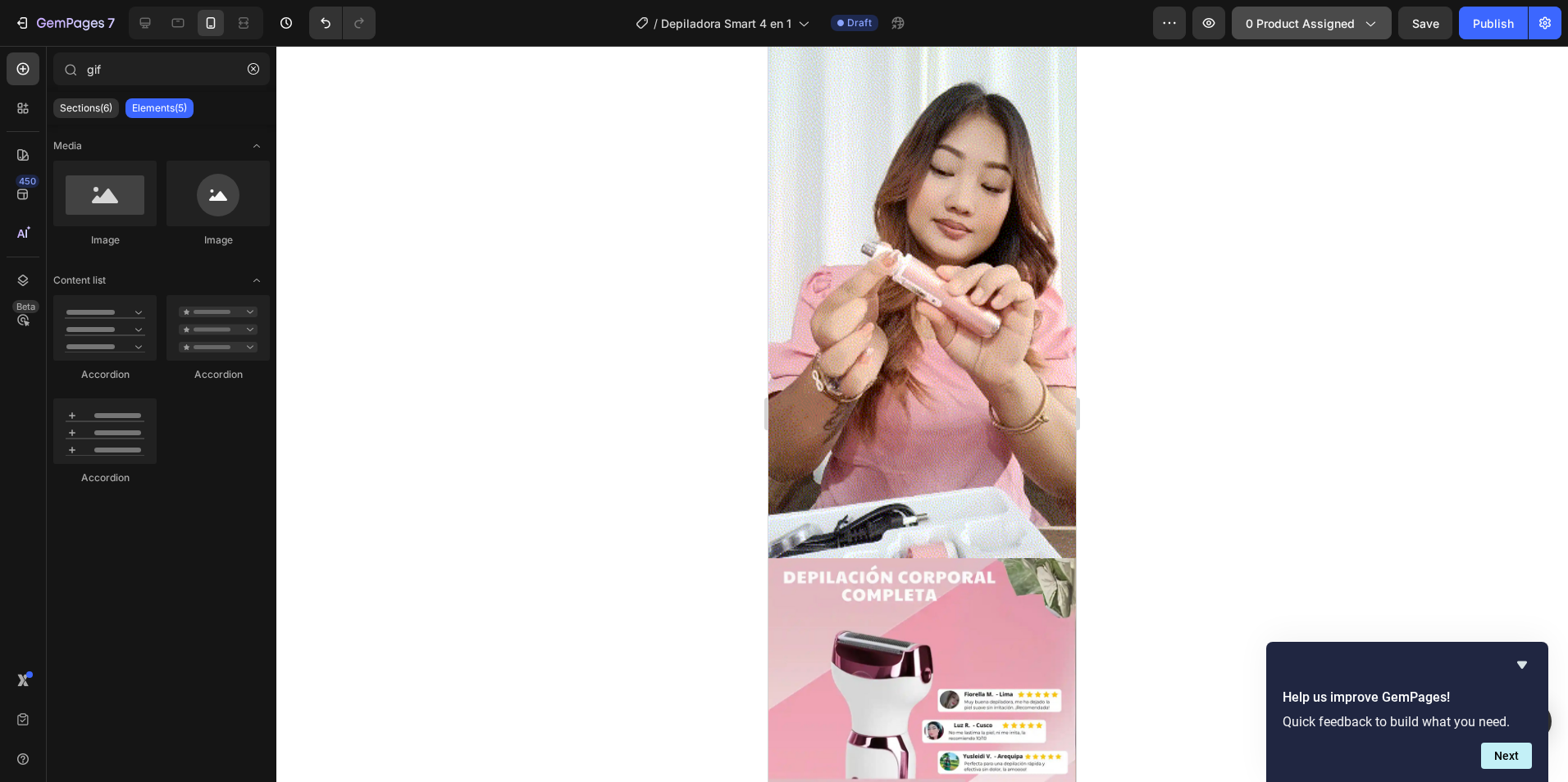
click at [1338, 20] on span "0 product assigned" at bounding box center [1301, 24] width 109 height 17
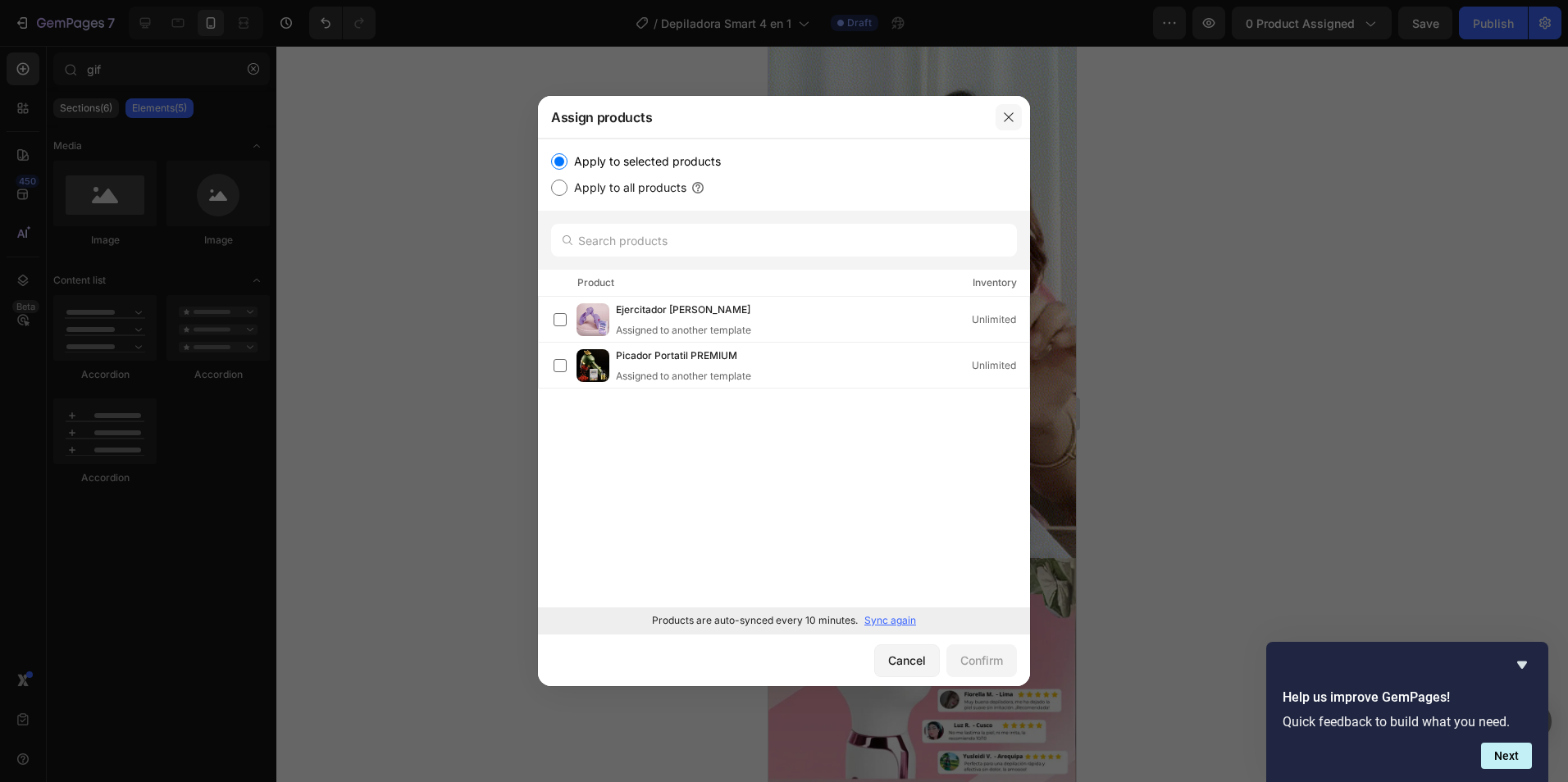
click at [1013, 118] on icon "button" at bounding box center [1009, 117] width 13 height 13
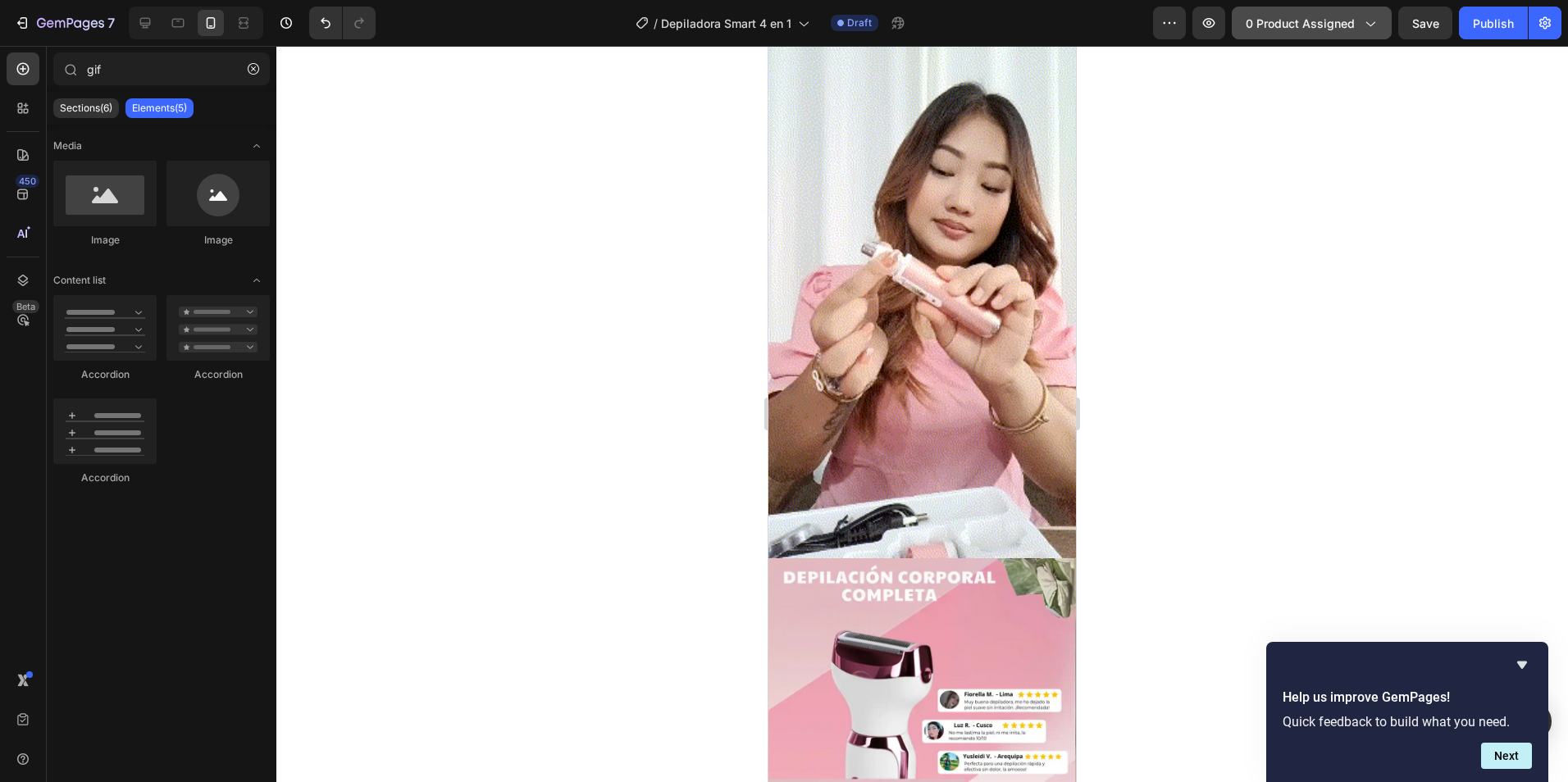
click at [1299, 19] on span "0 product assigned" at bounding box center [1301, 24] width 109 height 17
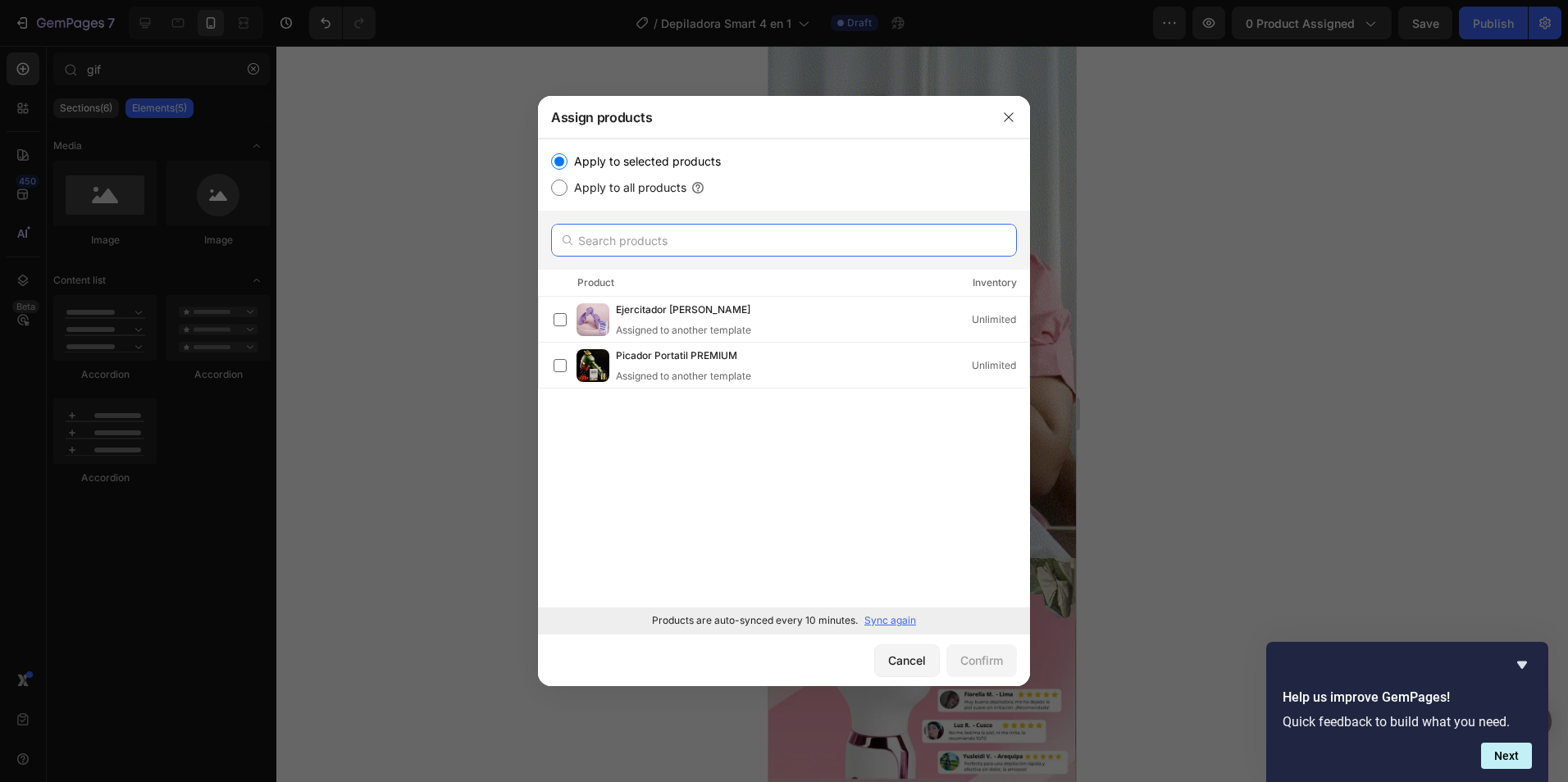
click at [645, 239] on input "text" at bounding box center [784, 240] width 466 height 33
click at [1014, 118] on icon "button" at bounding box center [1009, 117] width 13 height 13
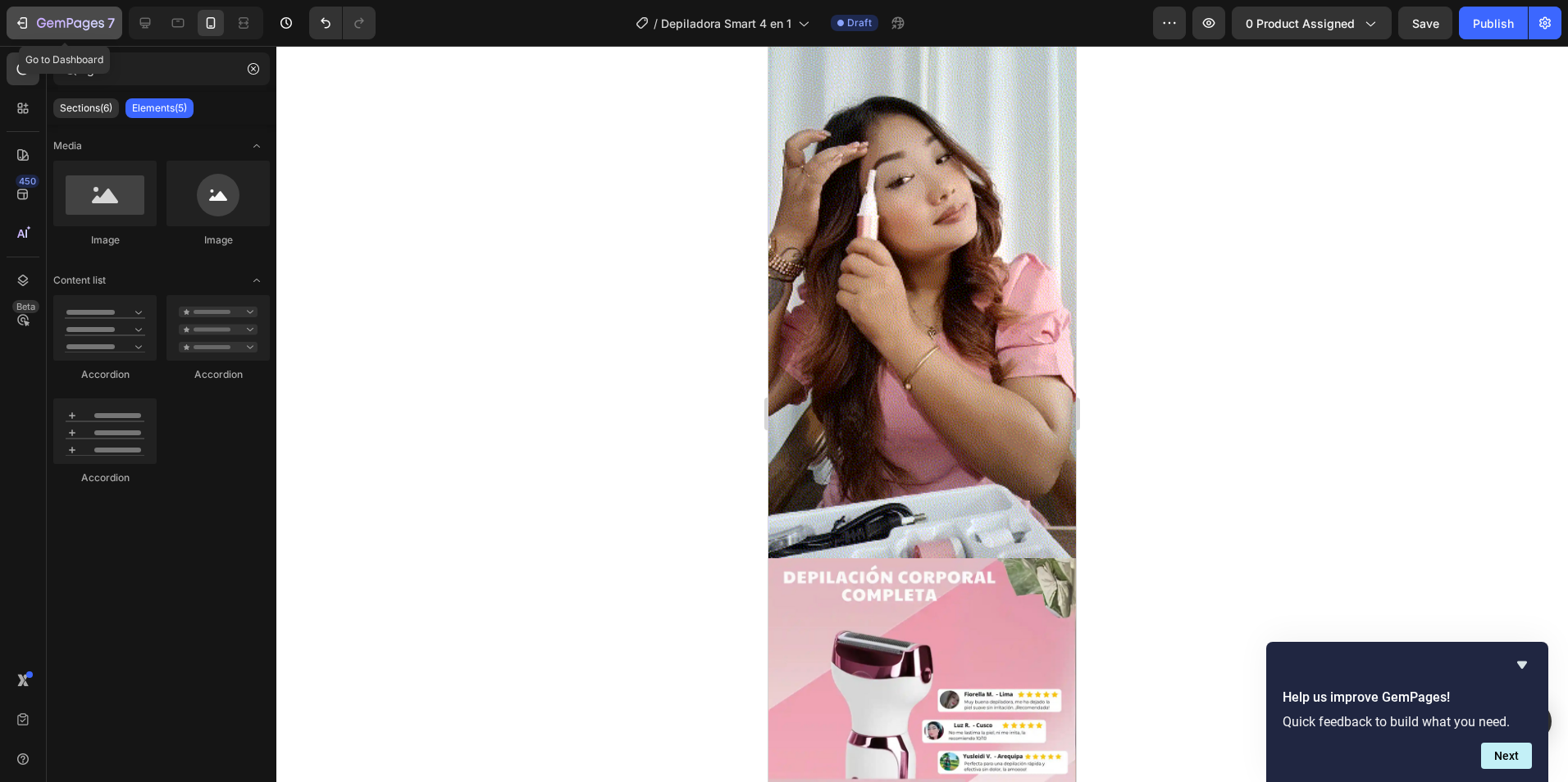
click at [19, 22] on icon "button" at bounding box center [21, 23] width 8 height 5
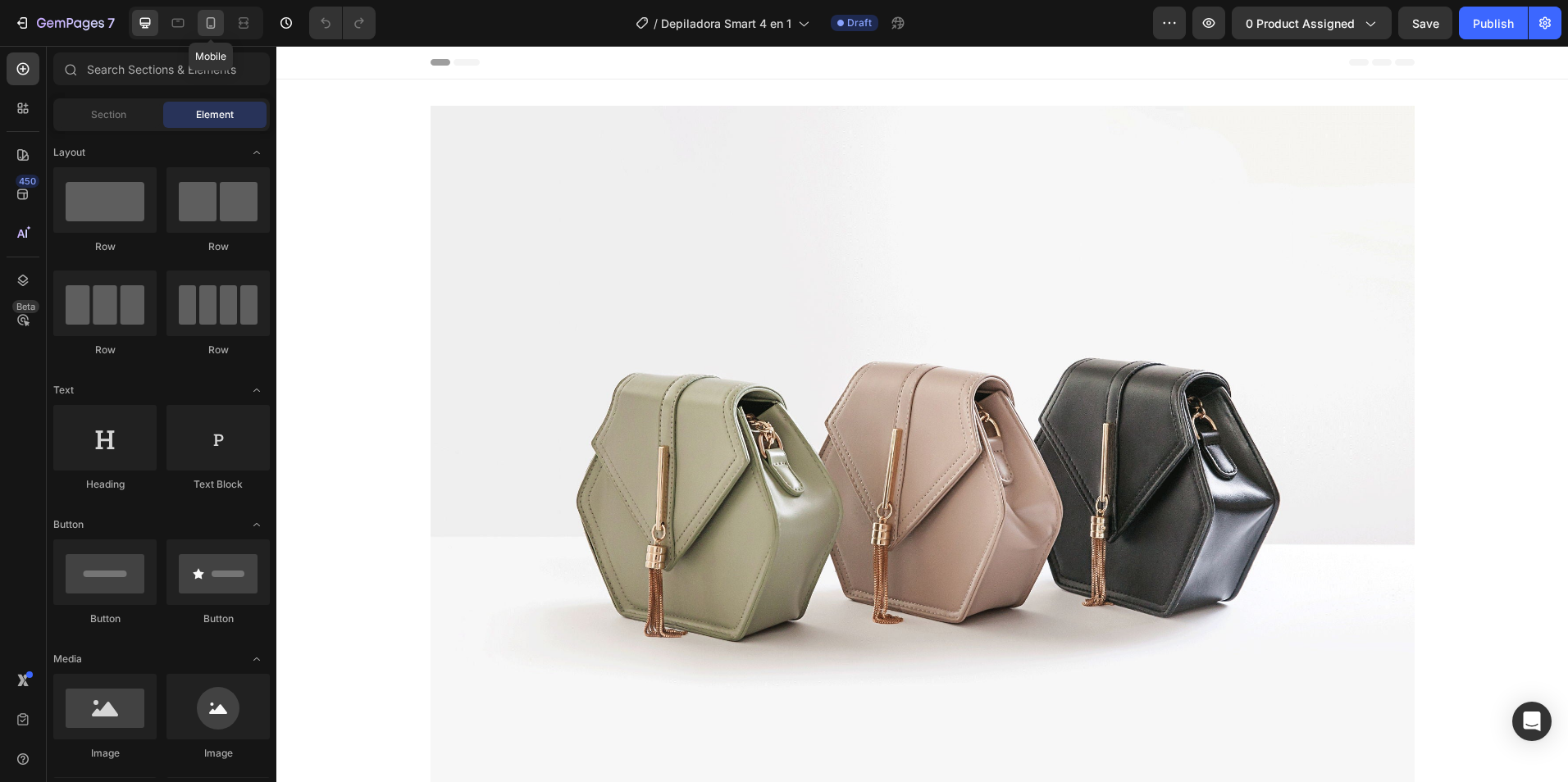
click at [217, 27] on icon at bounding box center [210, 23] width 16 height 16
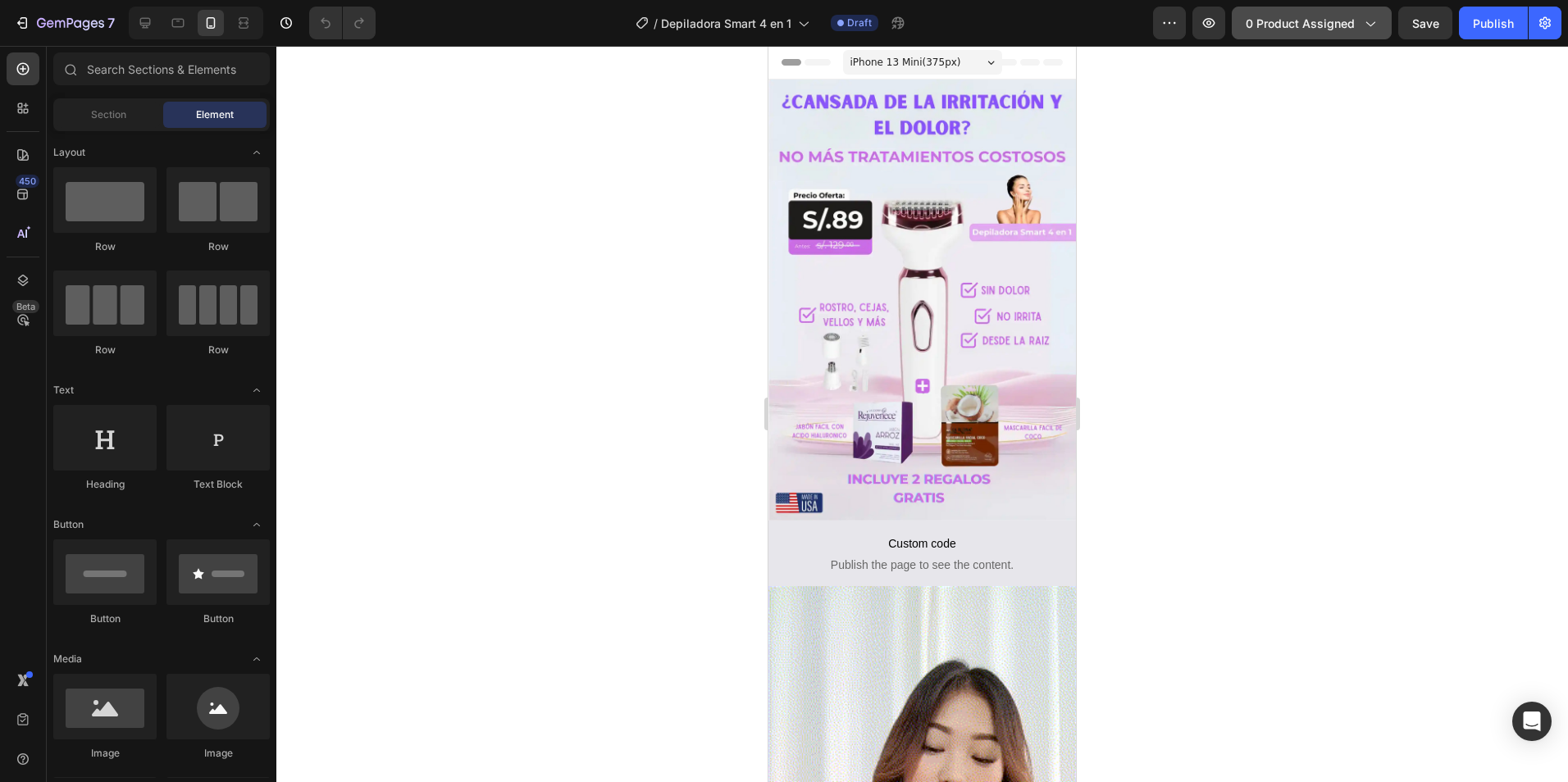
click at [1269, 22] on span "0 product assigned" at bounding box center [1301, 24] width 109 height 17
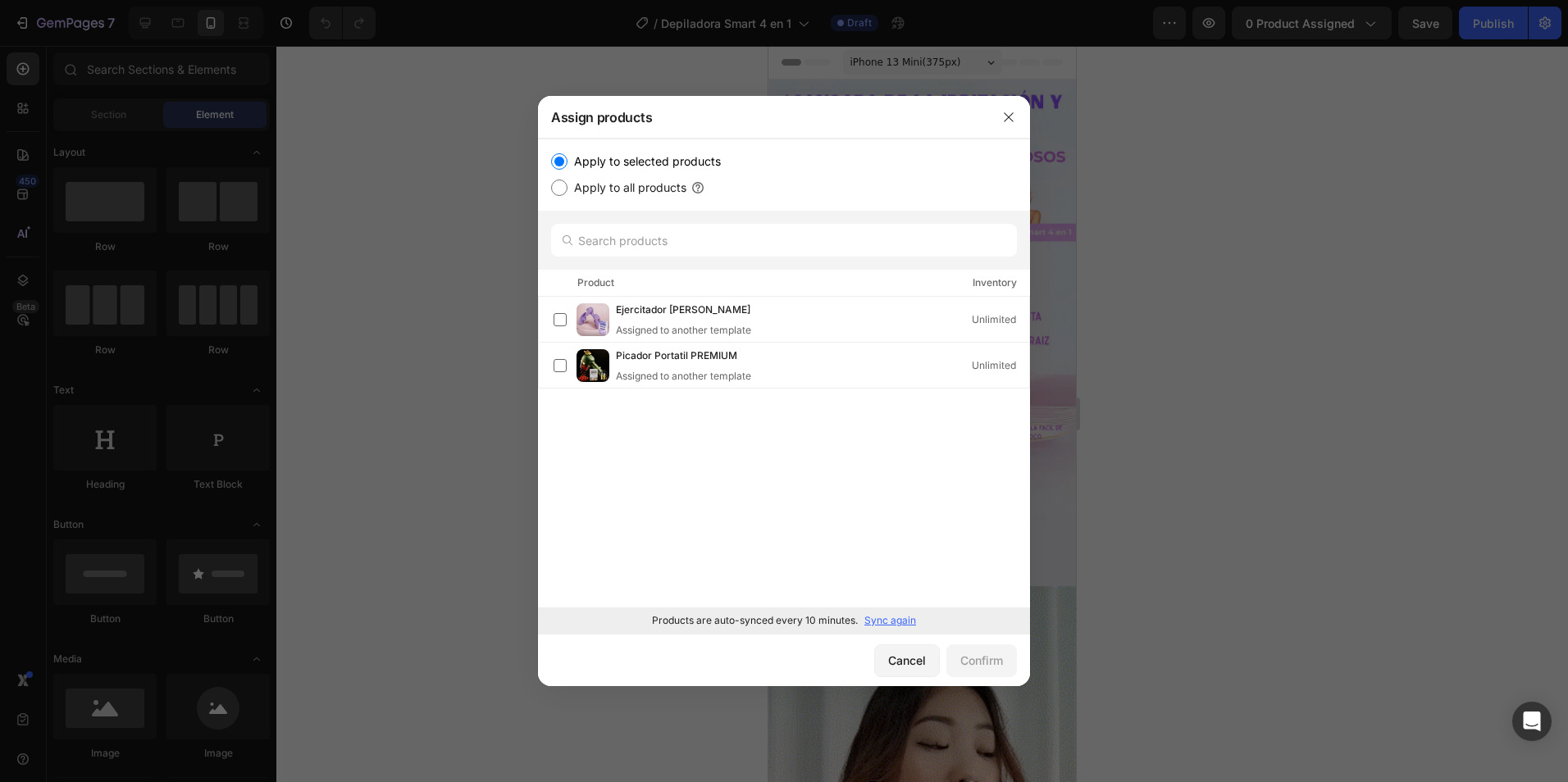
click at [894, 622] on p "Sync again" at bounding box center [890, 621] width 52 height 15
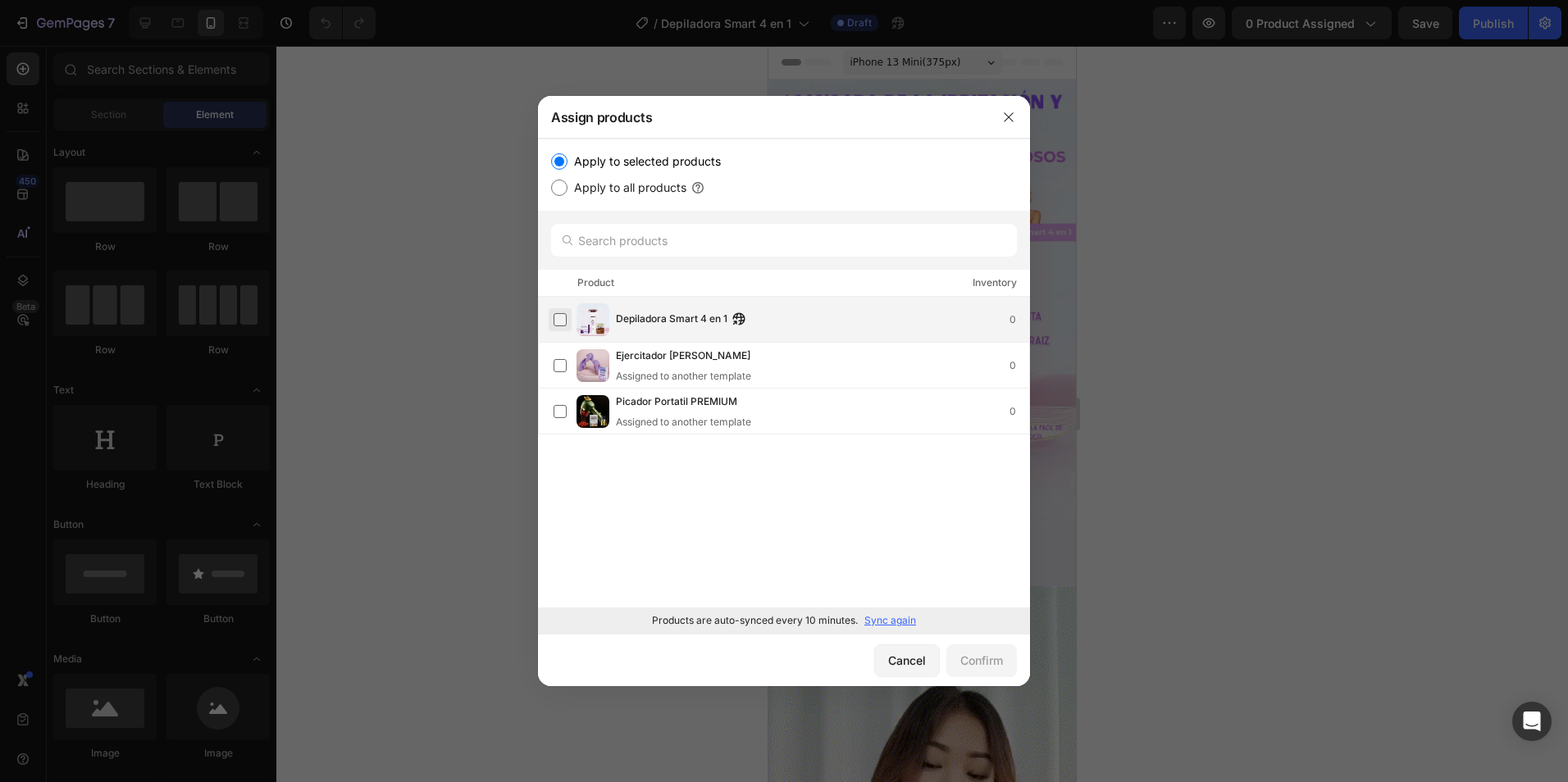
click at [557, 317] on label at bounding box center [560, 320] width 13 height 13
click at [973, 656] on div "Confirm" at bounding box center [981, 660] width 42 height 17
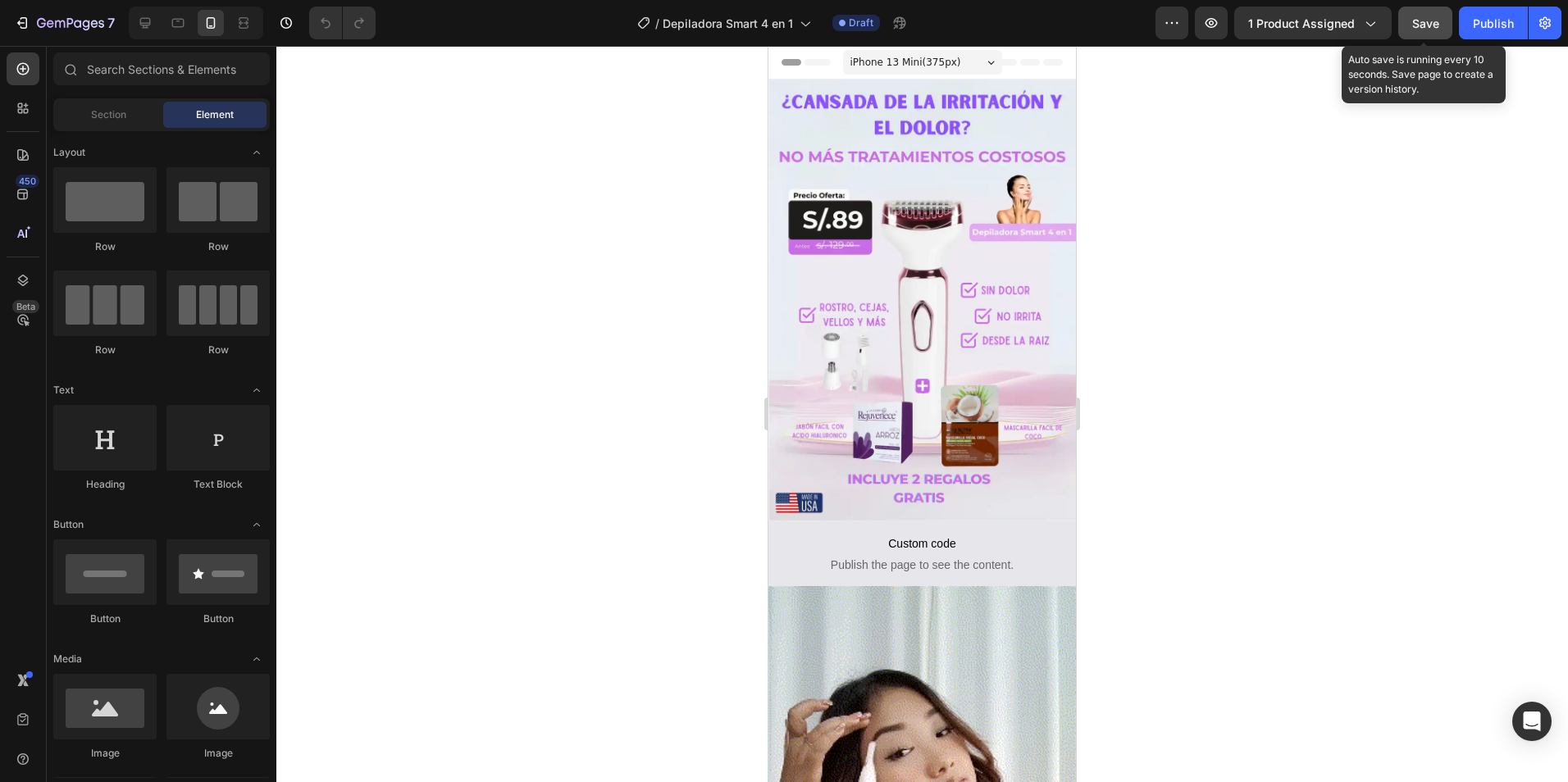
click at [1410, 22] on button "Save" at bounding box center [1425, 23] width 54 height 33
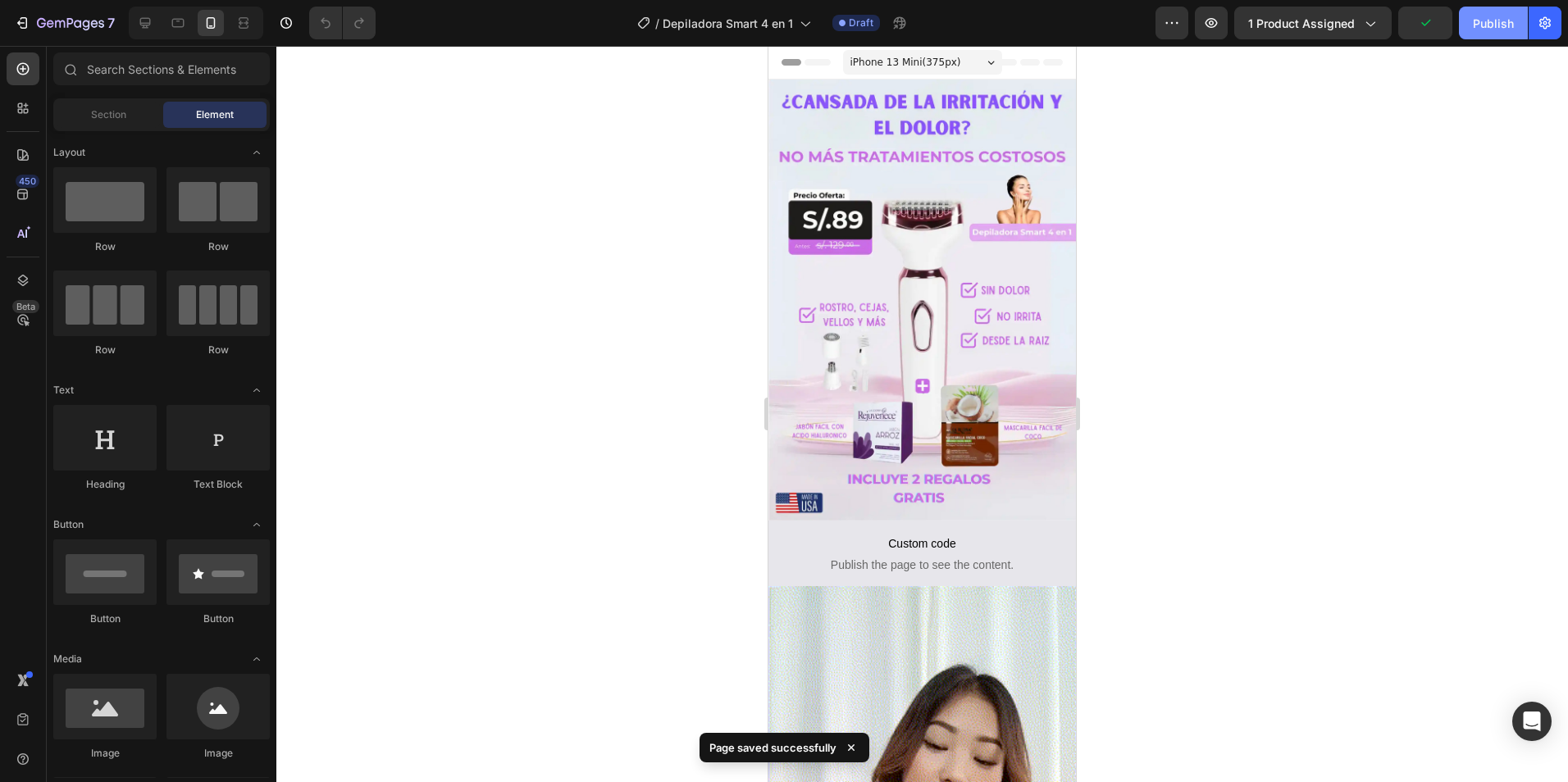
drag, startPoint x: 1490, startPoint y: 19, endPoint x: 1460, endPoint y: 20, distance: 30.0
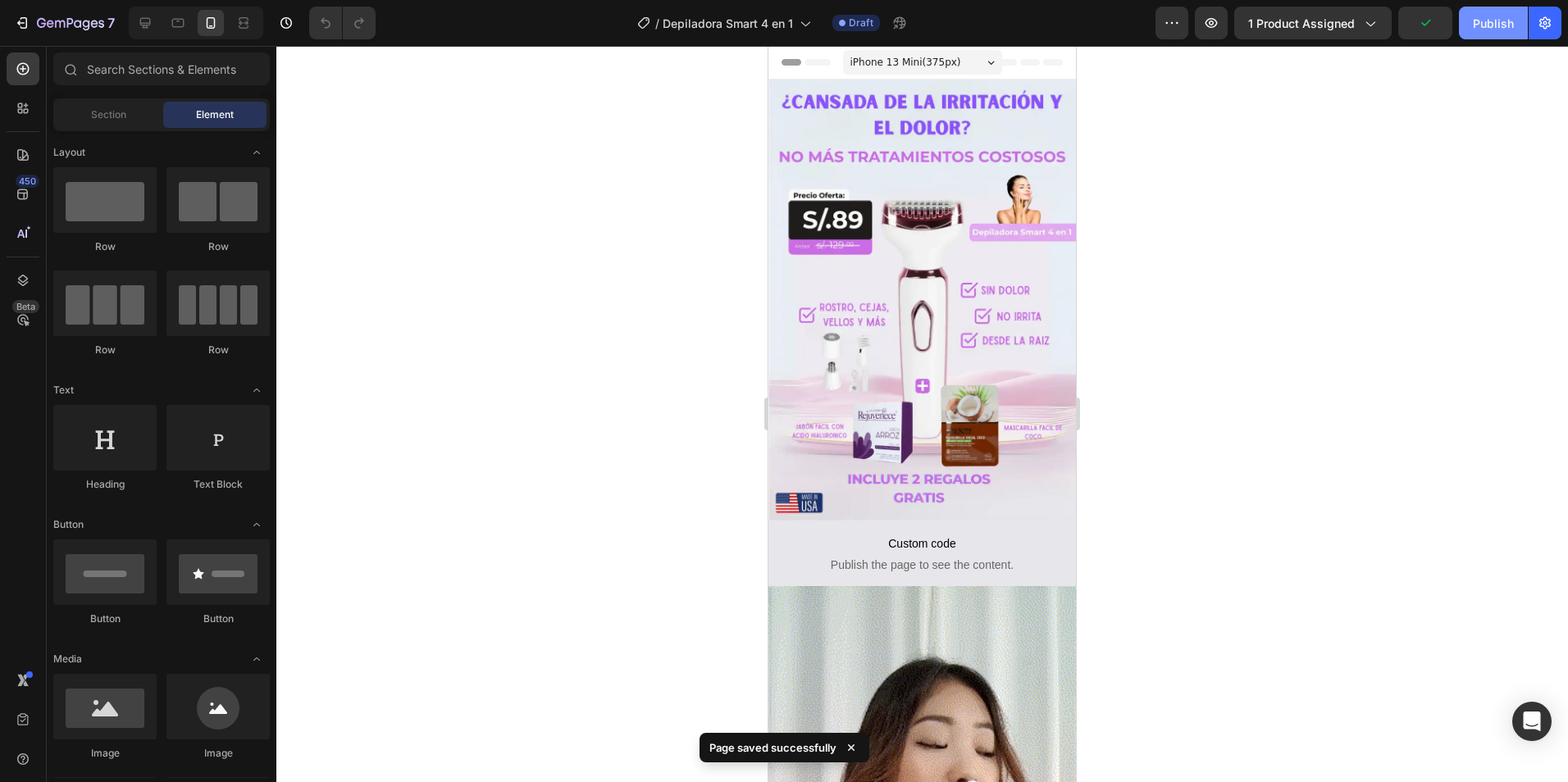
click at [1489, 19] on div "Publish" at bounding box center [1493, 24] width 41 height 17
